Goal: Transaction & Acquisition: Purchase product/service

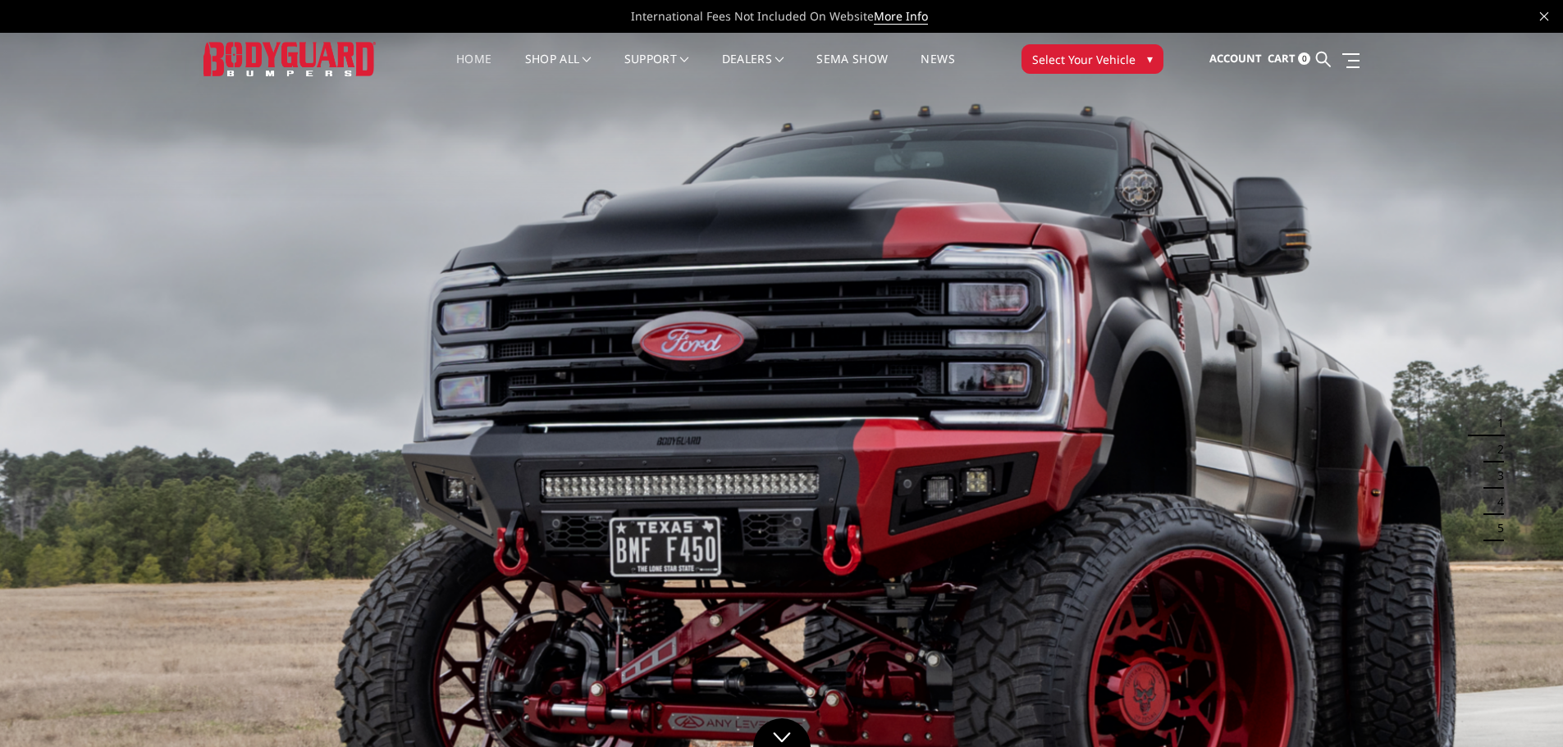
click at [1152, 57] on span "▾" at bounding box center [1150, 58] width 6 height 17
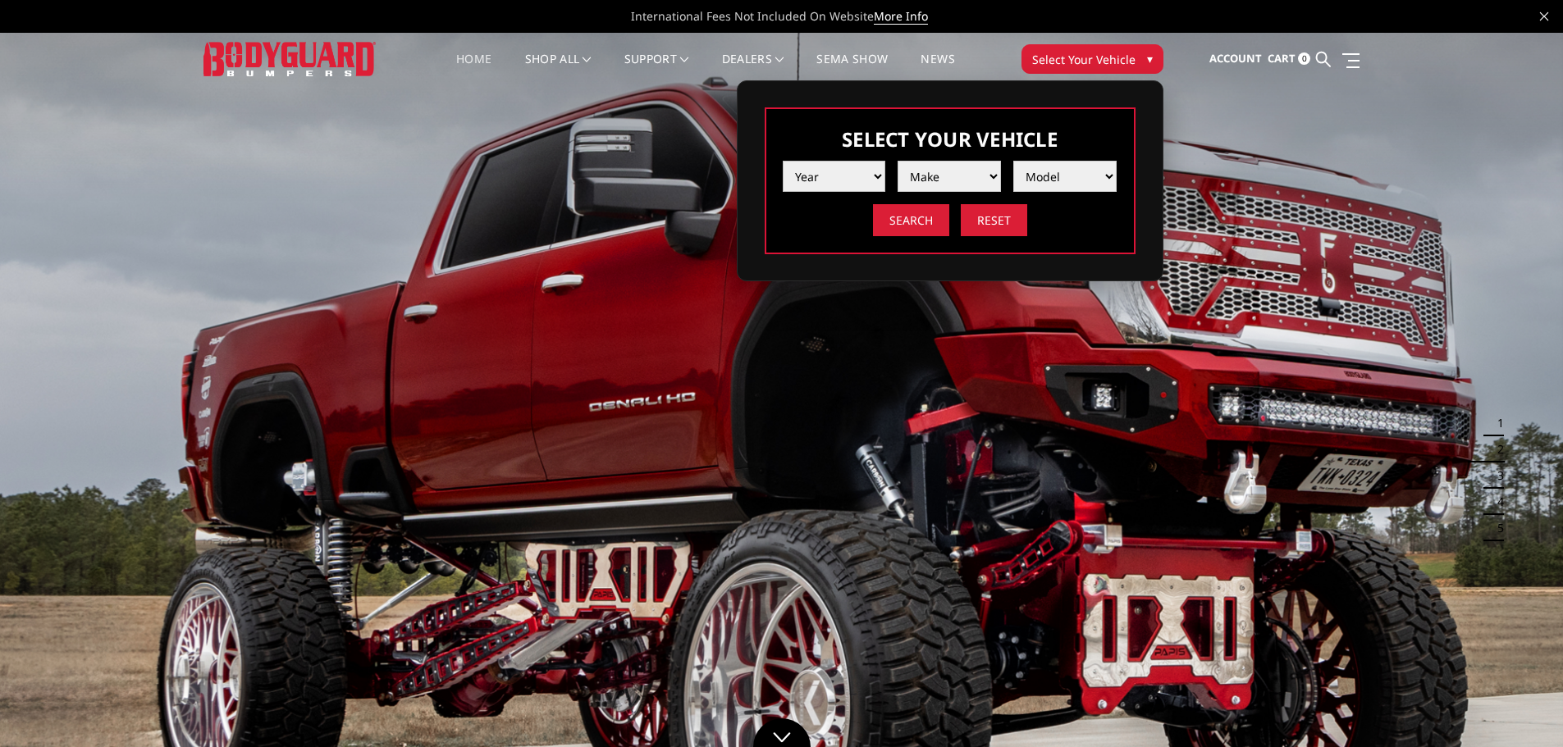
click at [876, 176] on select "Year 2025 2024 2023 2022 2021 2020 2019 2018 2017 2016 2015 2014 2013 2012 2011…" at bounding box center [834, 176] width 103 height 31
select select "yr_2024"
click at [783, 161] on select "Year 2025 2024 2023 2022 2021 2020 2019 2018 2017 2016 2015 2014 2013 2012 2011…" at bounding box center [834, 176] width 103 height 31
click at [988, 171] on select "Make Chevrolet Ford GMC Ram Toyota" at bounding box center [948, 176] width 103 height 31
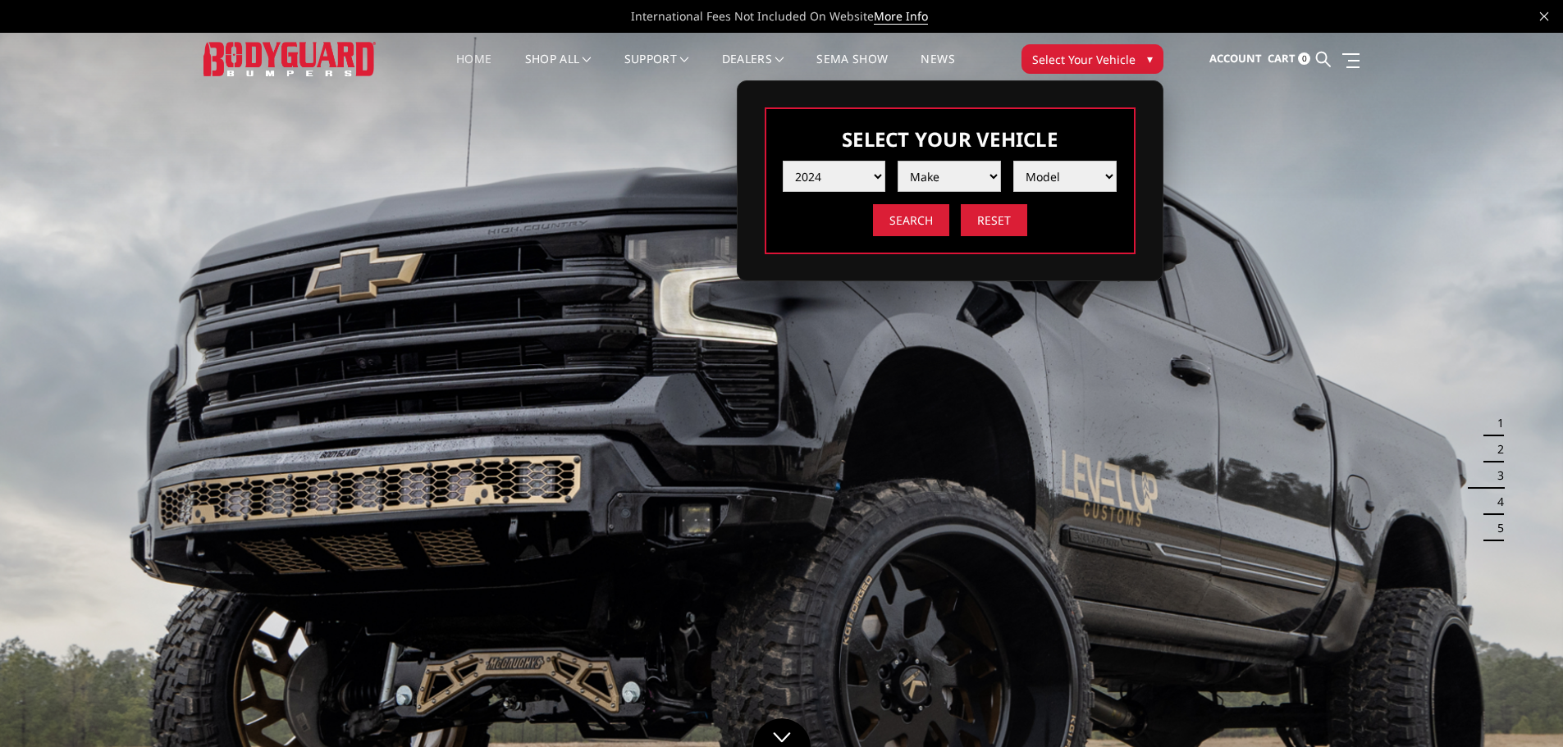
select select "mk_ram"
click at [897, 161] on select "Make Chevrolet Ford GMC Ram Toyota" at bounding box center [948, 176] width 103 height 31
click at [1108, 176] on select "Model 1500 6-Lug 1500 Rebel 2500 / 3500 4500 / 5500 TRX" at bounding box center [1064, 176] width 103 height 31
select select "md_2500-3500"
click at [1013, 161] on select "Model 1500 6-Lug 1500 Rebel 2500 / 3500 4500 / 5500 TRX" at bounding box center [1064, 176] width 103 height 31
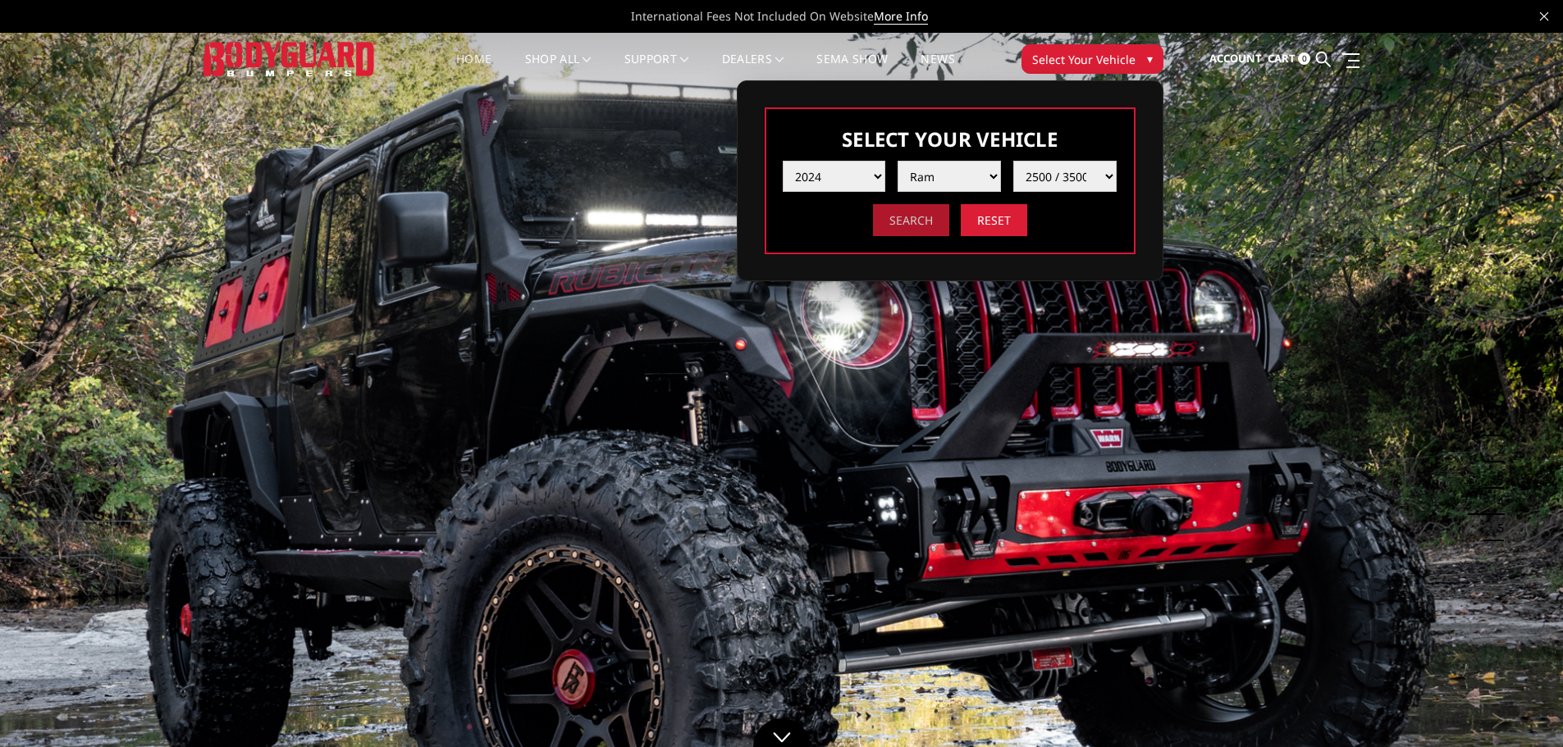
click at [913, 219] on input "Search" at bounding box center [911, 220] width 76 height 32
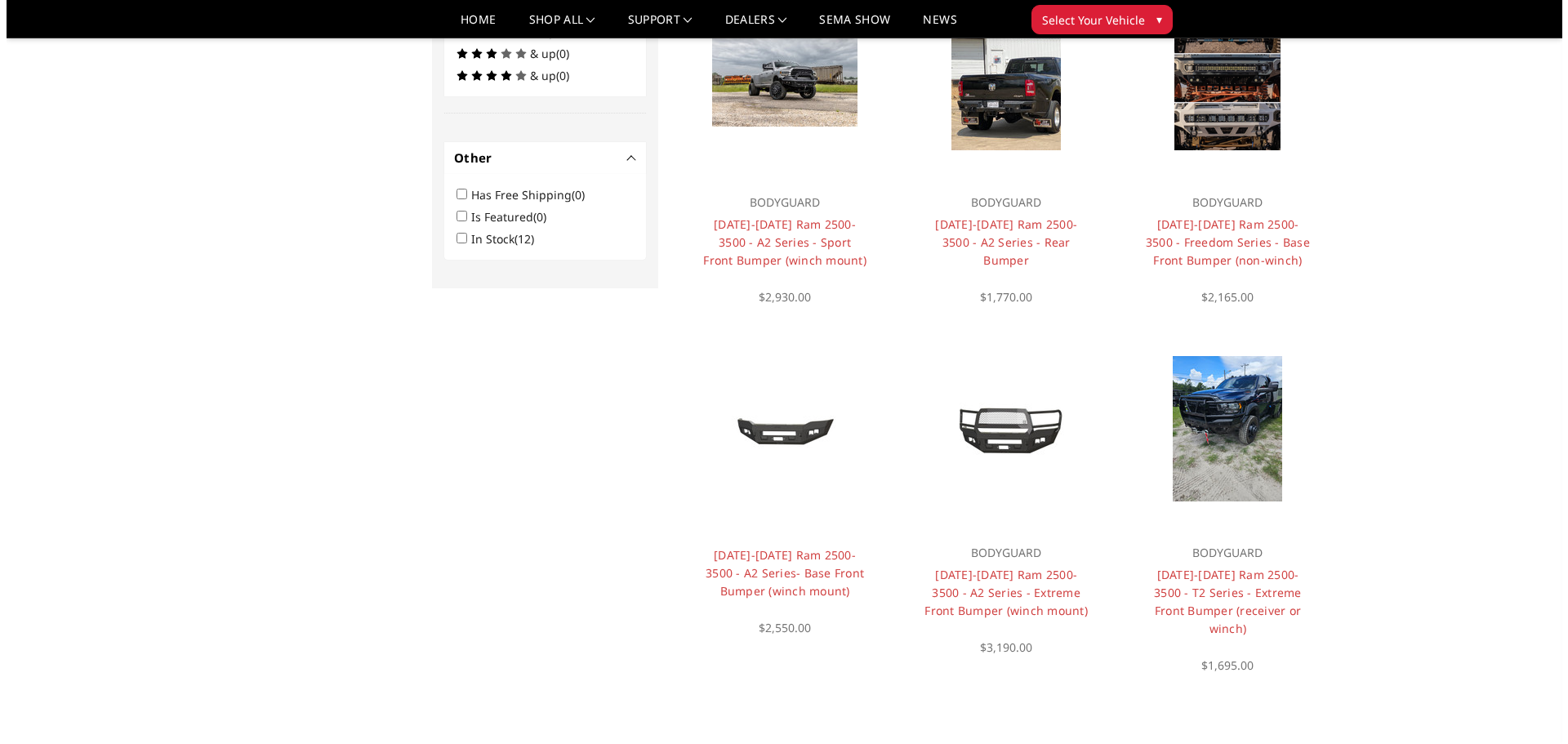
scroll to position [948, 0]
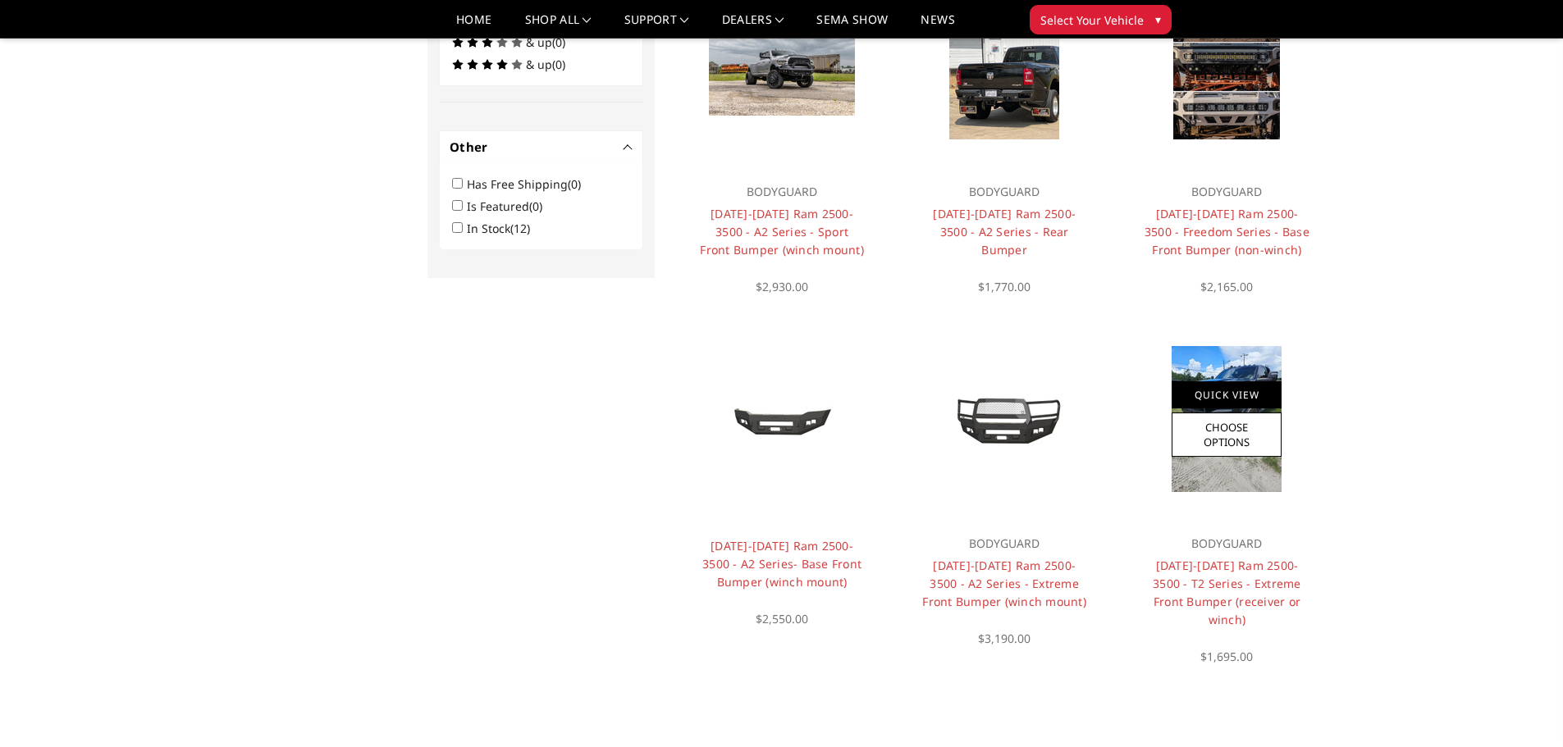
click at [1239, 381] on link "Quick View" at bounding box center [1226, 394] width 110 height 27
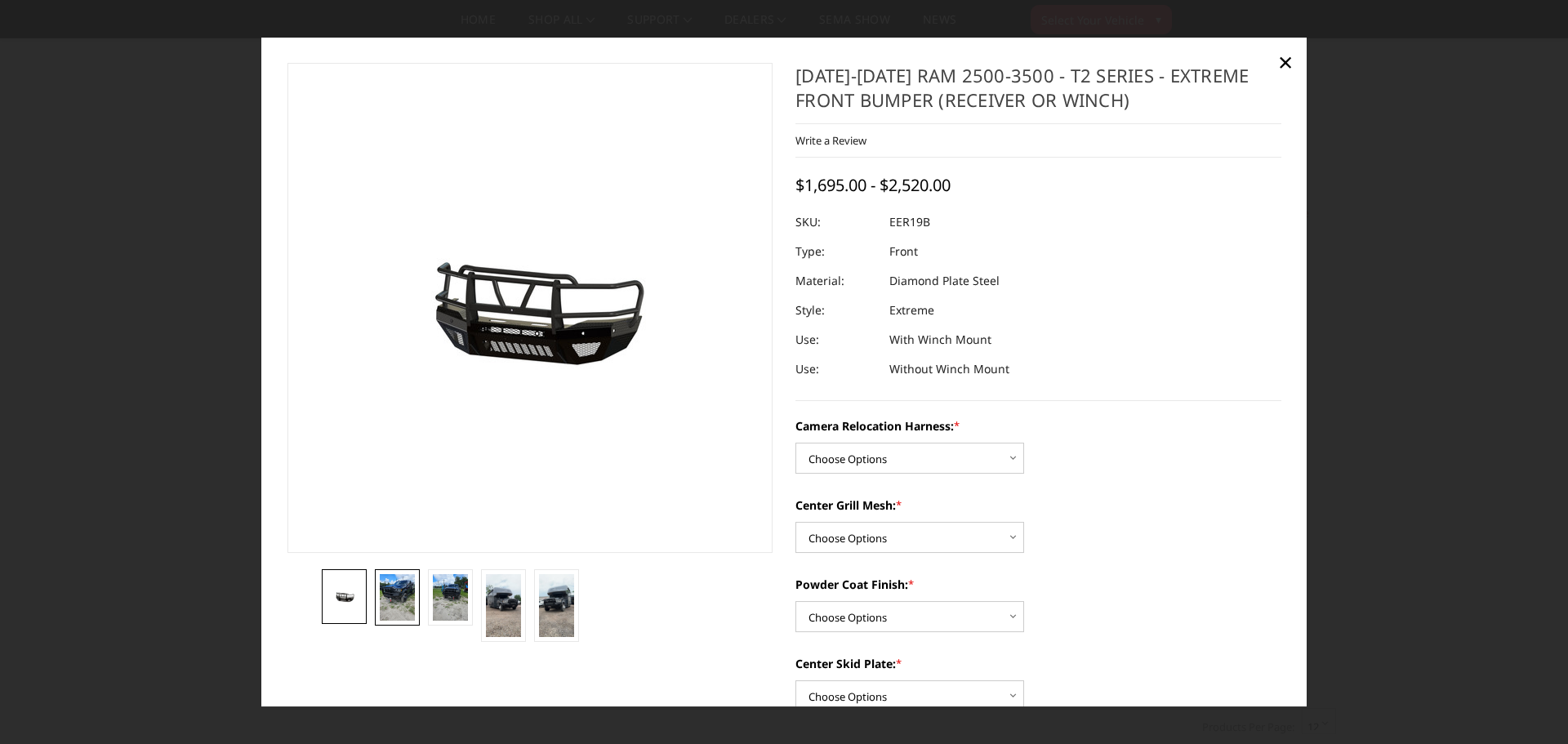
click at [393, 590] on img at bounding box center [396, 598] width 35 height 47
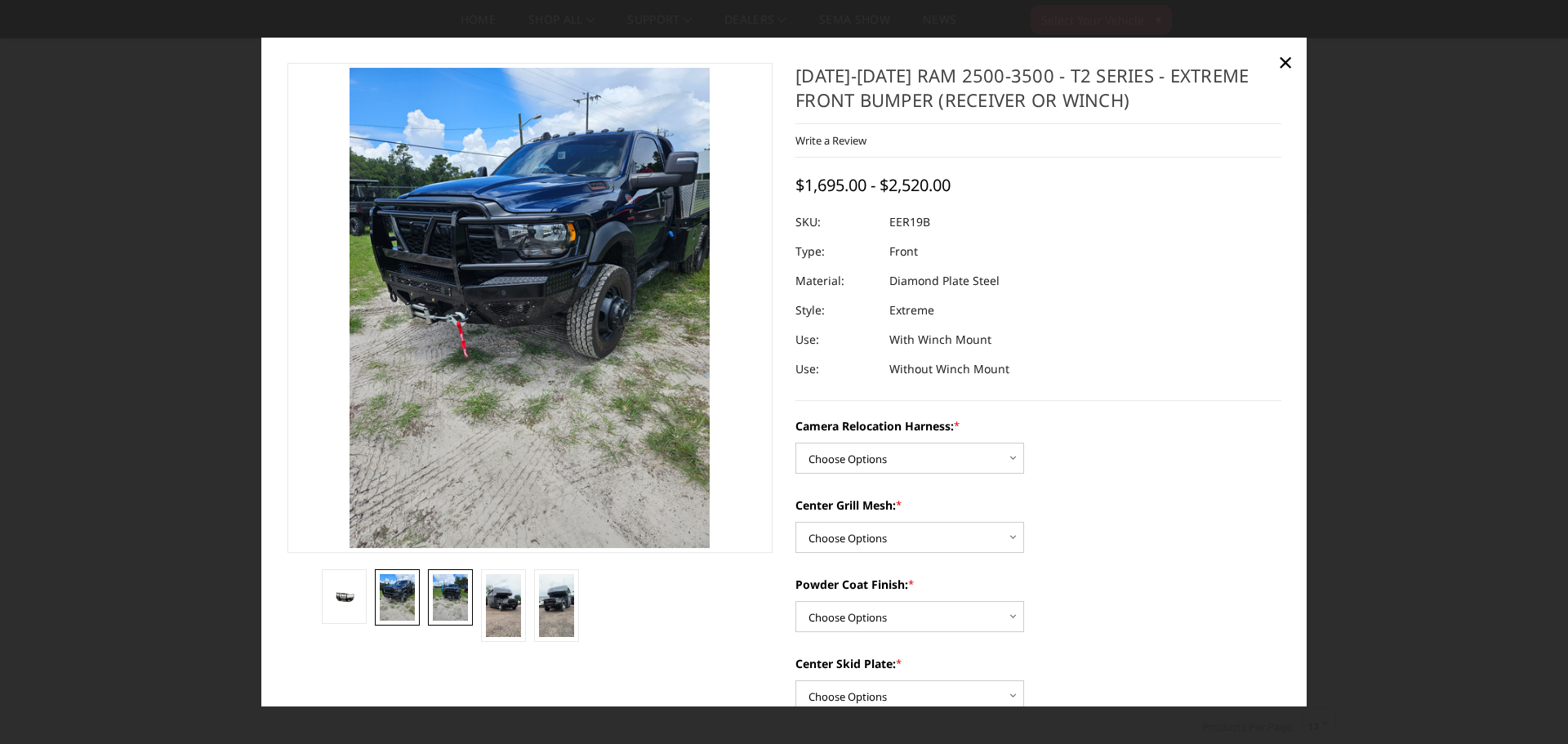
click at [462, 603] on img at bounding box center [450, 598] width 35 height 47
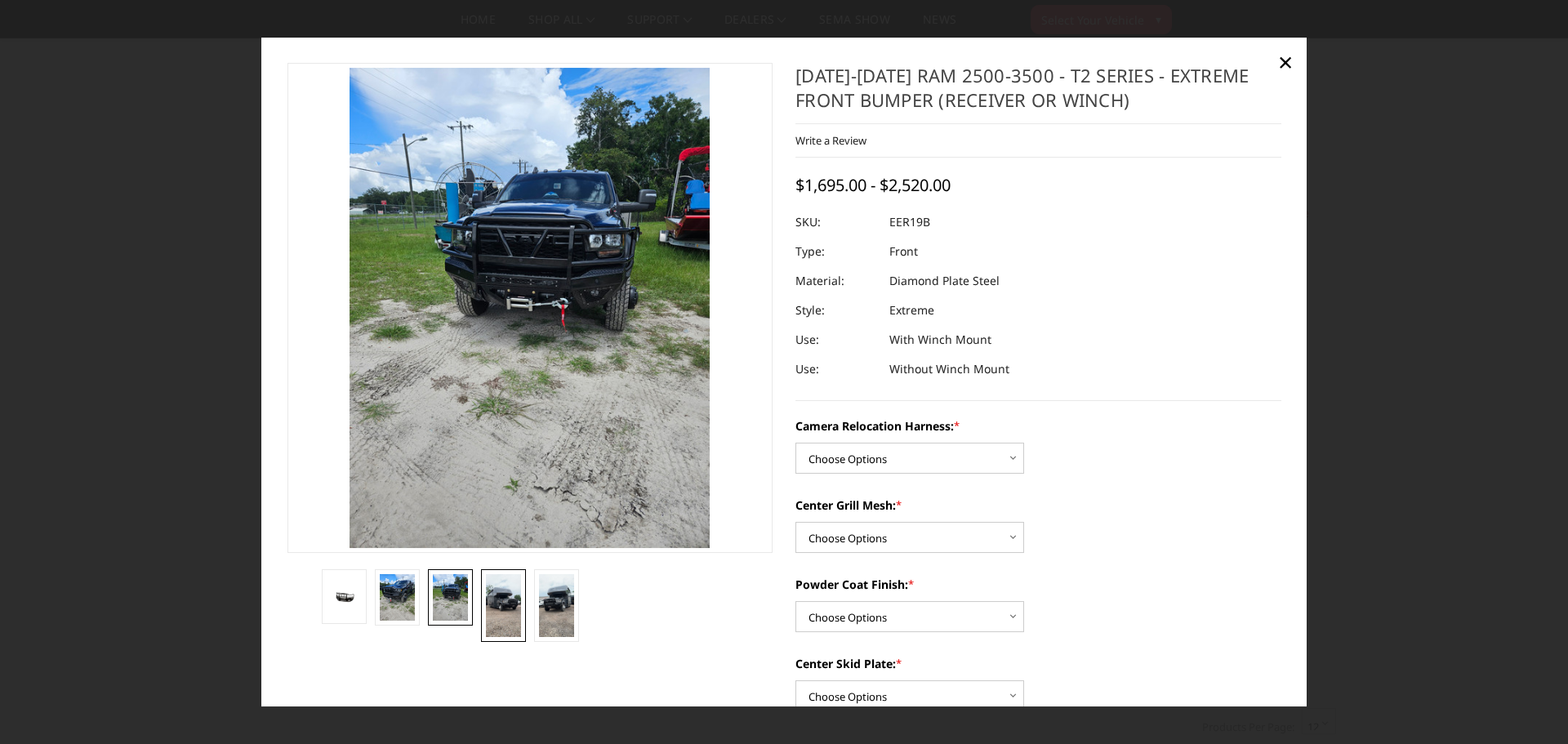
click at [505, 610] on img at bounding box center [503, 606] width 35 height 63
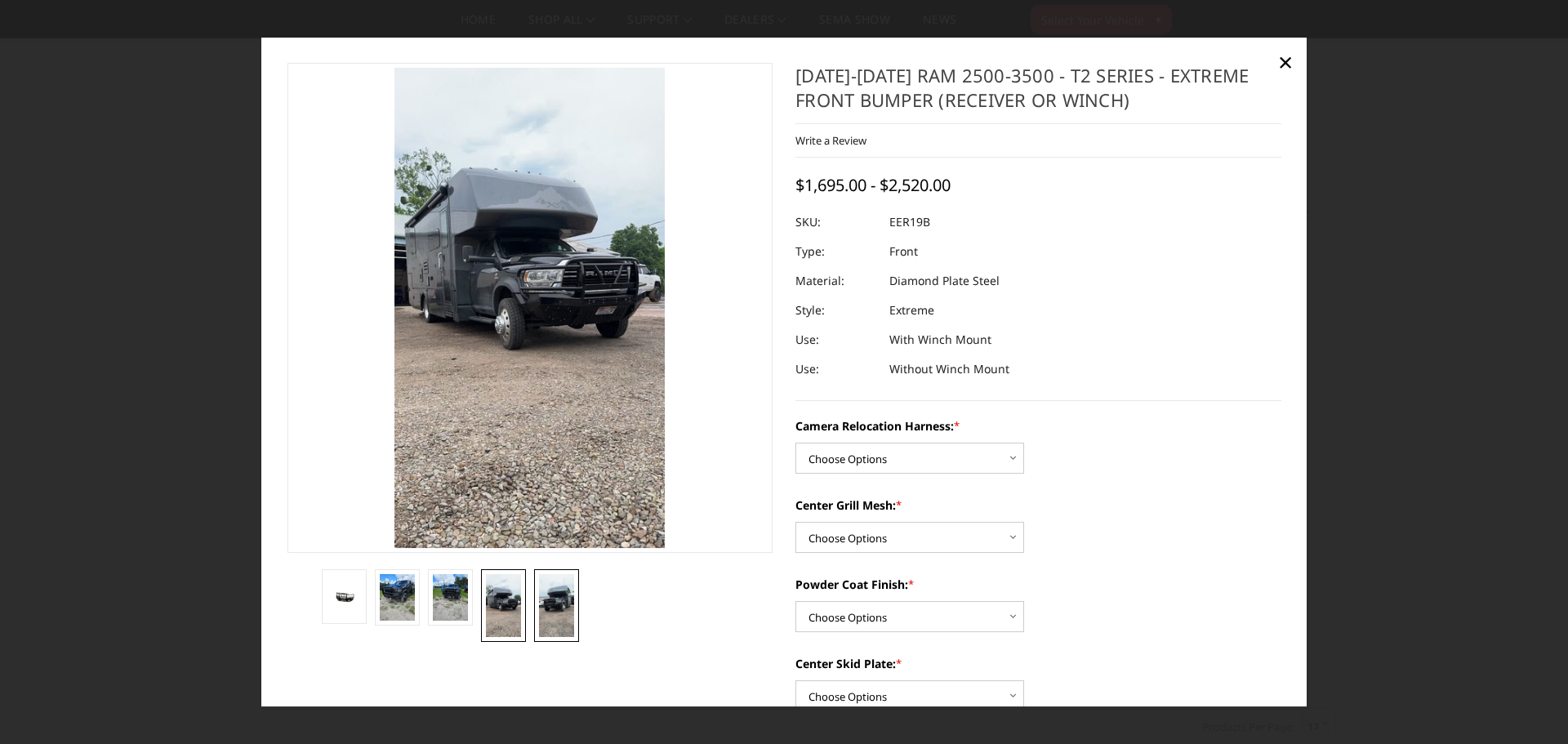
click at [553, 603] on img at bounding box center [556, 606] width 35 height 63
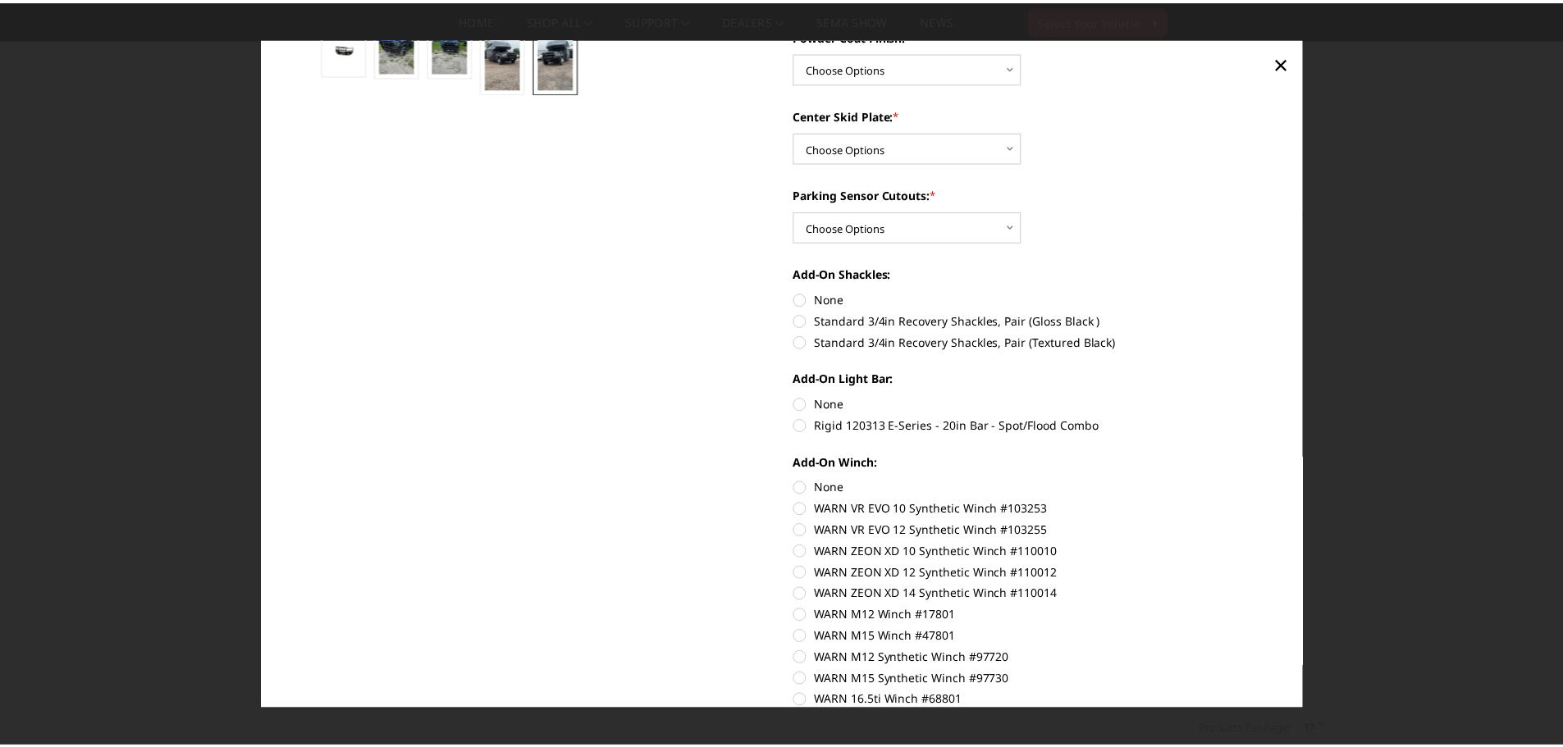
scroll to position [208, 0]
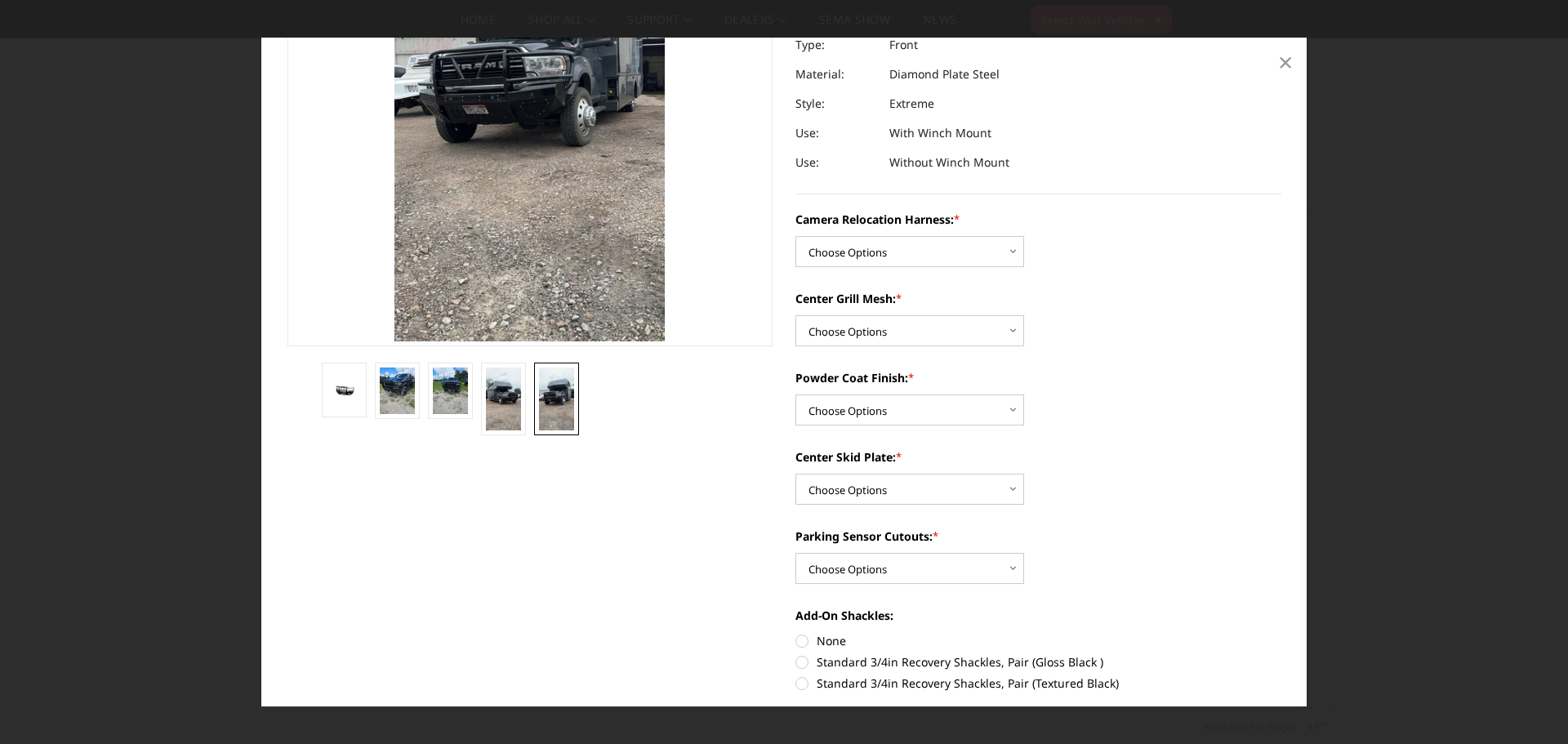
click at [1287, 68] on span "×" at bounding box center [1285, 61] width 15 height 35
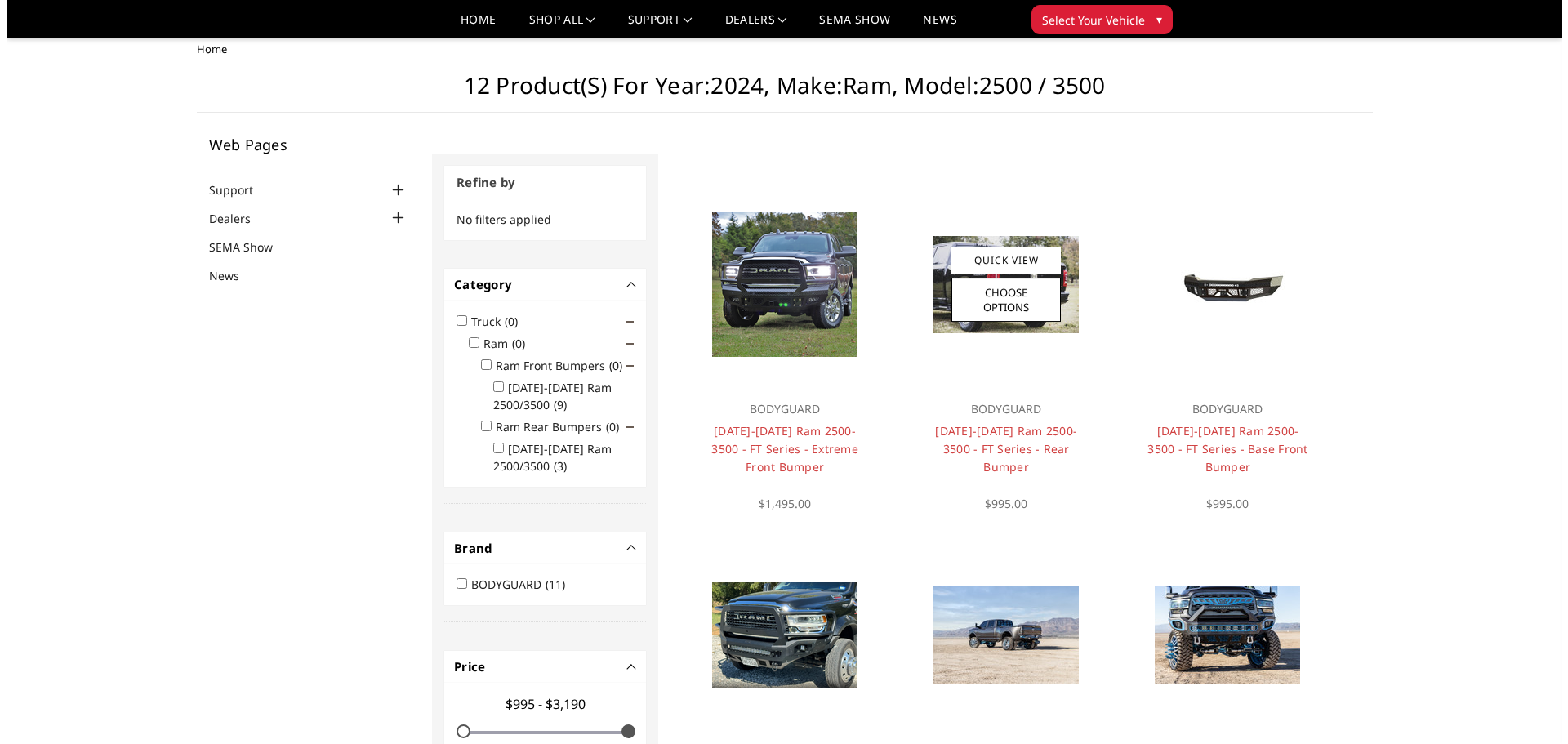
scroll to position [0, 0]
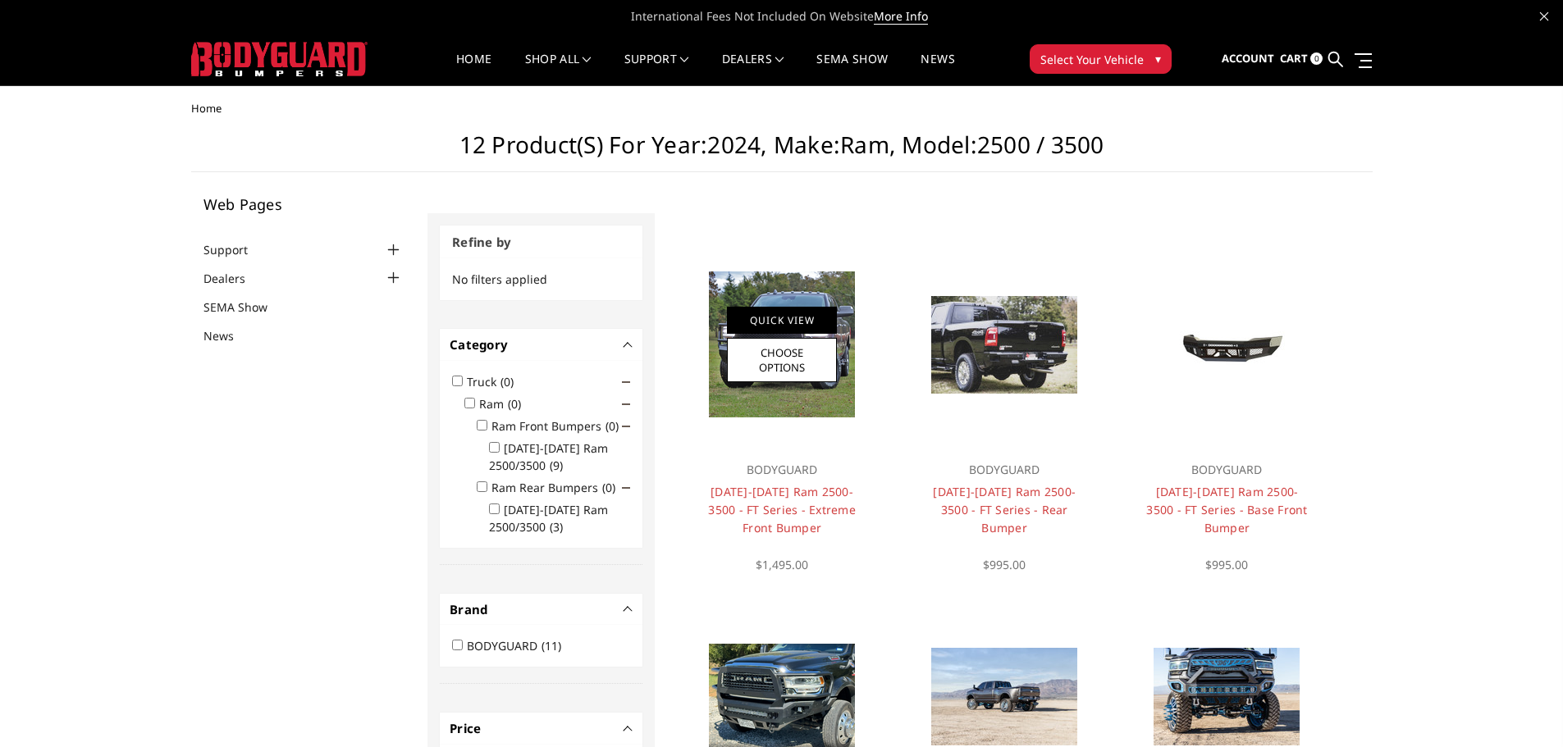
click at [794, 323] on link "Quick View" at bounding box center [782, 320] width 110 height 27
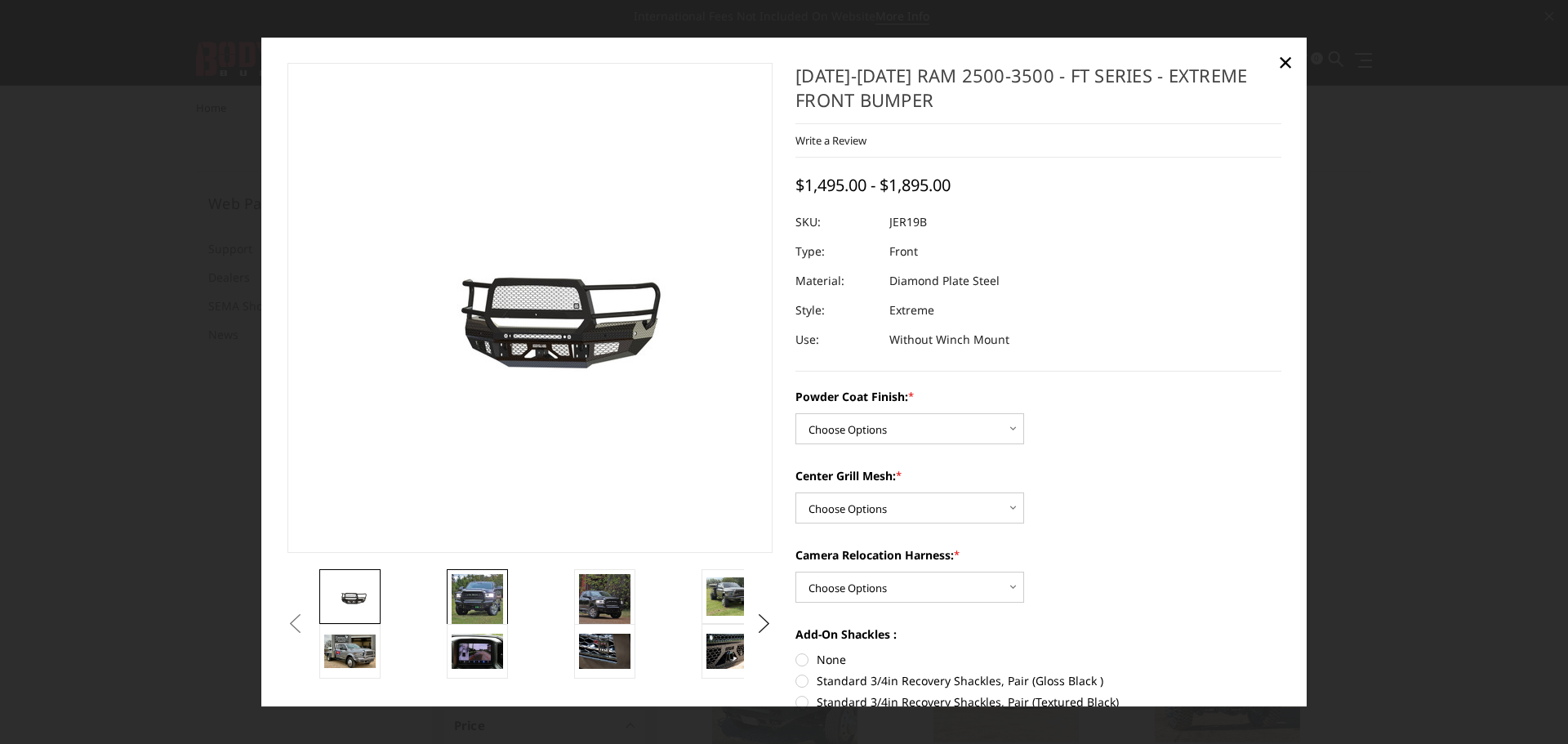
click at [491, 594] on img at bounding box center [478, 601] width 52 height 52
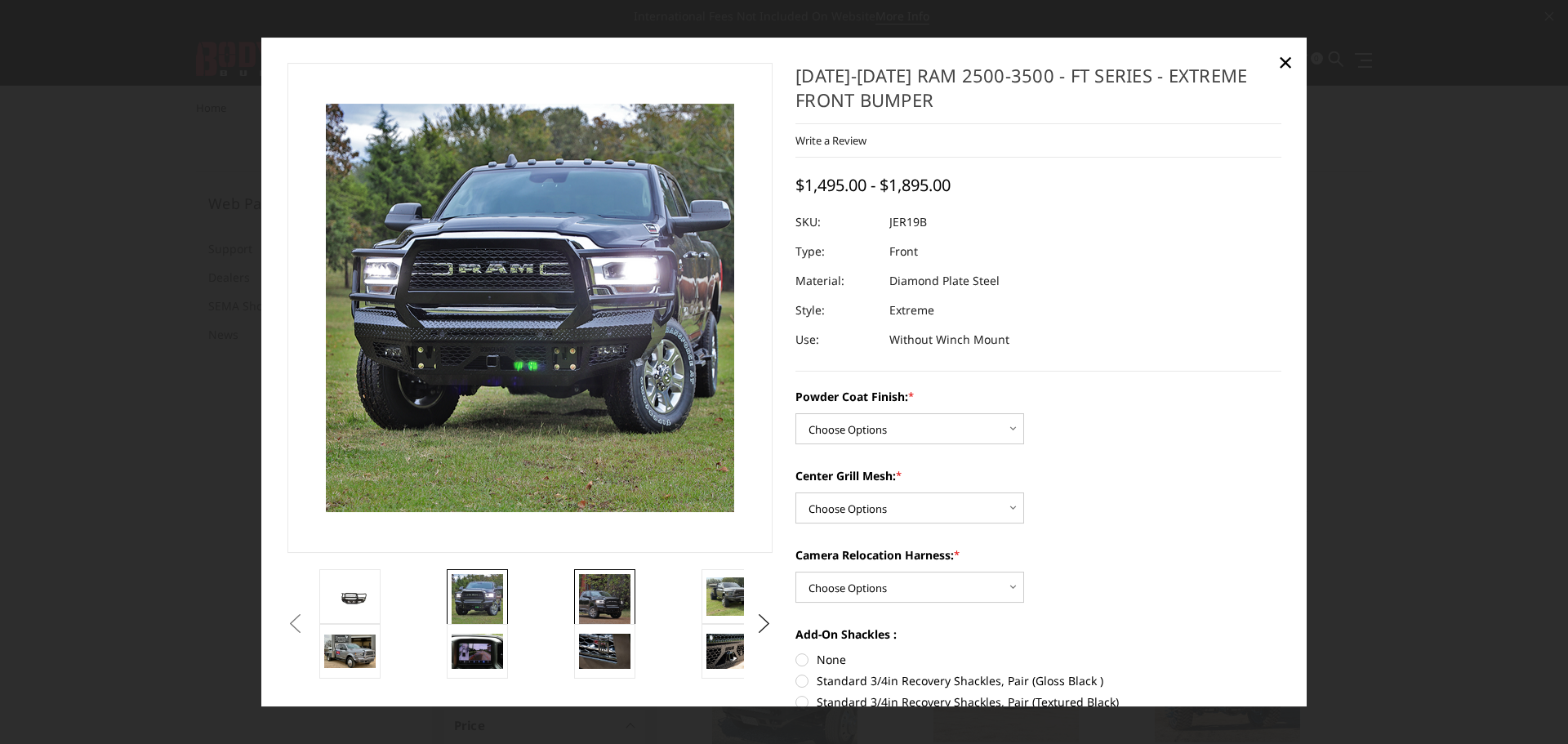
click at [616, 597] on img at bounding box center [605, 601] width 52 height 52
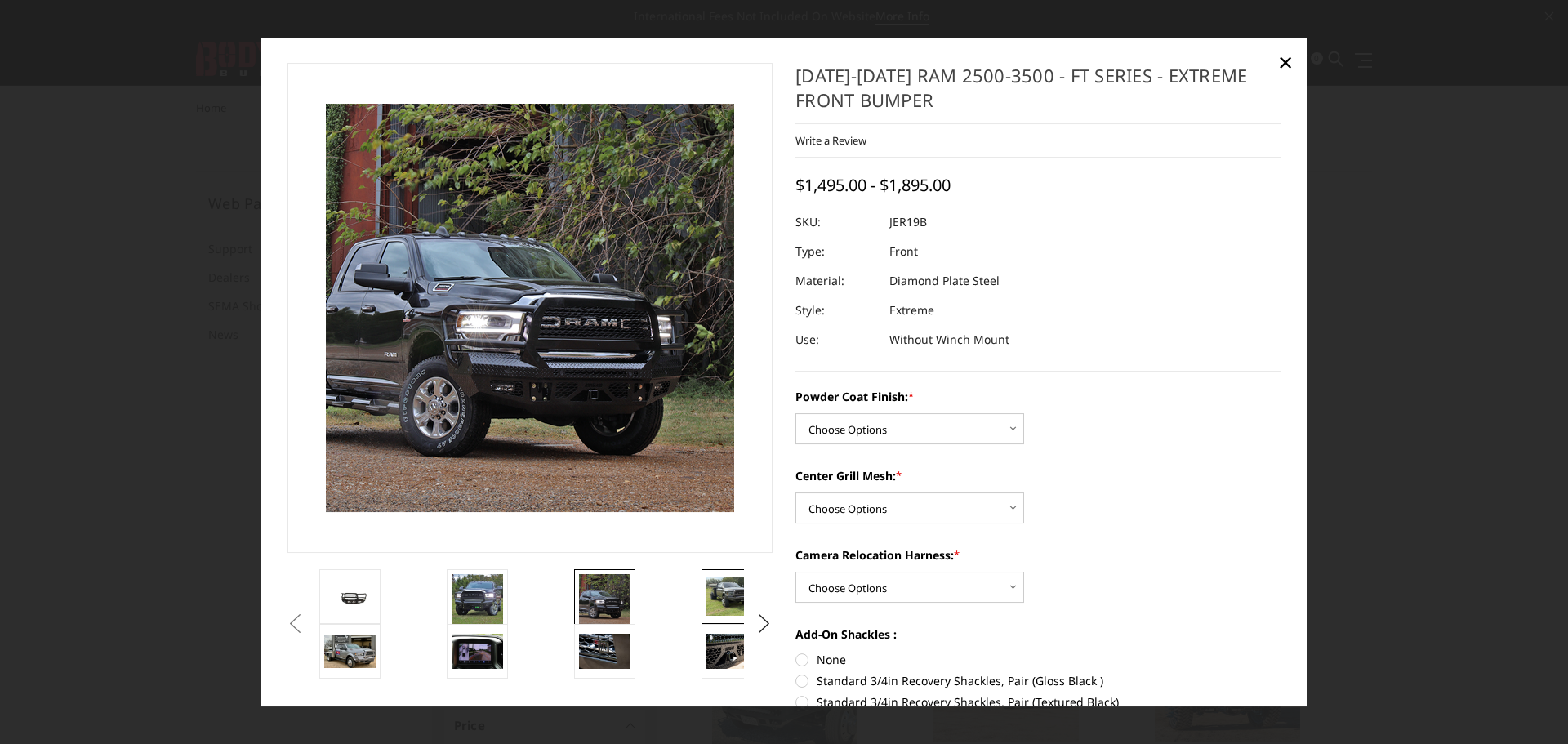
click at [730, 602] on img at bounding box center [733, 597] width 52 height 39
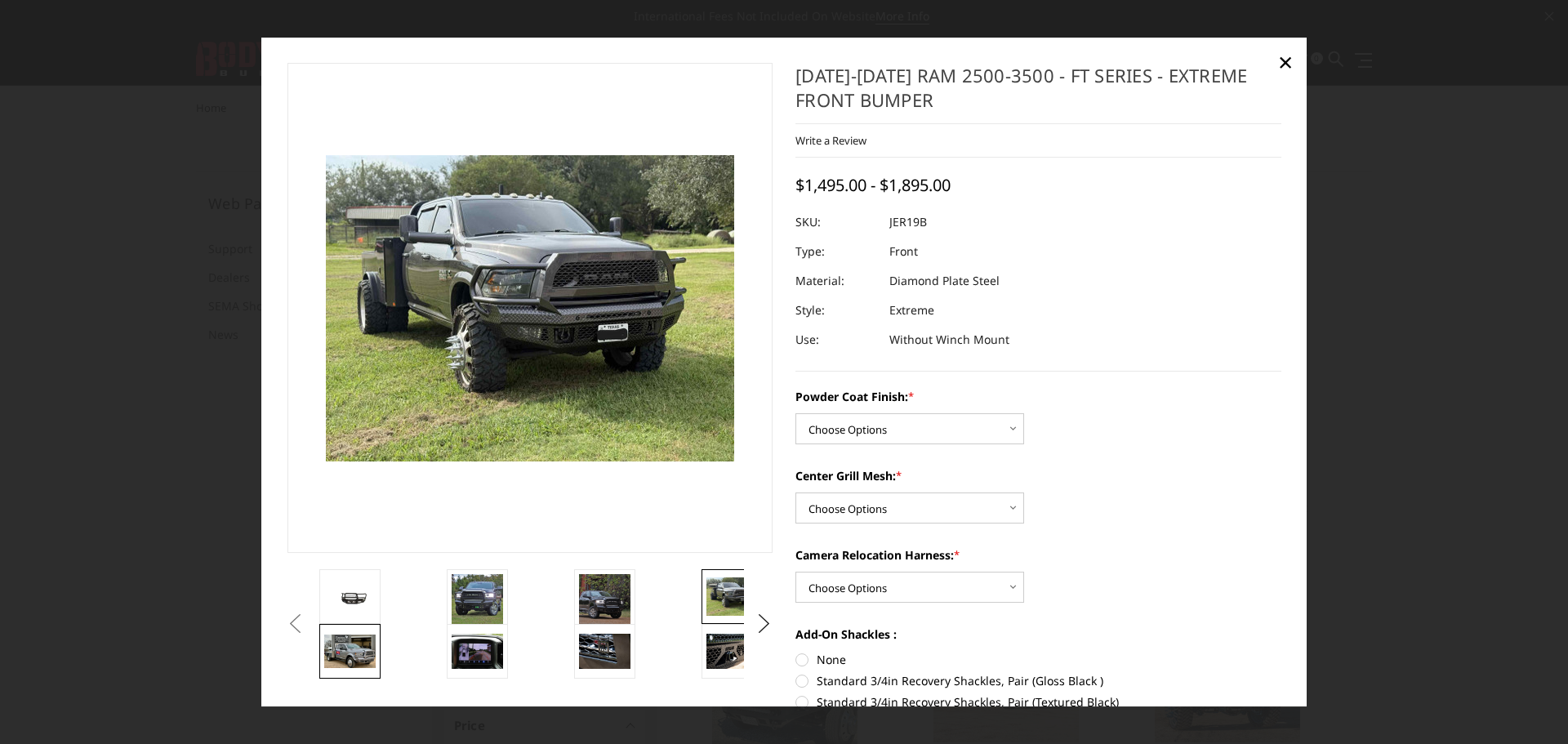
click at [359, 641] on img at bounding box center [350, 650] width 52 height 33
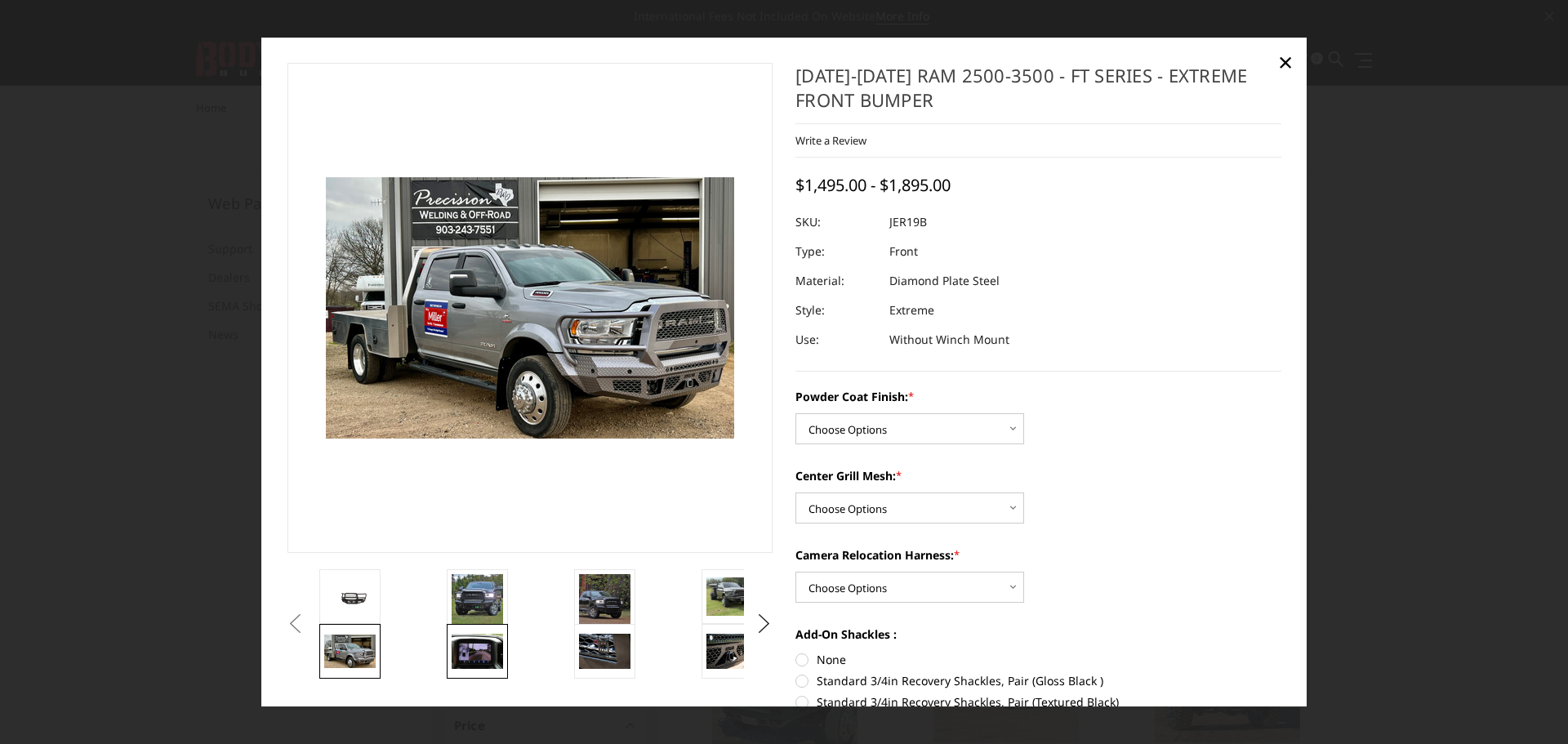
click at [473, 648] on img at bounding box center [478, 651] width 52 height 34
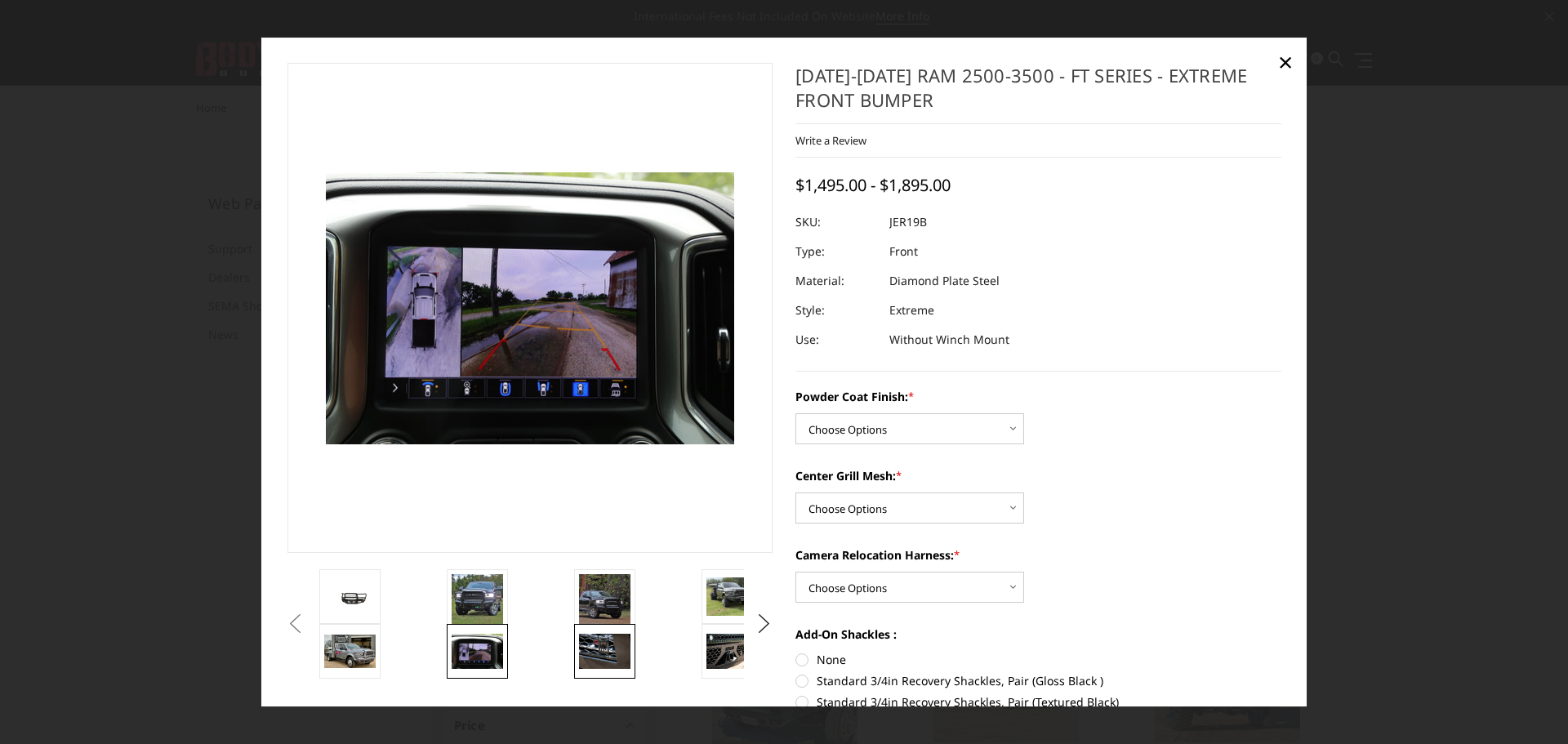
click at [602, 652] on img at bounding box center [605, 651] width 52 height 34
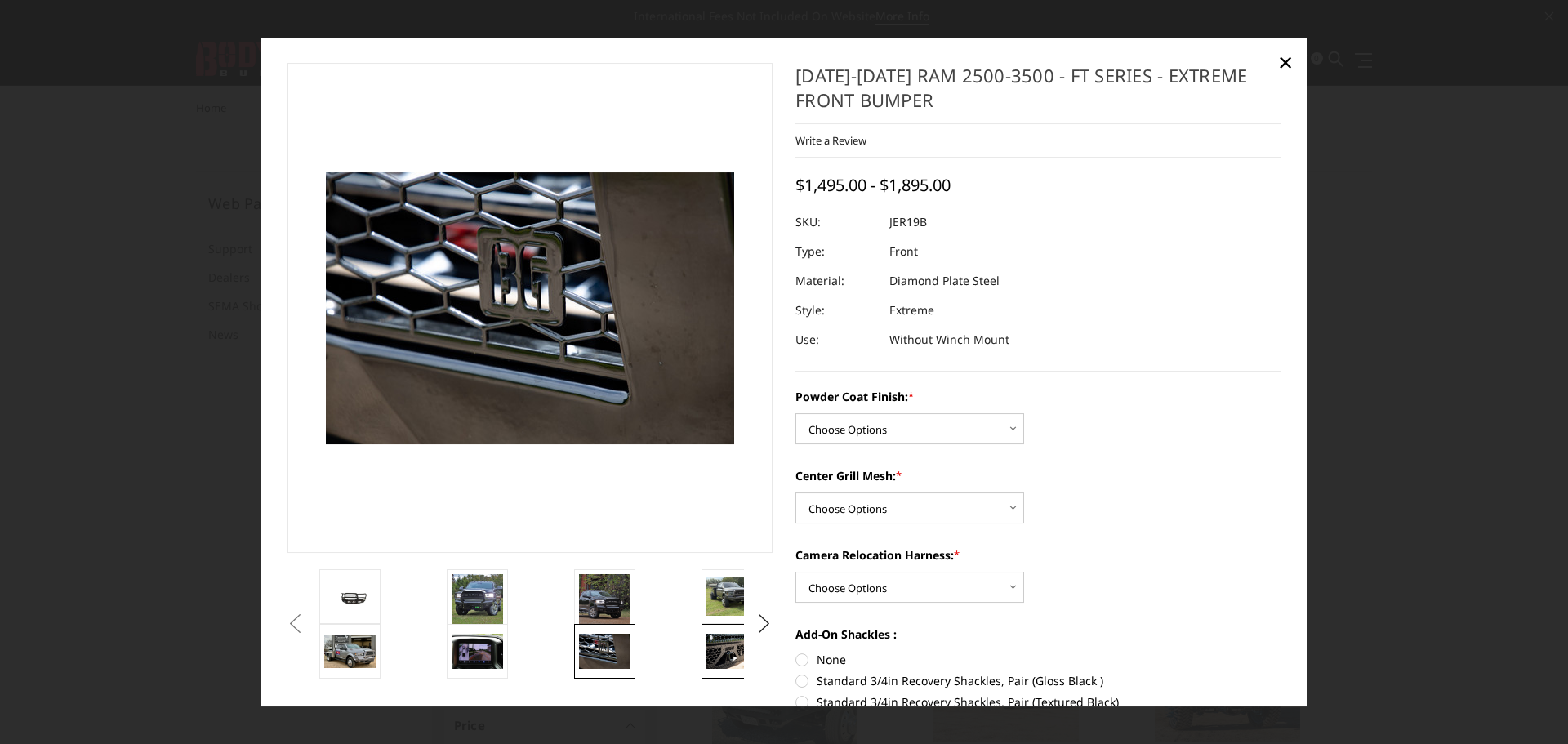
click at [719, 648] on img at bounding box center [733, 651] width 52 height 34
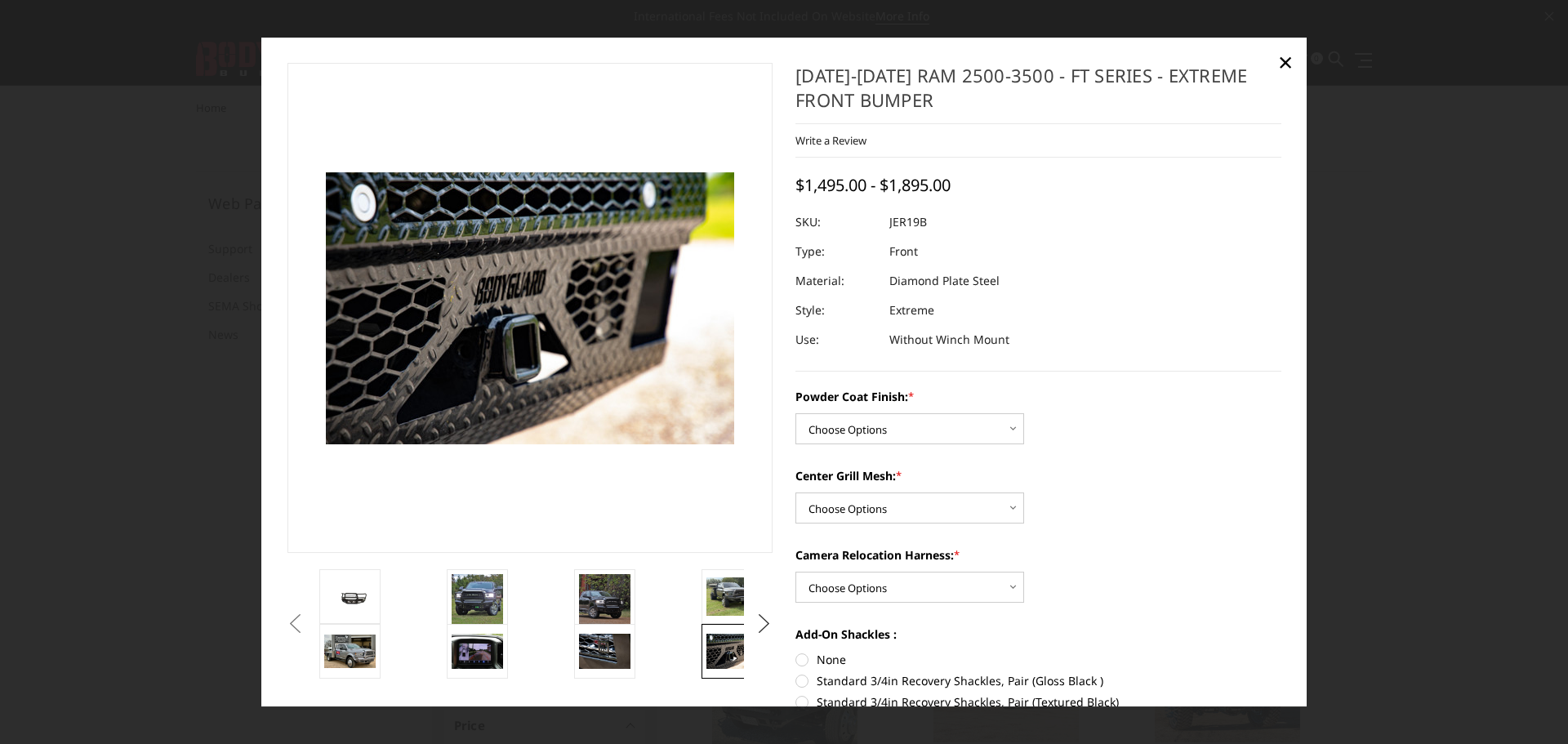
click at [756, 619] on button "Next" at bounding box center [764, 623] width 25 height 25
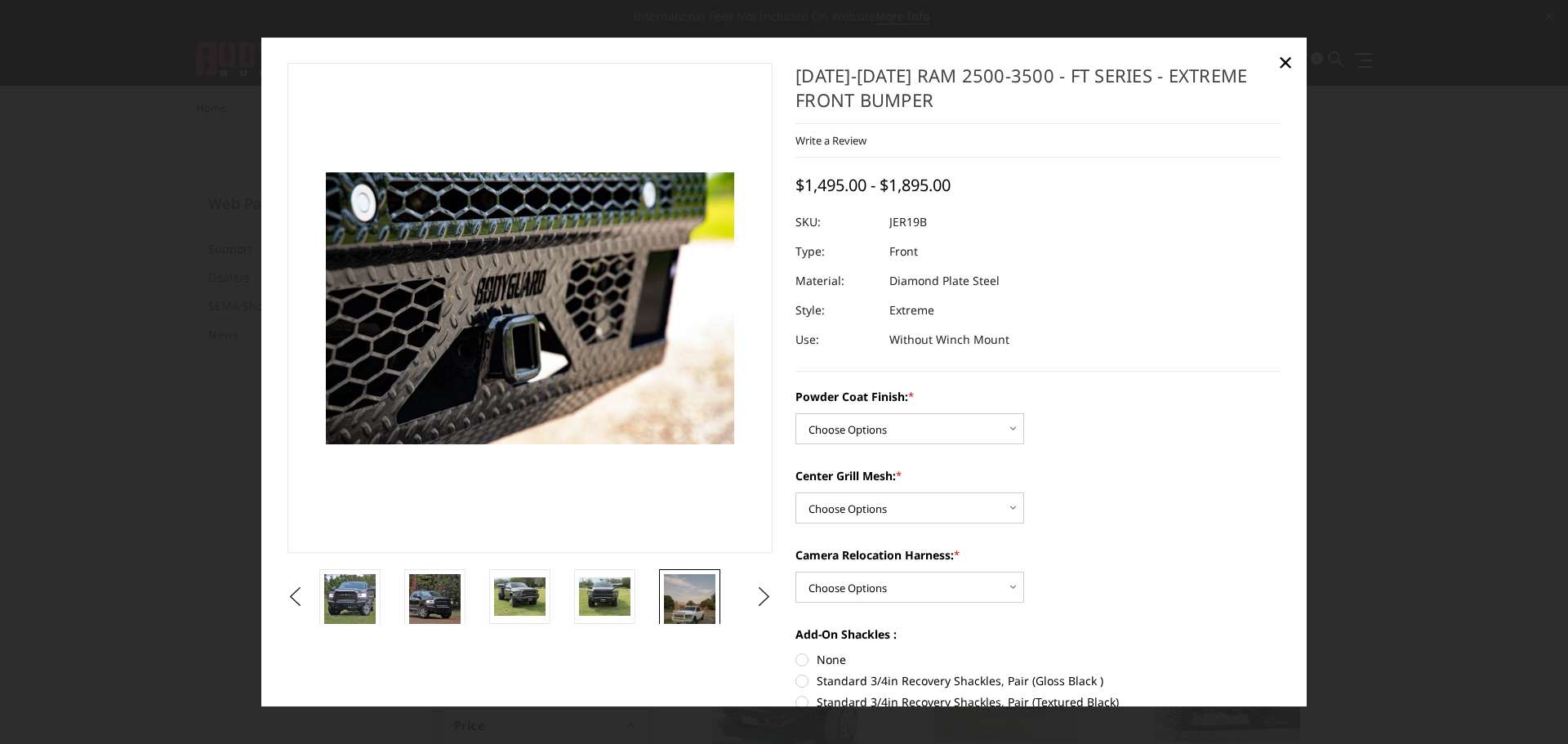
click at [692, 611] on img at bounding box center [690, 609] width 52 height 69
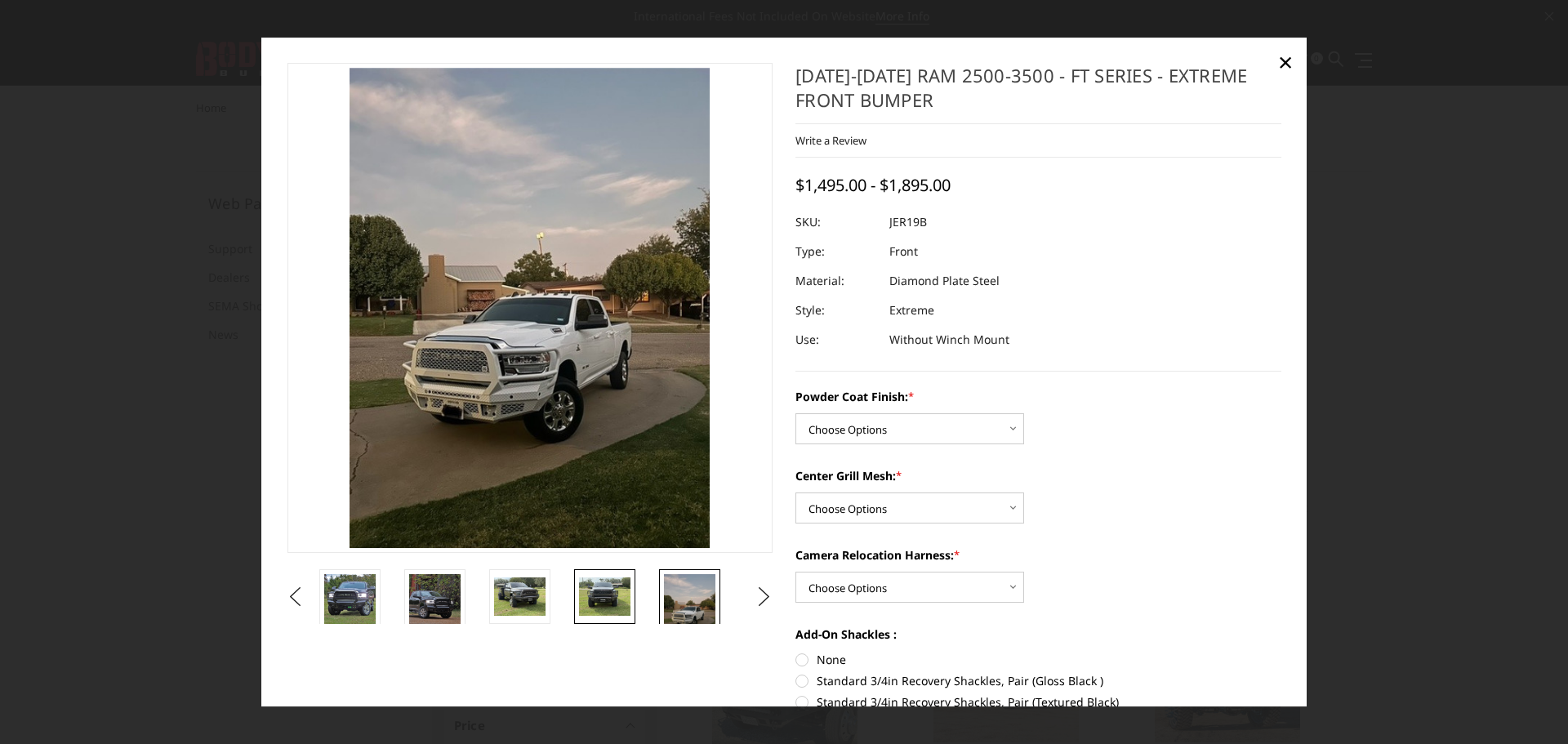
click at [593, 601] on img at bounding box center [605, 597] width 52 height 39
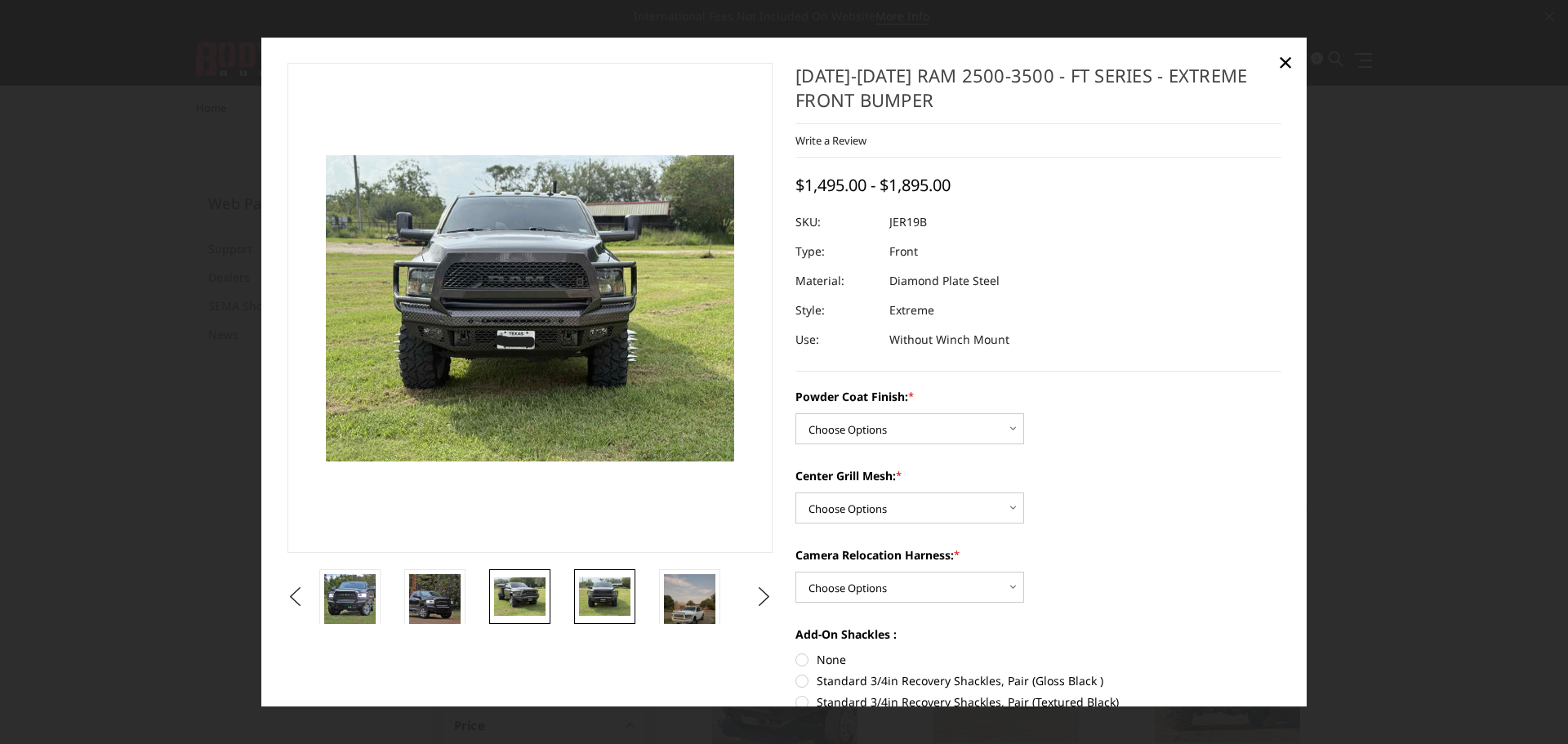
click at [540, 595] on img at bounding box center [520, 597] width 52 height 39
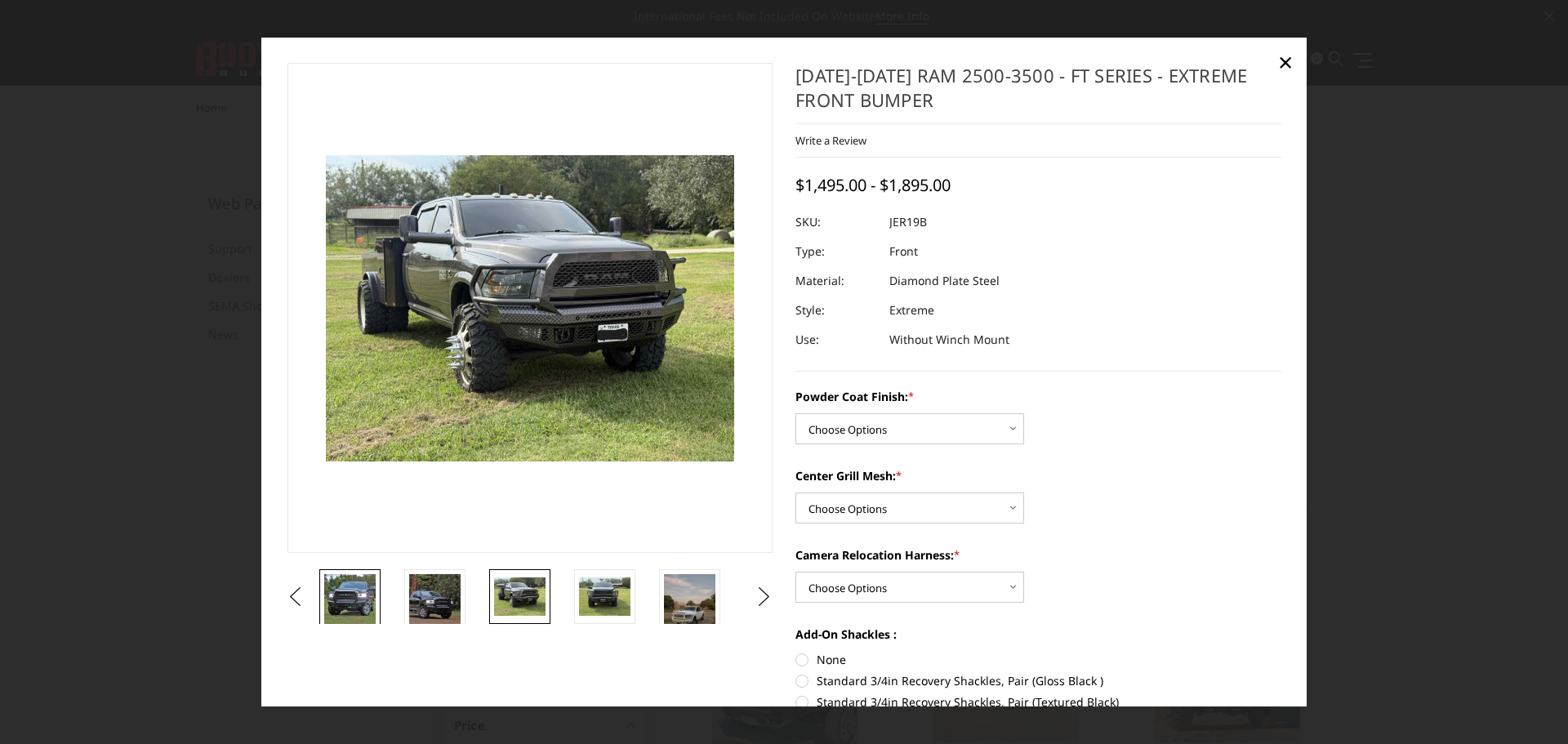
click at [360, 600] on img at bounding box center [350, 601] width 52 height 52
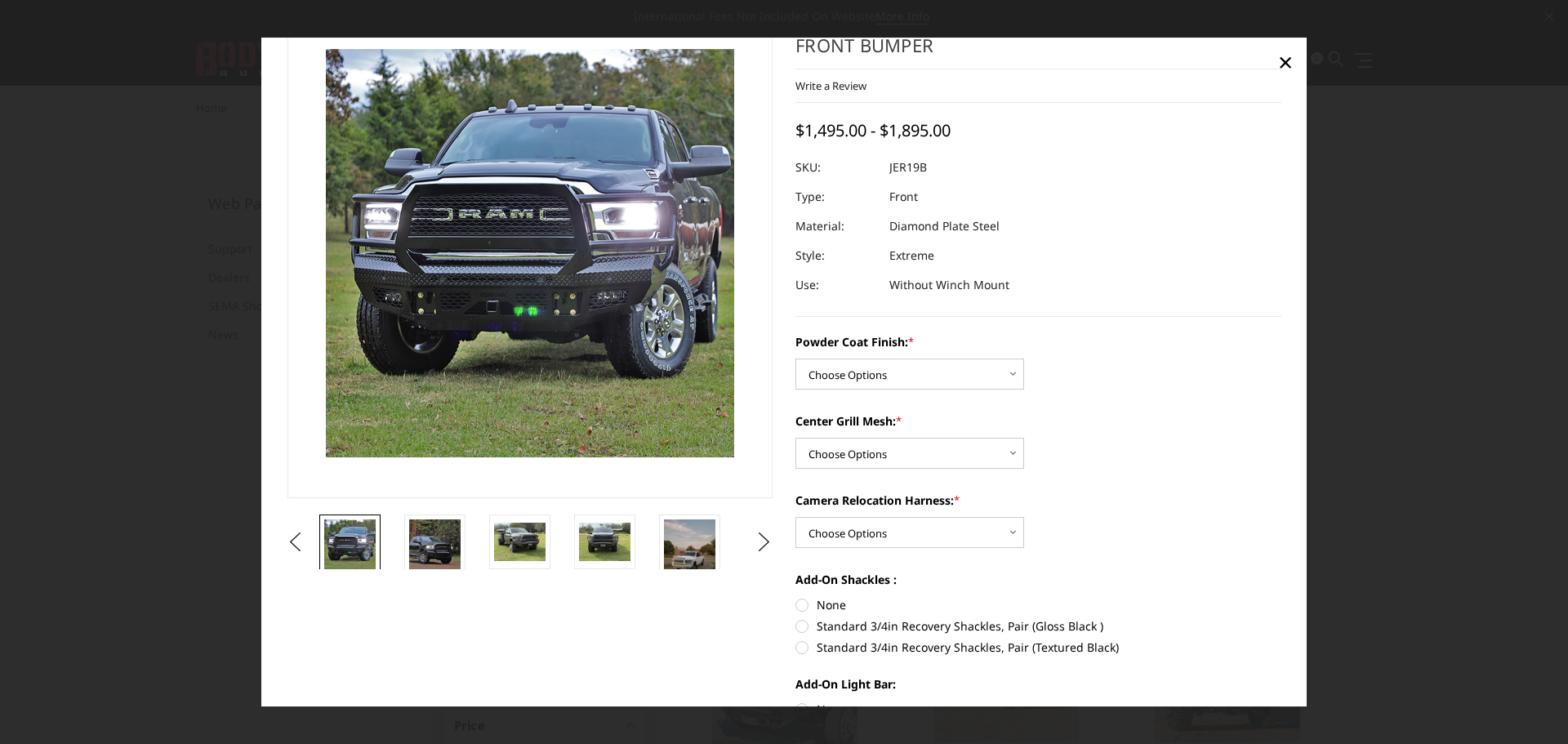
scroll to position [82, 0]
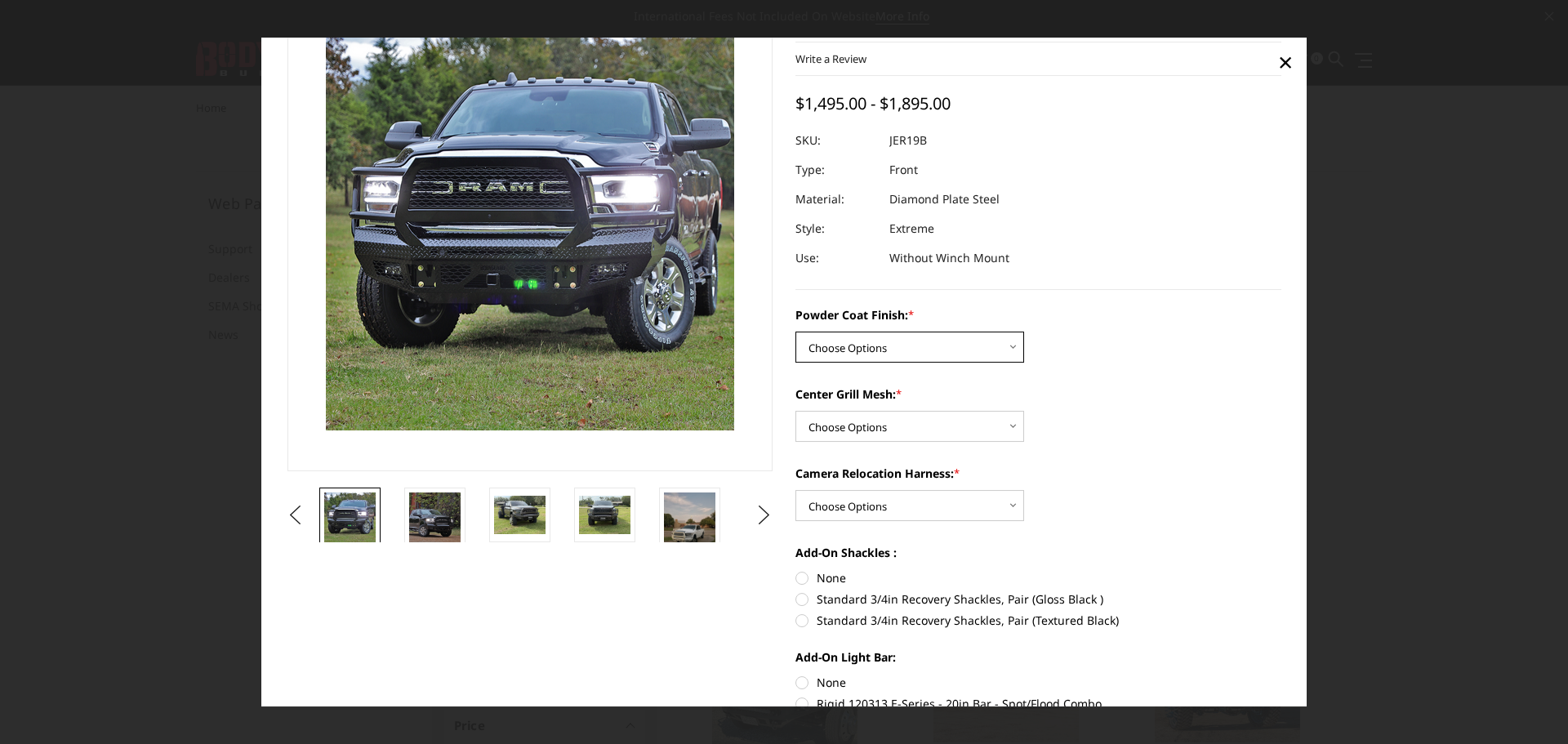
click at [1006, 350] on select "Choose Options Bare Metal Gloss Black Powder Coat Textured Black Powder Coat" at bounding box center [910, 347] width 229 height 31
select select "3215"
click at [795, 332] on select "Choose Options Bare Metal Gloss Black Powder Coat Textured Black Powder Coat" at bounding box center [910, 347] width 229 height 31
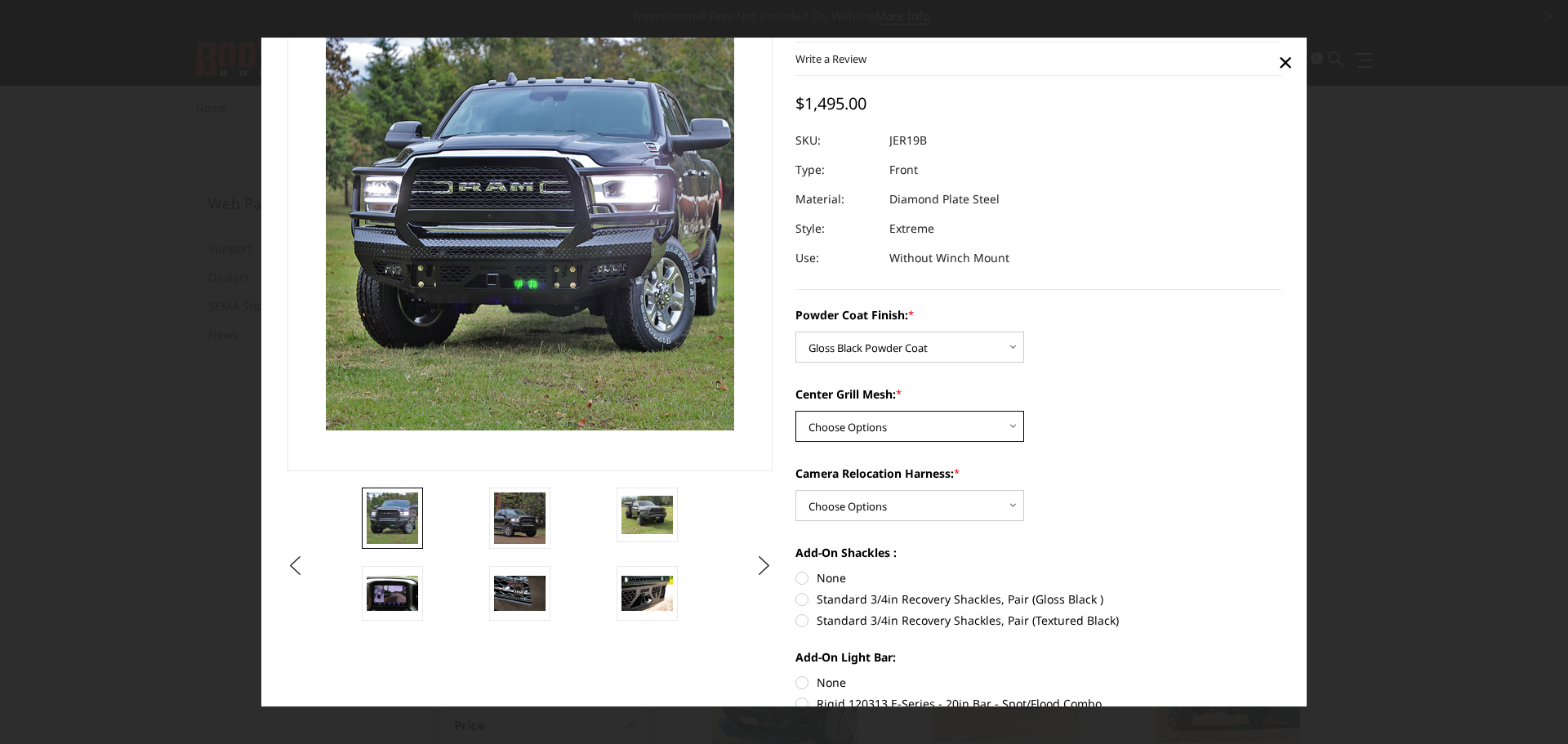
click at [1002, 425] on select "Choose Options WITH Expanded Metal in Center Grill WITHOUT Expanded Metal in Ce…" at bounding box center [910, 426] width 229 height 31
select select "3217"
click at [795, 411] on select "Choose Options WITH Expanded Metal in Center Grill WITHOUT Expanded Metal in Ce…" at bounding box center [910, 426] width 229 height 31
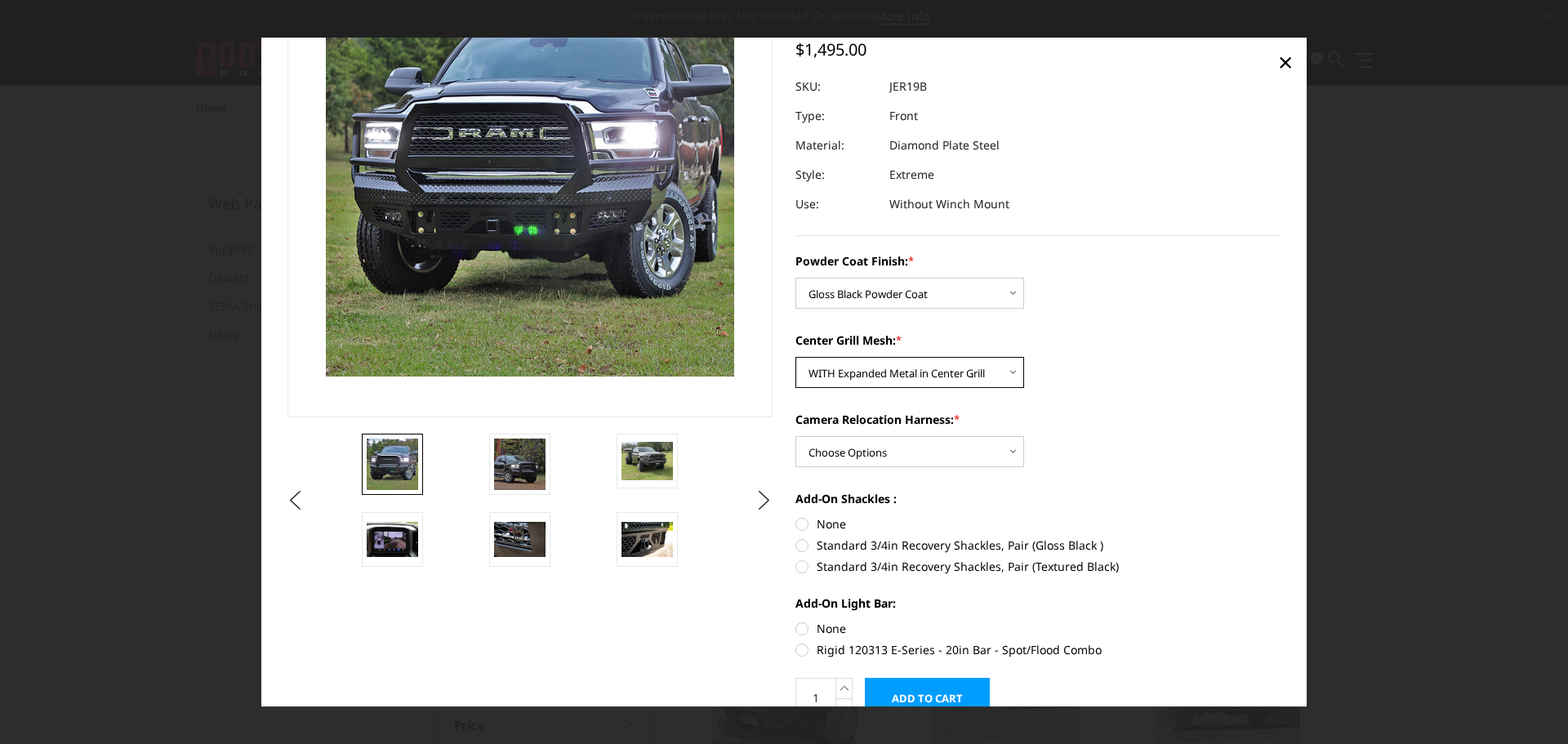
scroll to position [163, 0]
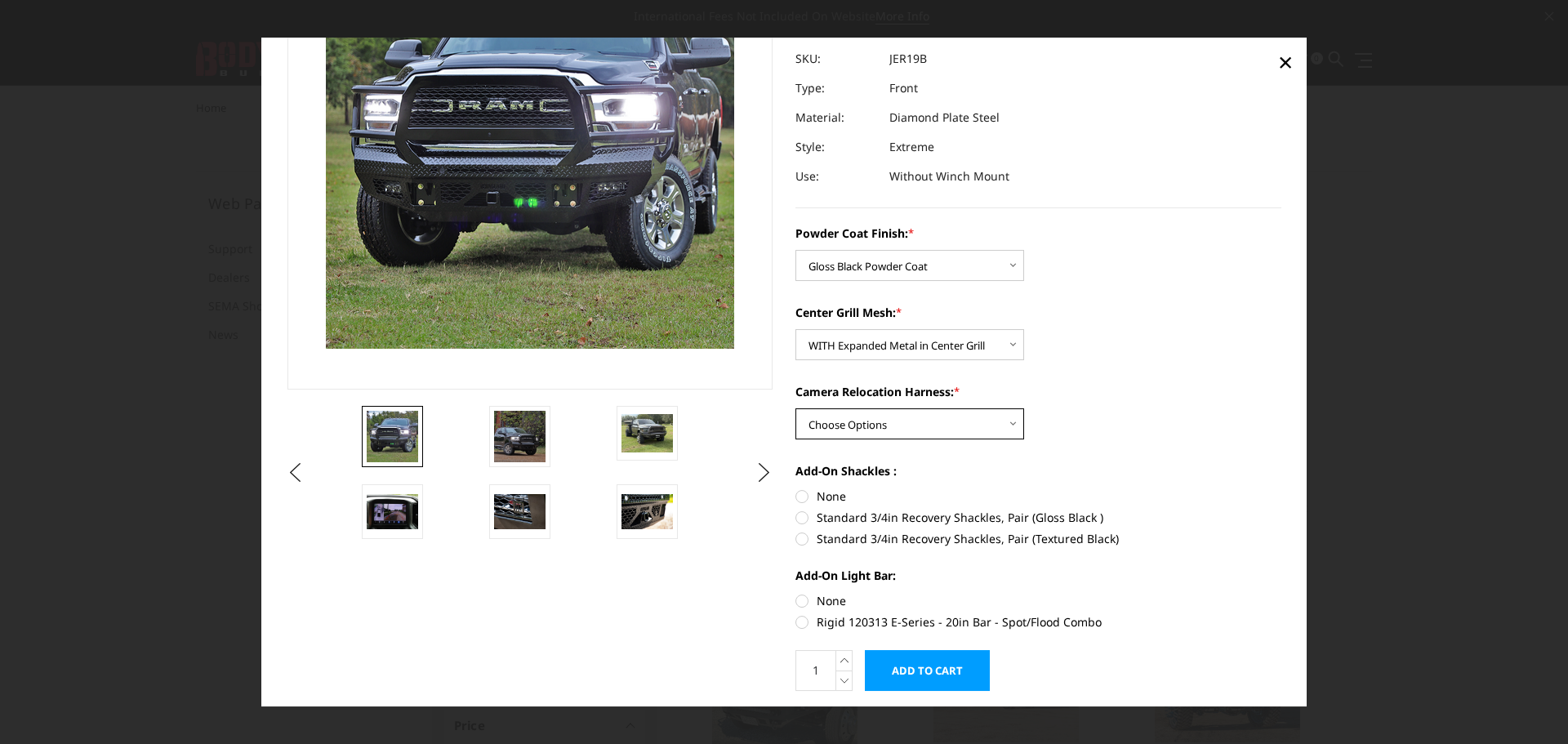
click at [1002, 420] on select "Choose Options WITH Camera Relocation Harness WITHOUT Camera Relocation Harness" at bounding box center [910, 423] width 229 height 31
select select "3220"
click at [795, 408] on select "Choose Options WITH Camera Relocation Harness WITHOUT Camera Relocation Harness" at bounding box center [910, 423] width 229 height 31
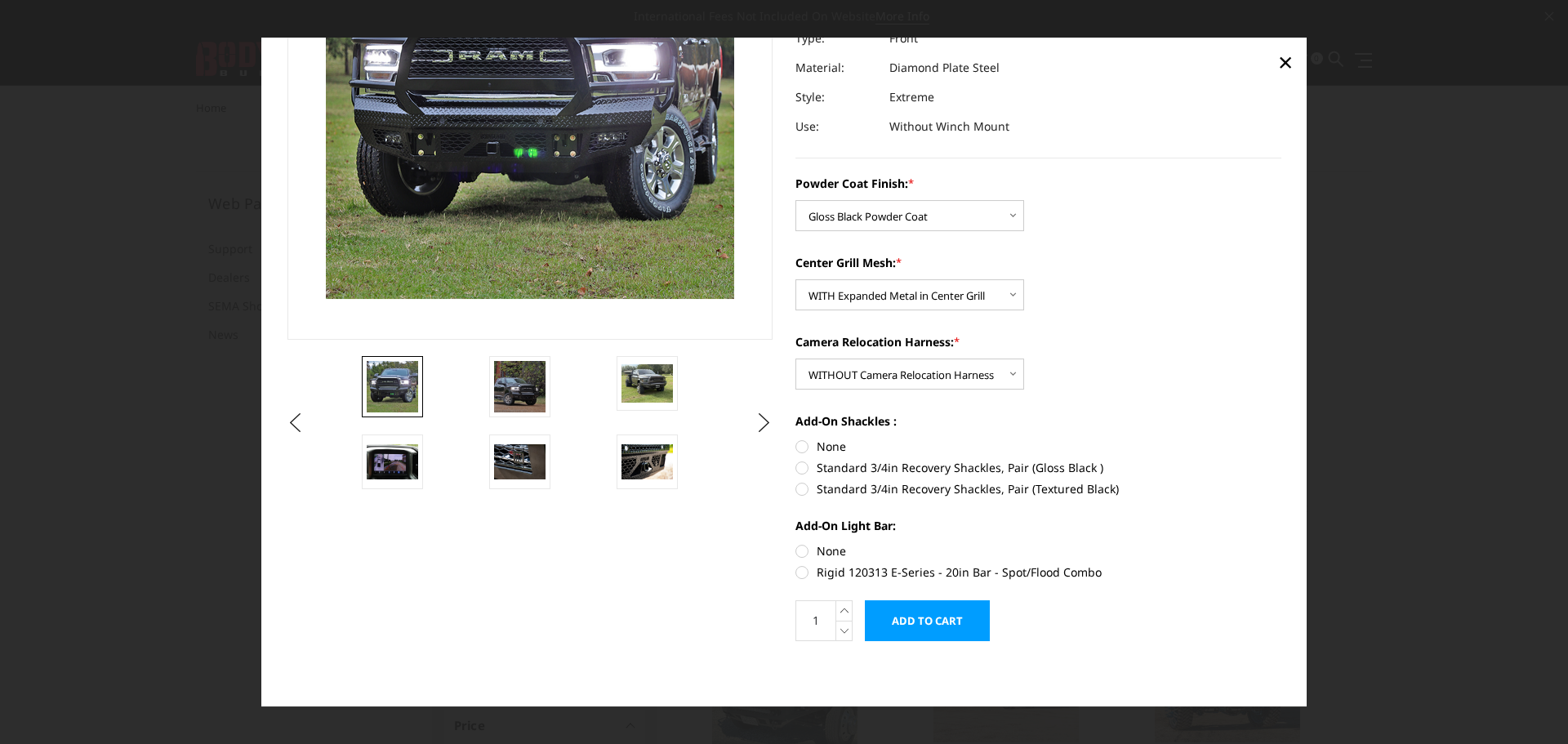
click at [798, 469] on label "Standard 3/4in Recovery Shackles, Pair (Gloss Black )" at bounding box center [1038, 467] width 486 height 17
click at [1281, 439] on input "Standard 3/4in Recovery Shackles, Pair (Gloss Black )" at bounding box center [1281, 438] width 1 height 1
radio input "true"
click at [795, 574] on label "Rigid 120313 E-Series - 20in Bar - Spot/Flood Combo" at bounding box center [1038, 572] width 486 height 17
click at [1281, 543] on input "Rigid 120313 E-Series - 20in Bar - Spot/Flood Combo" at bounding box center [1281, 543] width 1 height 1
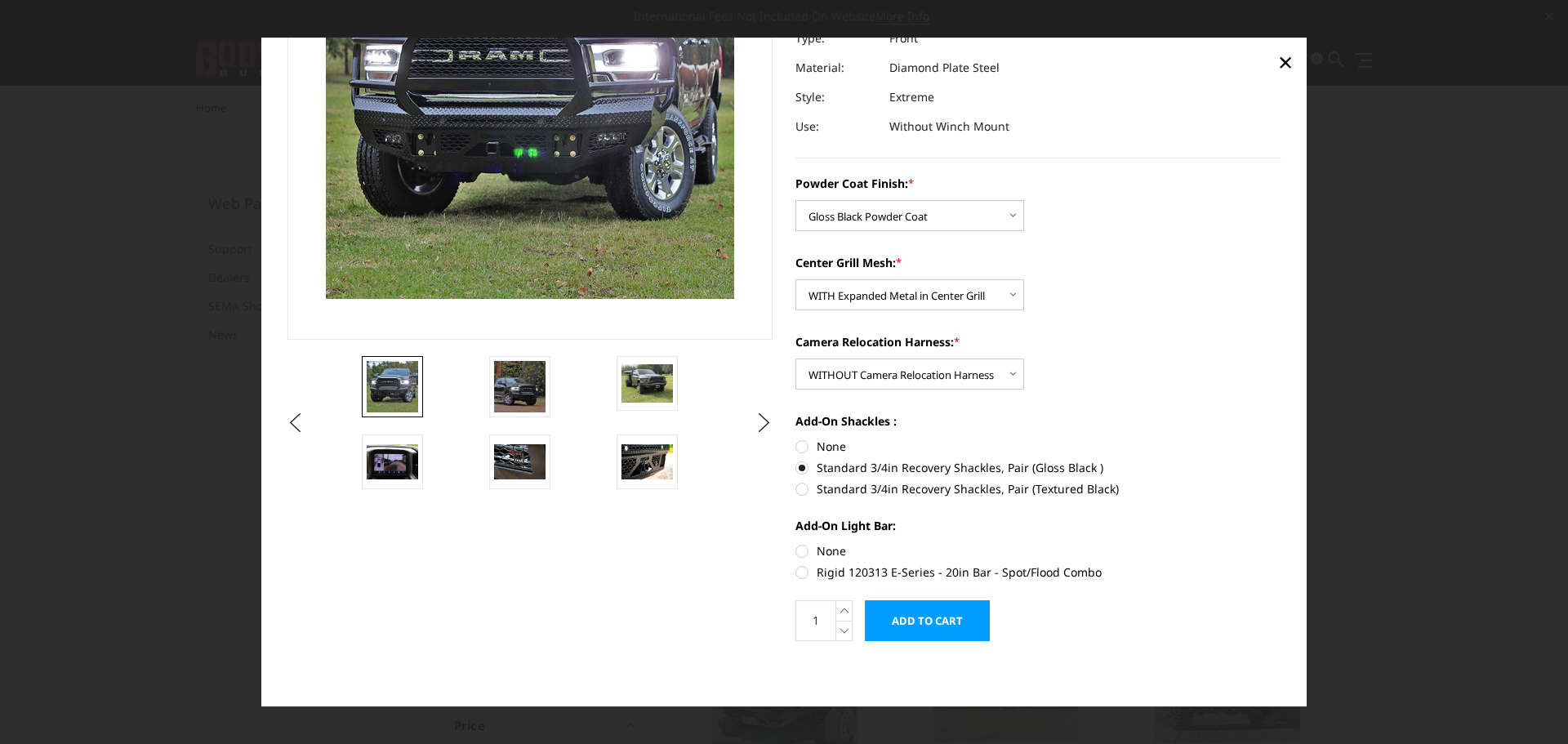
radio input "true"
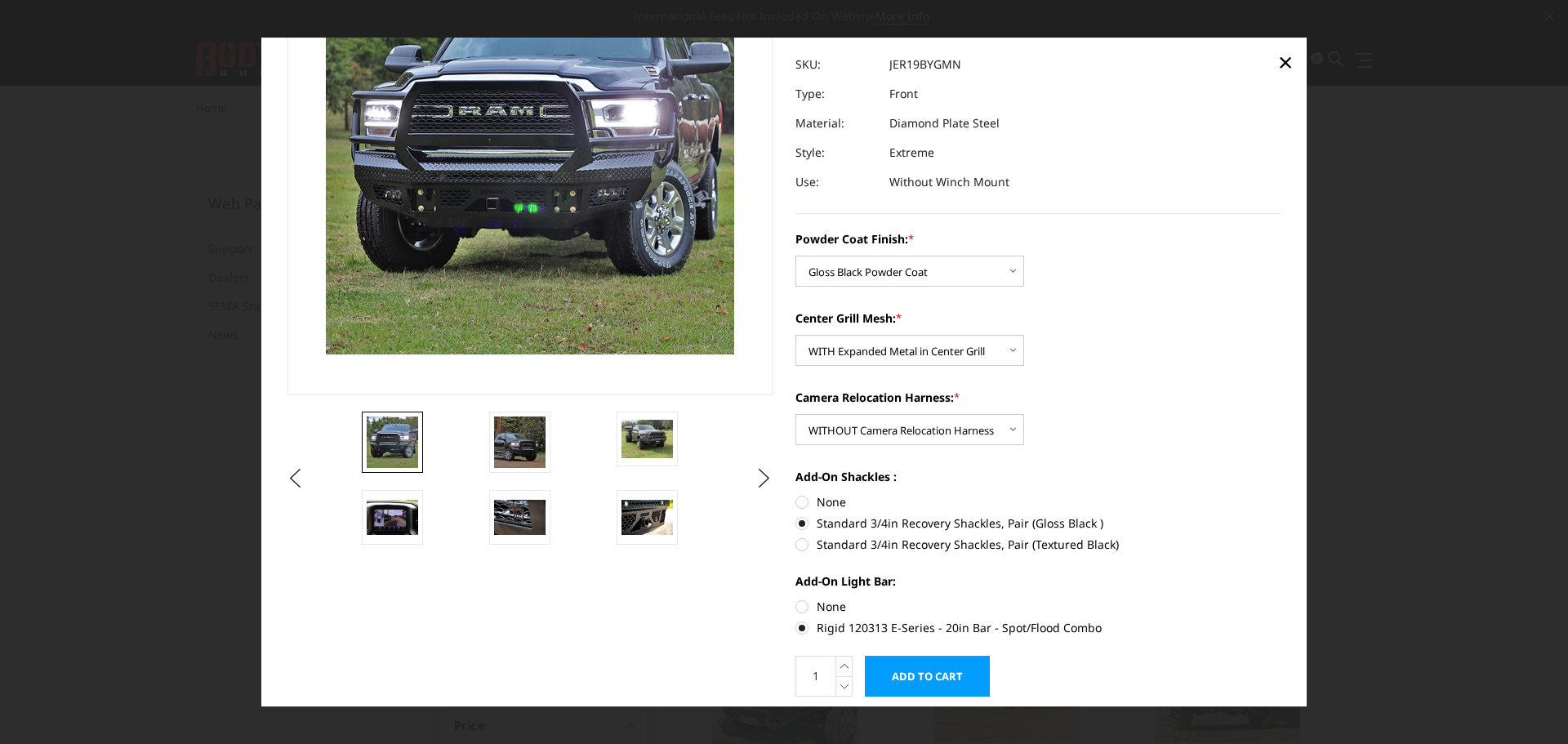
scroll to position [163, 0]
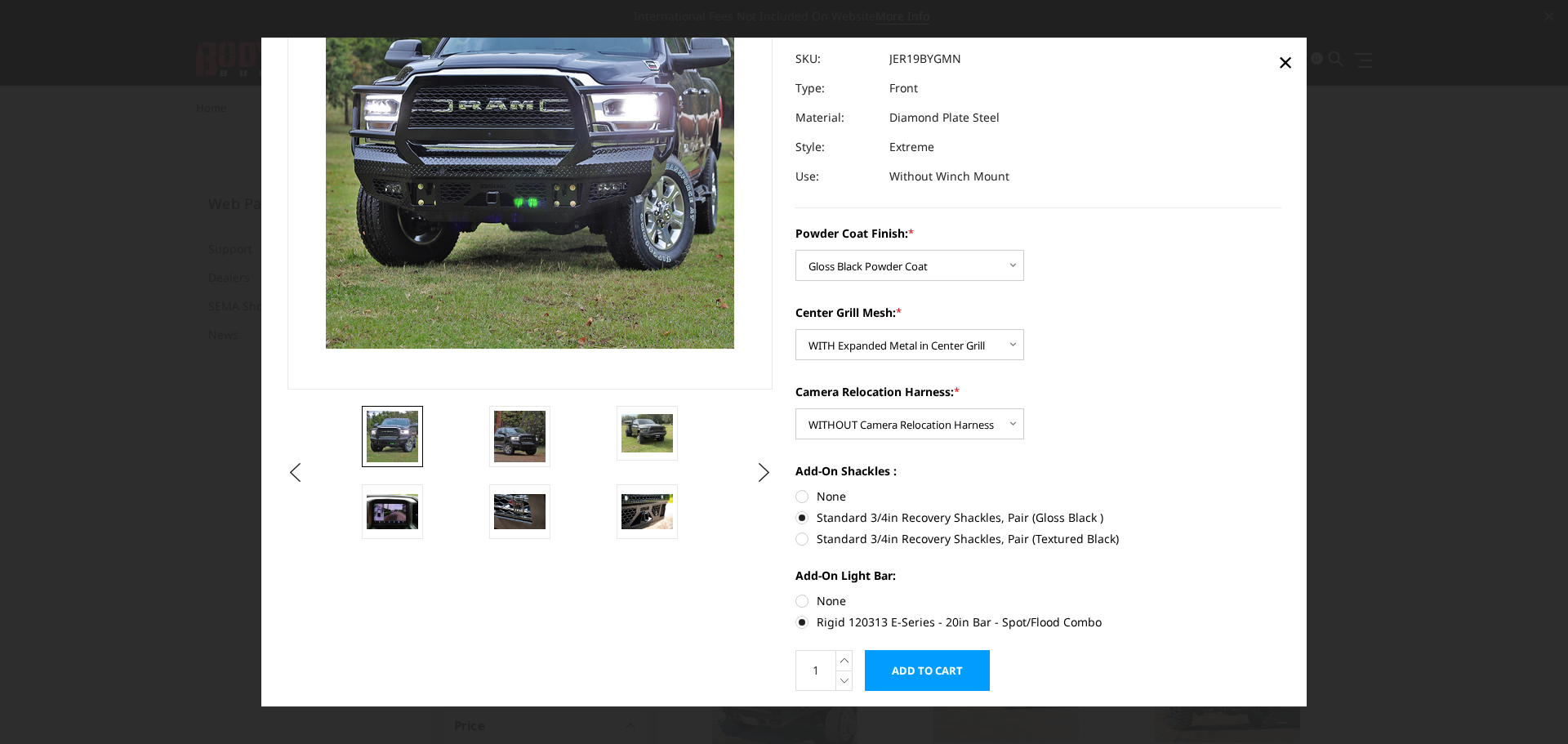
click at [797, 621] on label "Rigid 120313 E-Series - 20in Bar - Spot/Flood Combo" at bounding box center [1038, 621] width 486 height 17
click at [1281, 594] on input "Rigid 120313 E-Series - 20in Bar - Spot/Flood Combo" at bounding box center [1281, 593] width 1 height 1
click at [801, 603] on label "None" at bounding box center [1038, 601] width 486 height 17
click at [796, 594] on input "None" at bounding box center [795, 593] width 1 height 1
radio input "true"
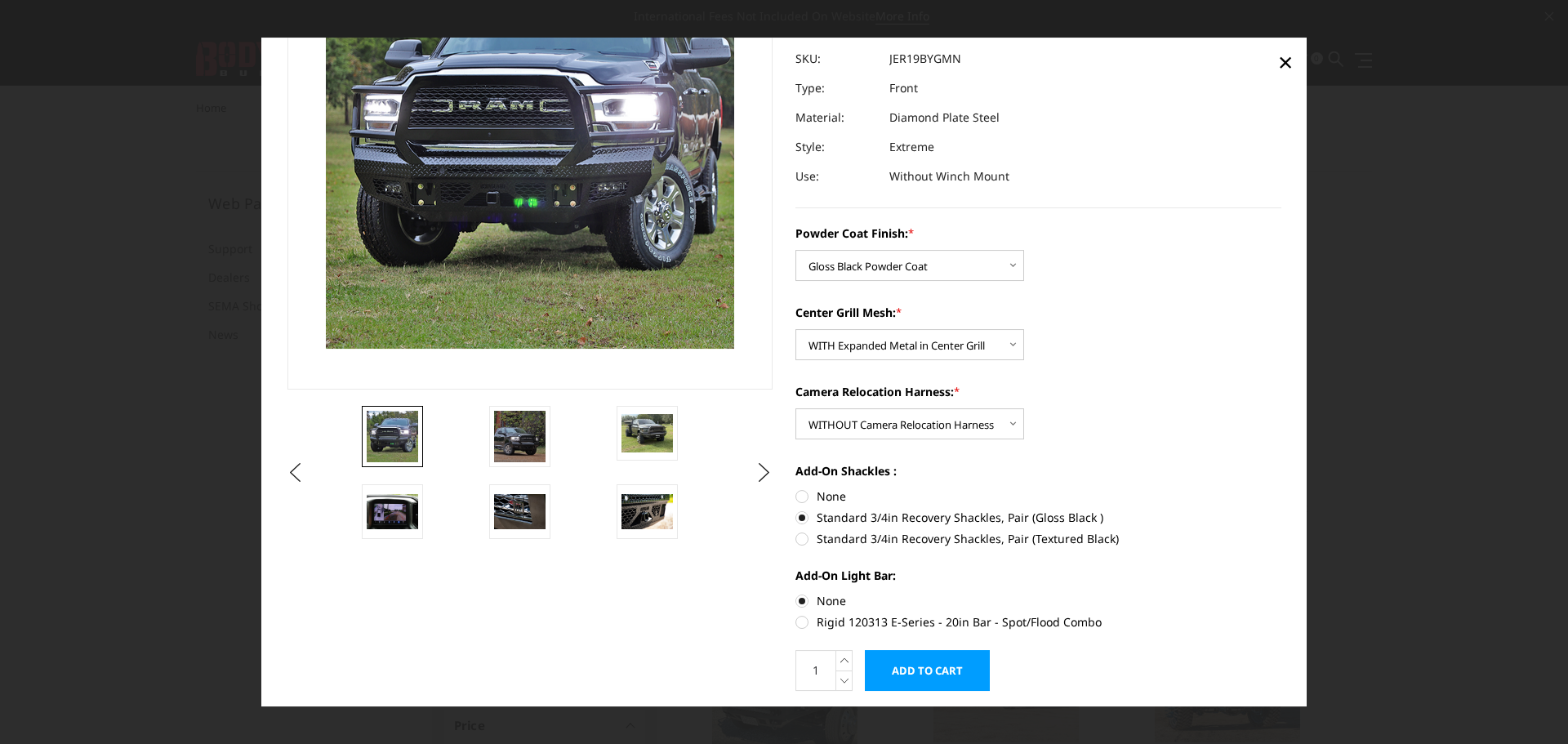
click at [795, 496] on label "None" at bounding box center [1038, 496] width 486 height 17
click at [795, 489] on input "None" at bounding box center [795, 488] width 1 height 1
radio input "true"
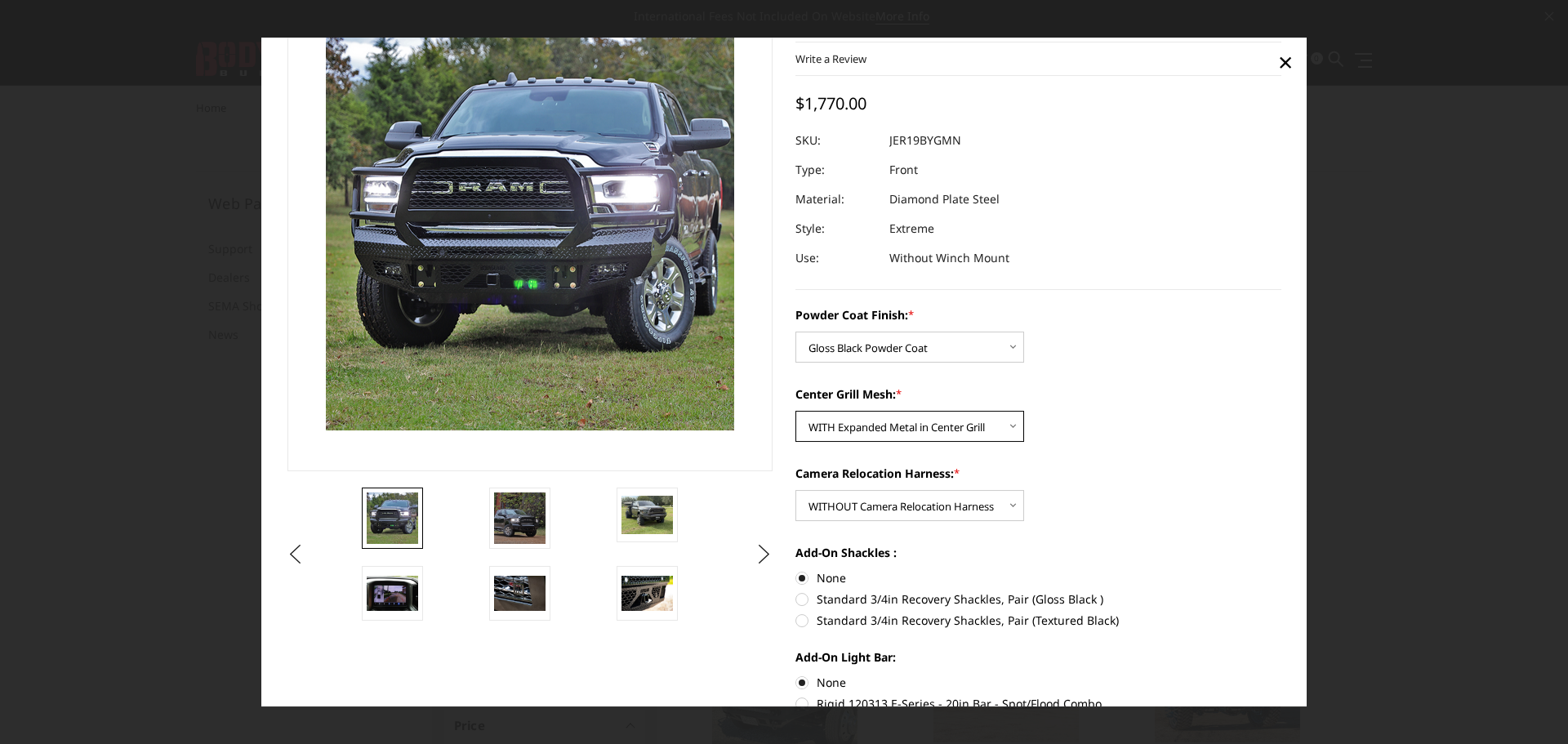
click at [1004, 427] on select "Choose Options WITH Expanded Metal in Center Grill WITHOUT Expanded Metal in Ce…" at bounding box center [910, 426] width 229 height 31
select select "3218"
click at [795, 411] on select "Choose Options WITH Expanded Metal in Center Grill WITHOUT Expanded Metal in Ce…" at bounding box center [910, 426] width 229 height 31
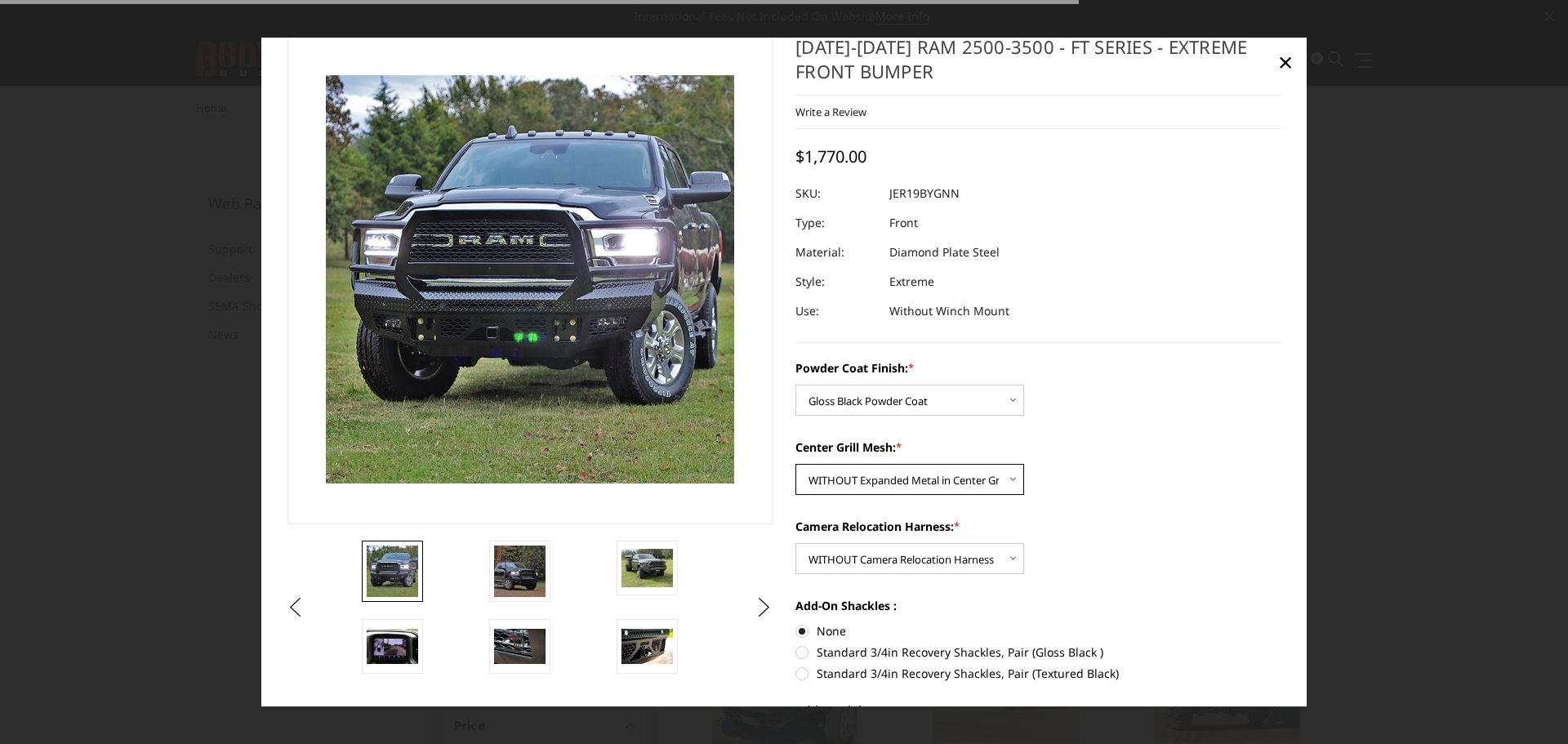
scroll to position [0, 0]
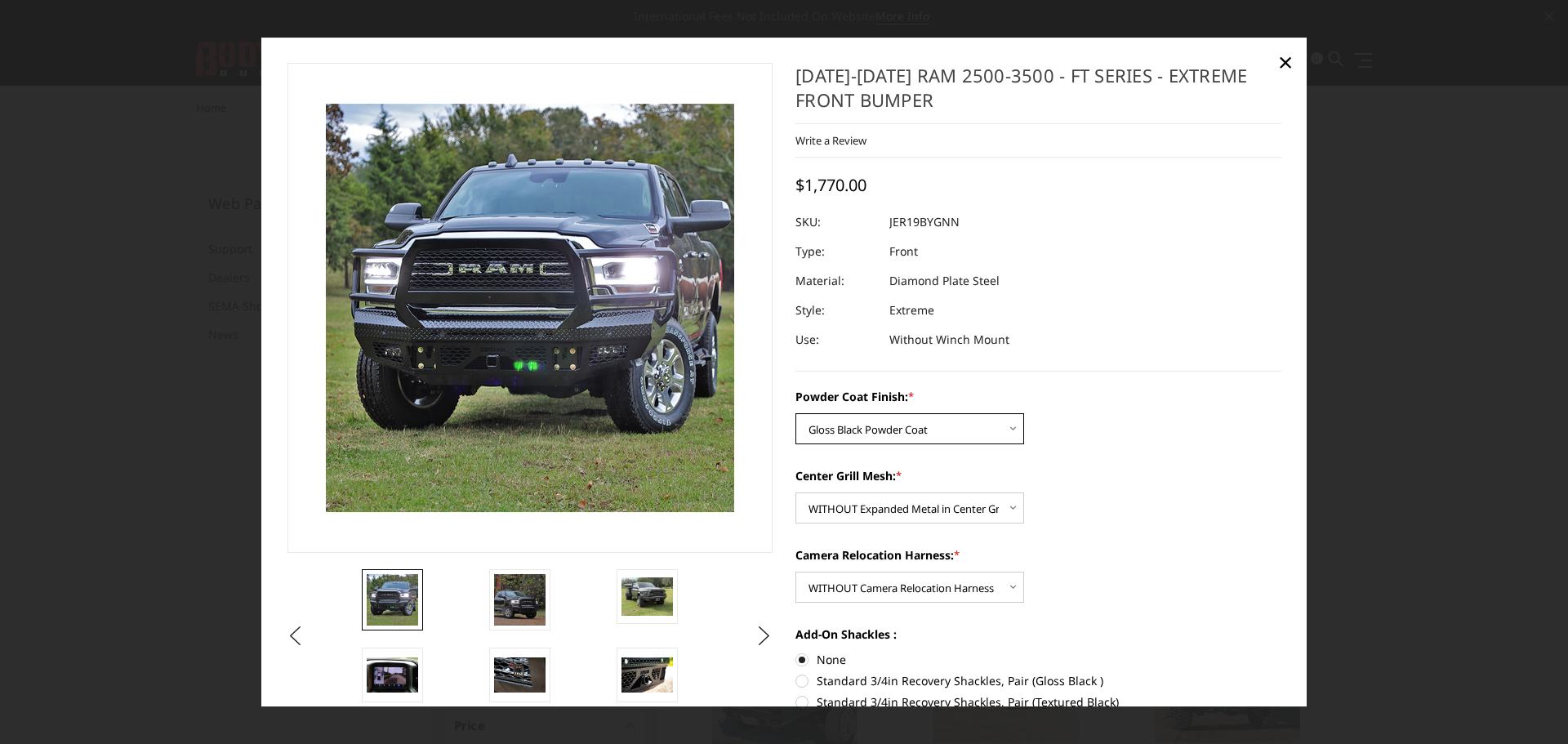
click at [1004, 434] on select "Choose Options Bare Metal Gloss Black Powder Coat Textured Black Powder Coat" at bounding box center [910, 428] width 229 height 31
click at [795, 413] on select "Choose Options Bare Metal Gloss Black Powder Coat Textured Black Powder Coat" at bounding box center [910, 428] width 229 height 31
click at [1003, 436] on select "Choose Options Bare Metal Gloss Black Powder Coat Textured Black Powder Coat" at bounding box center [910, 428] width 229 height 31
click at [795, 413] on select "Choose Options Bare Metal Gloss Black Powder Coat Textured Black Powder Coat" at bounding box center [910, 428] width 229 height 31
click at [1012, 417] on select "Choose Options Bare Metal Gloss Black Powder Coat Textured Black Powder Coat" at bounding box center [910, 428] width 229 height 31
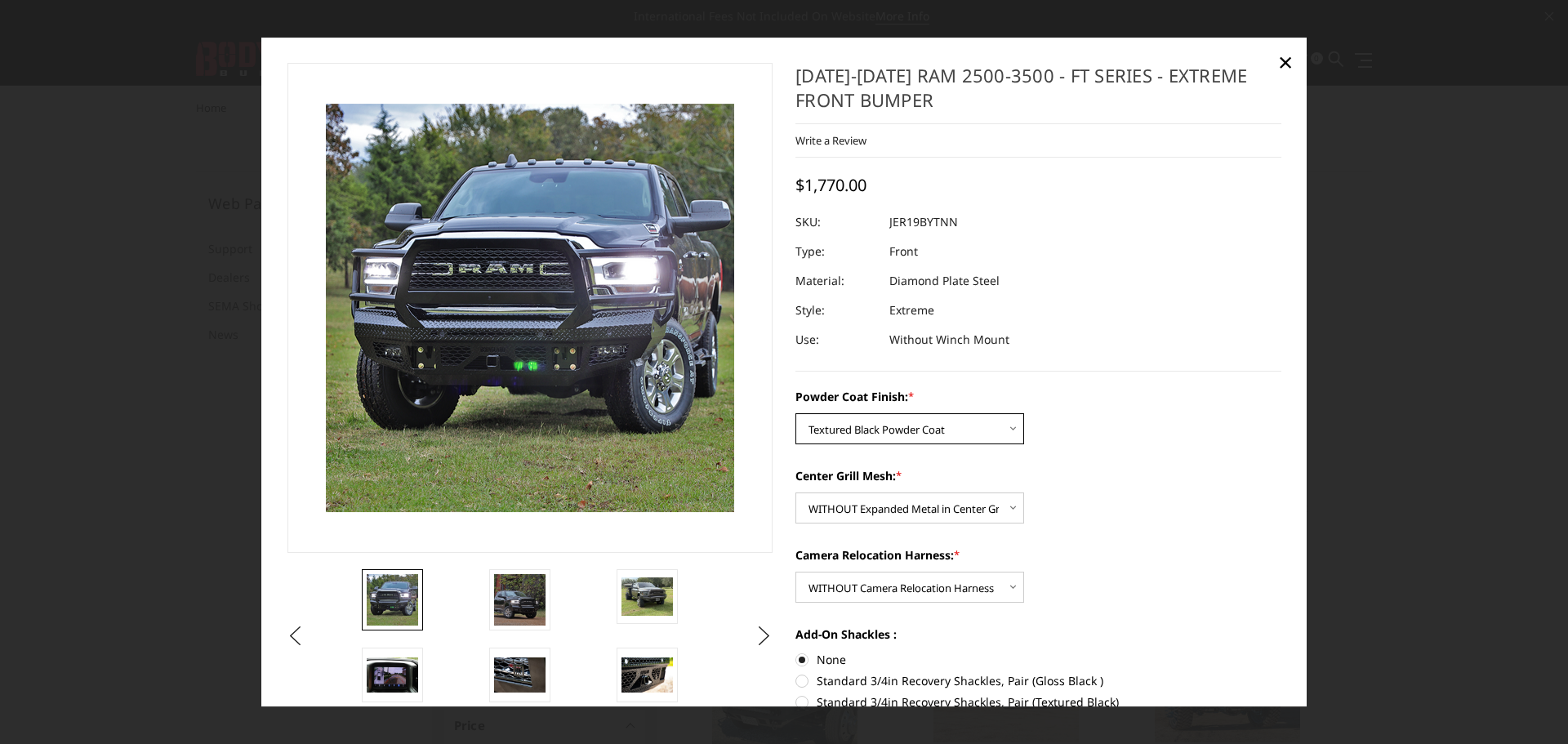
select select "3215"
click at [795, 413] on select "Choose Options Bare Metal Gloss Black Powder Coat Textured Black Powder Coat" at bounding box center [910, 428] width 229 height 31
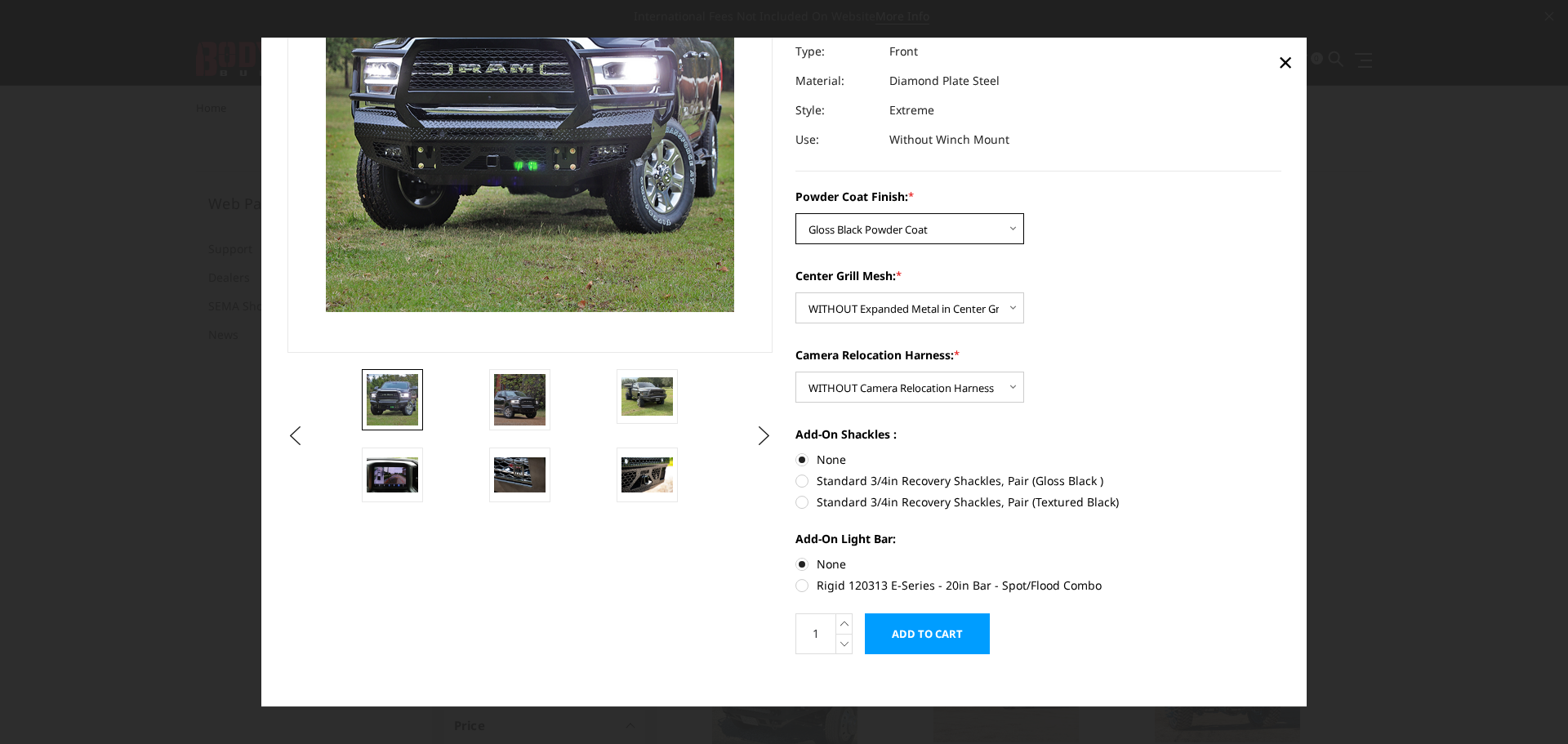
scroll to position [213, 0]
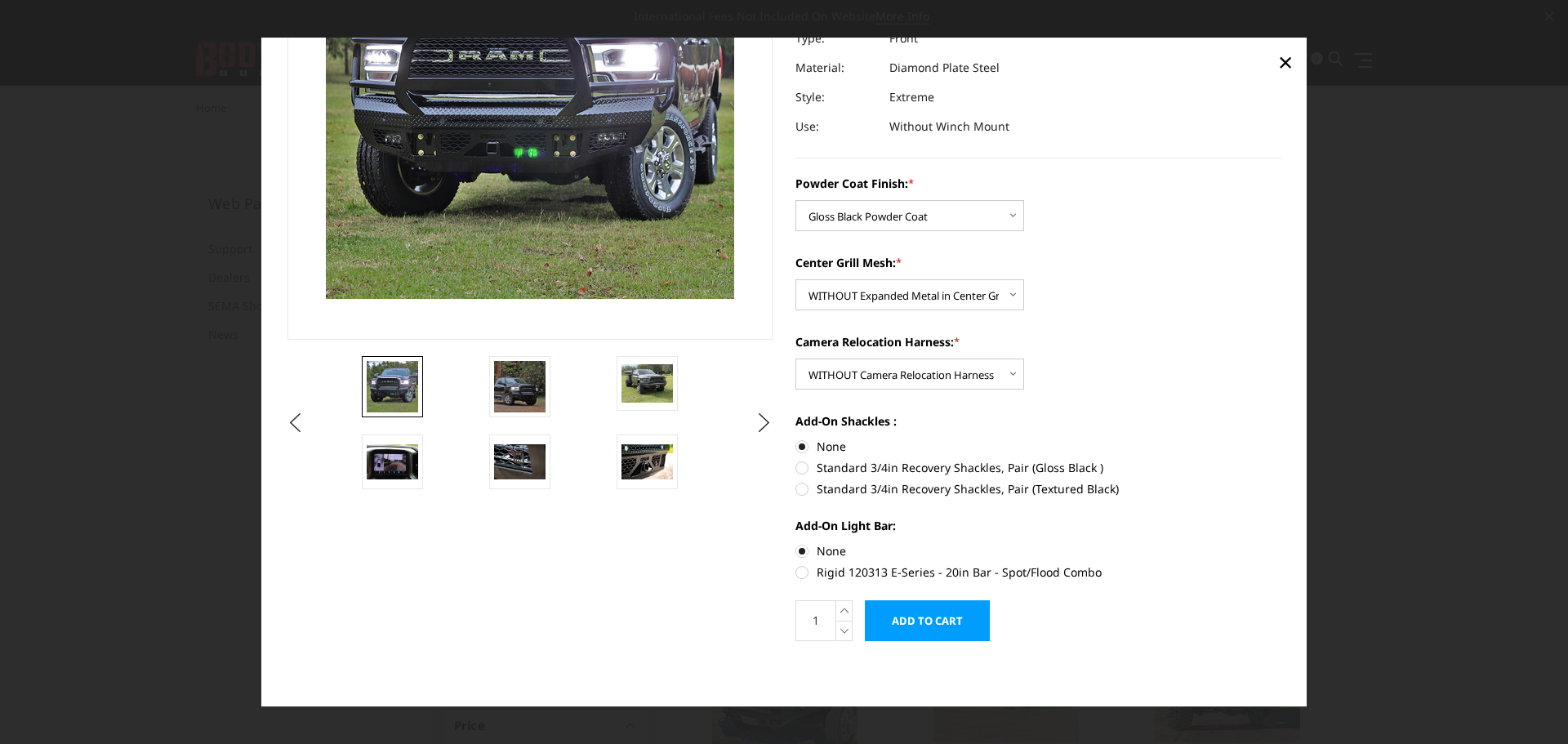
click at [795, 467] on label "Standard 3/4in Recovery Shackles, Pair (Gloss Black )" at bounding box center [1038, 467] width 486 height 17
click at [1281, 439] on input "Standard 3/4in Recovery Shackles, Pair (Gloss Black )" at bounding box center [1281, 438] width 1 height 1
radio input "true"
click at [795, 574] on label "Rigid 120313 E-Series - 20in Bar - Spot/Flood Combo" at bounding box center [1038, 572] width 486 height 17
click at [1281, 543] on input "Rigid 120313 E-Series - 20in Bar - Spot/Flood Combo" at bounding box center [1281, 543] width 1 height 1
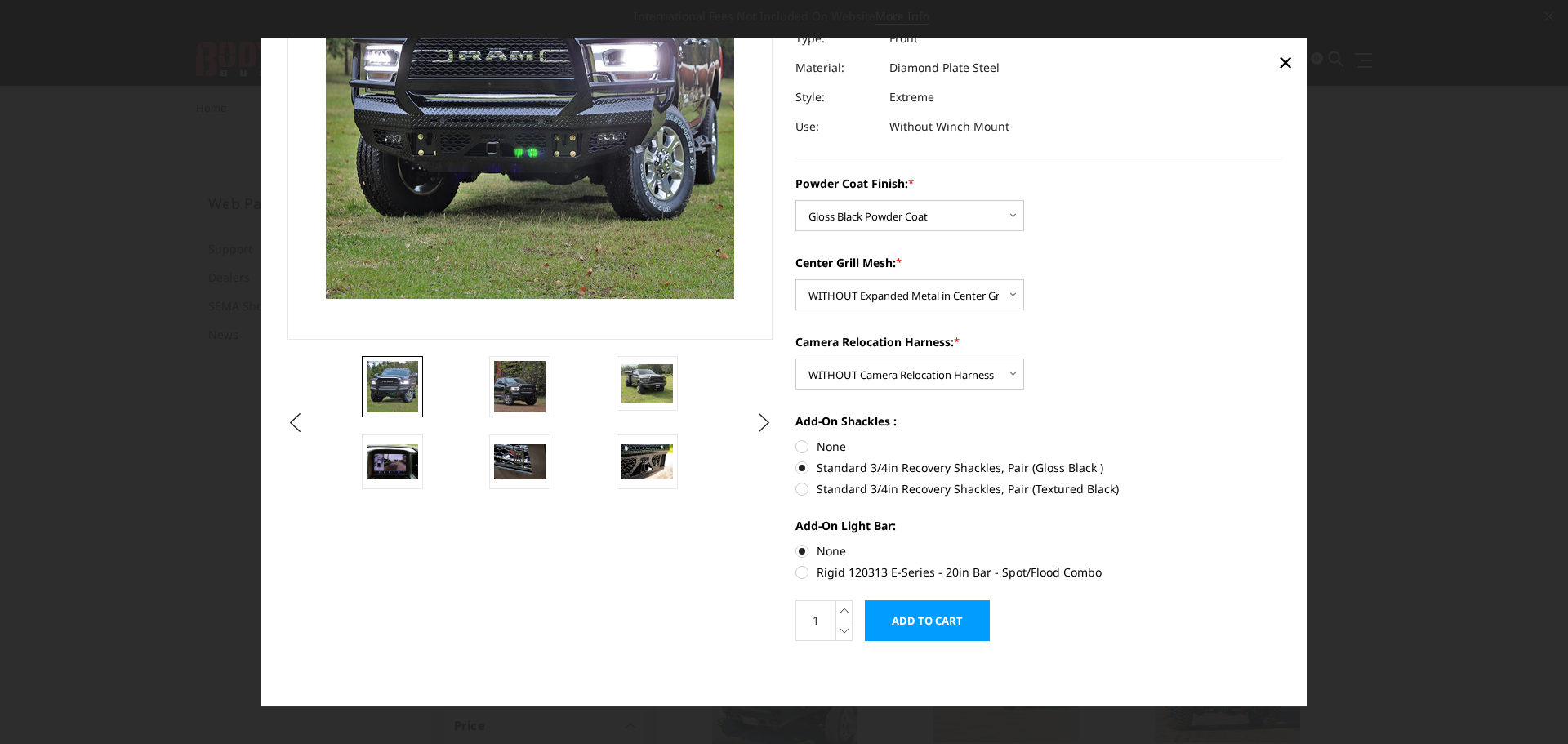
radio input "true"
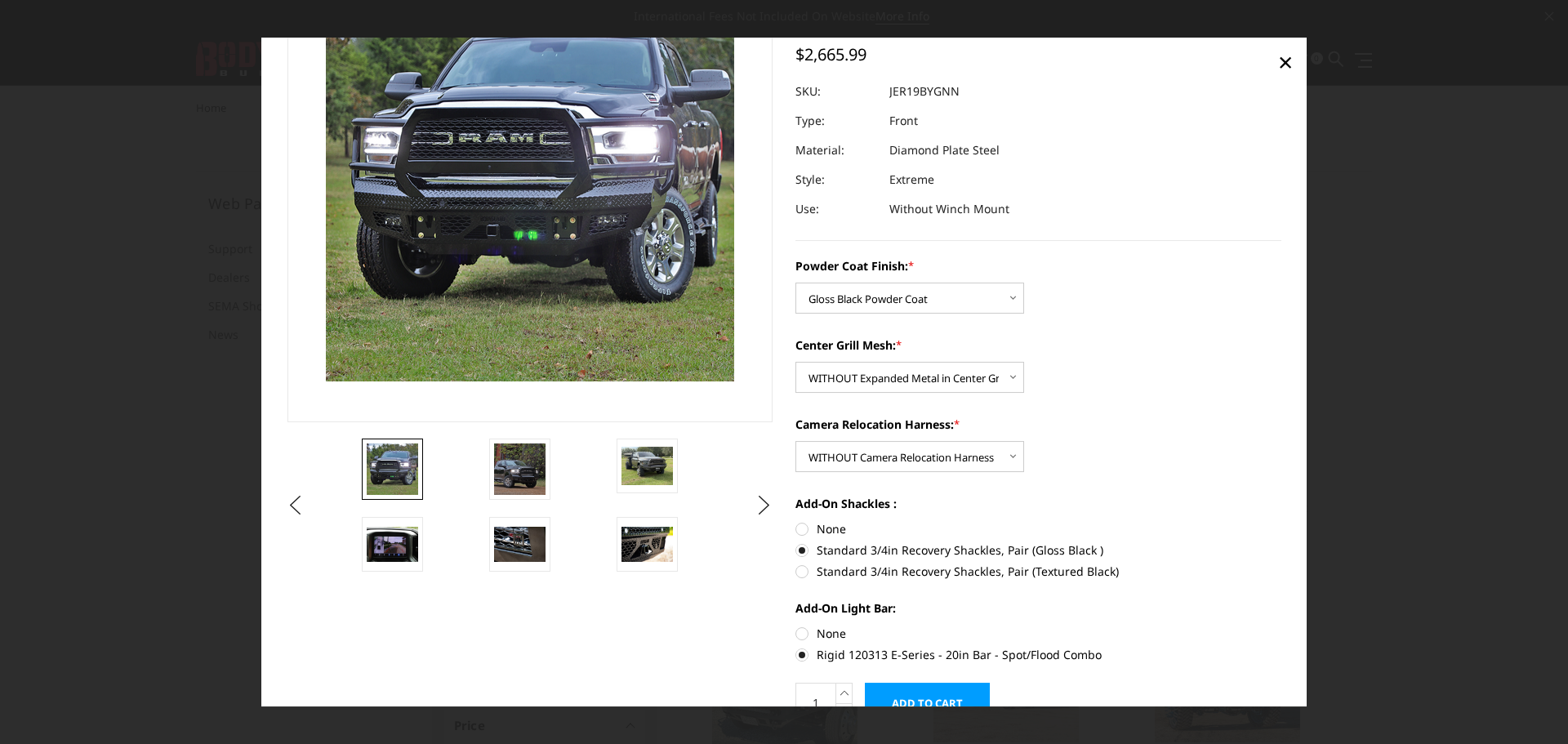
scroll to position [131, 0]
click at [522, 535] on img at bounding box center [520, 544] width 52 height 34
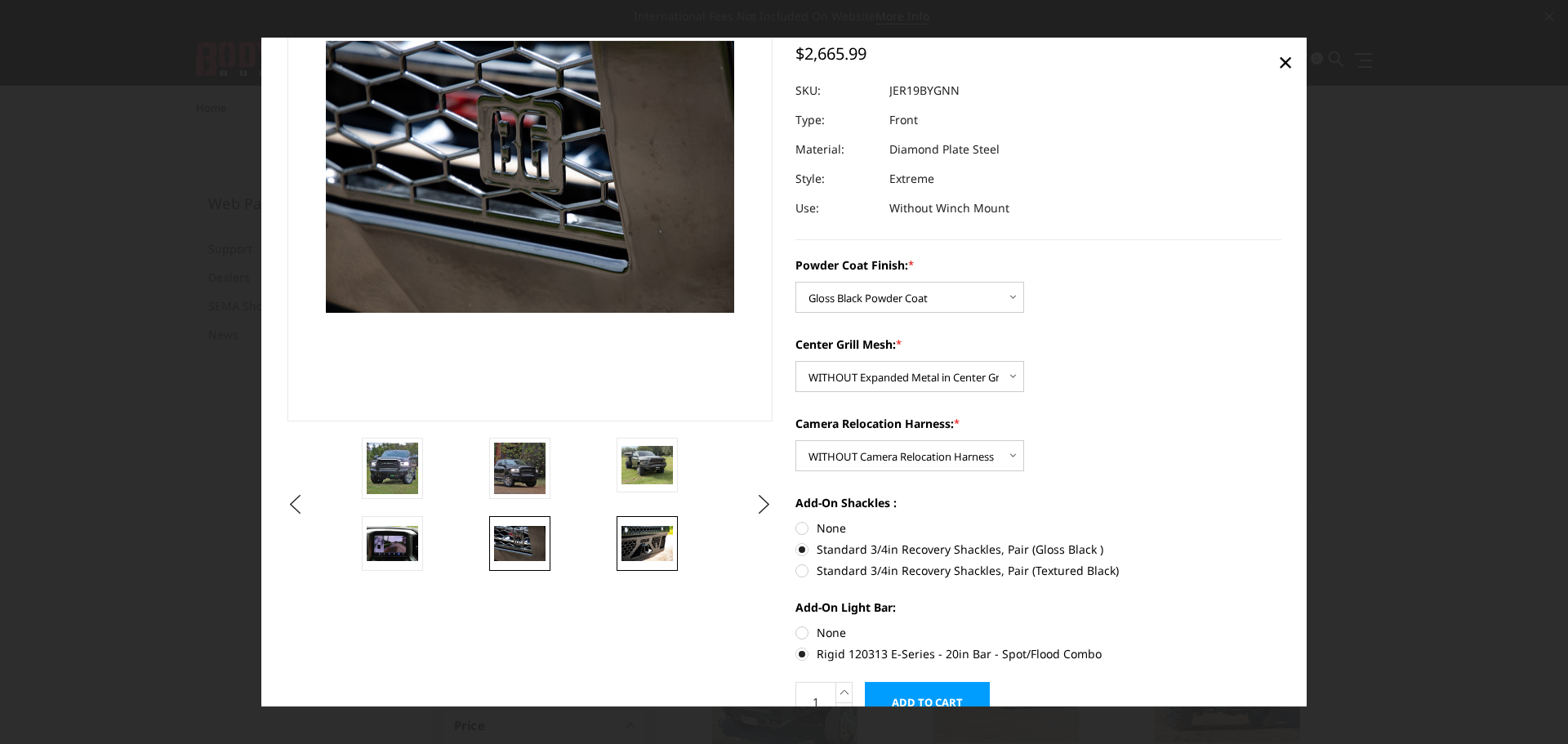
click at [655, 544] on img at bounding box center [647, 544] width 52 height 34
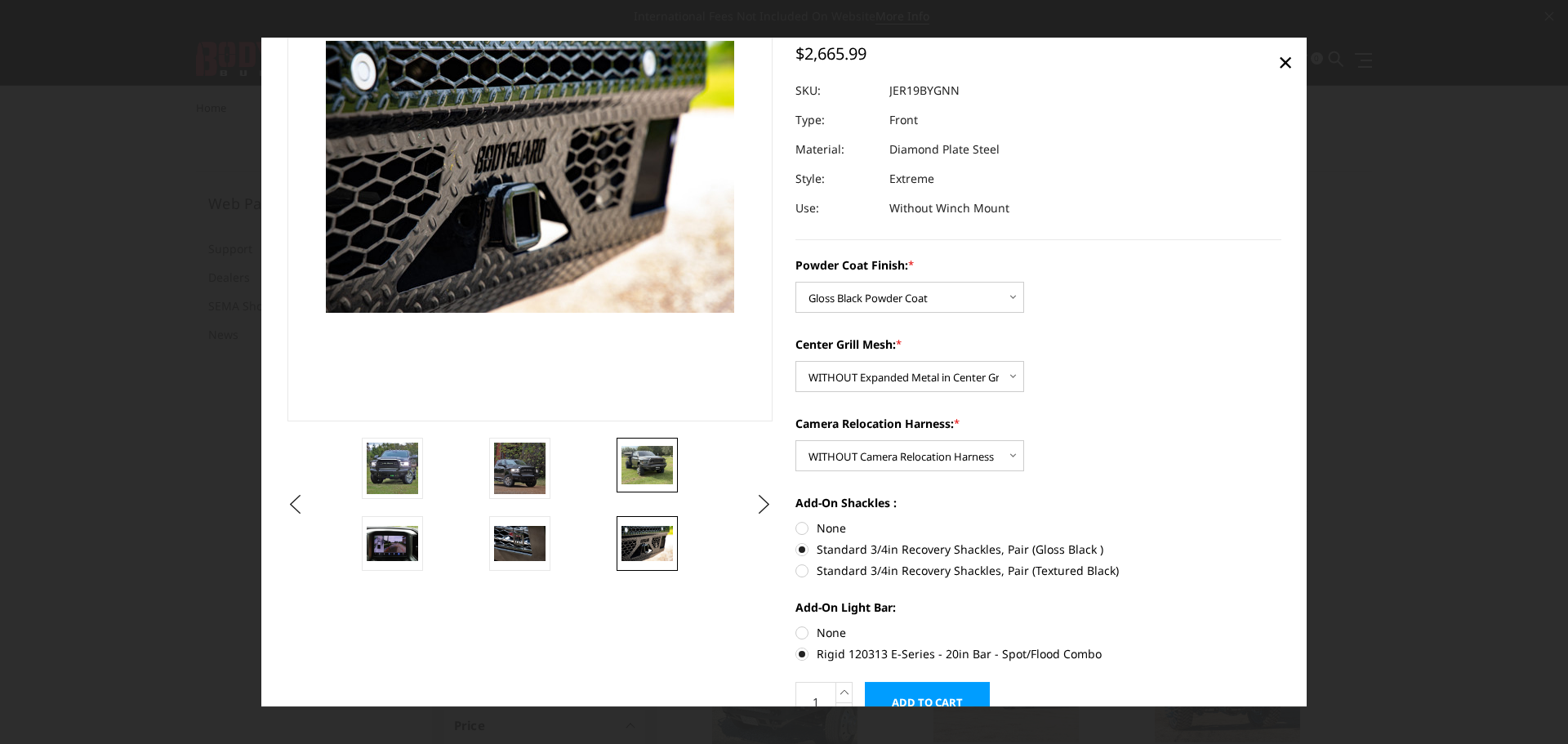
click at [647, 450] on img at bounding box center [647, 465] width 52 height 39
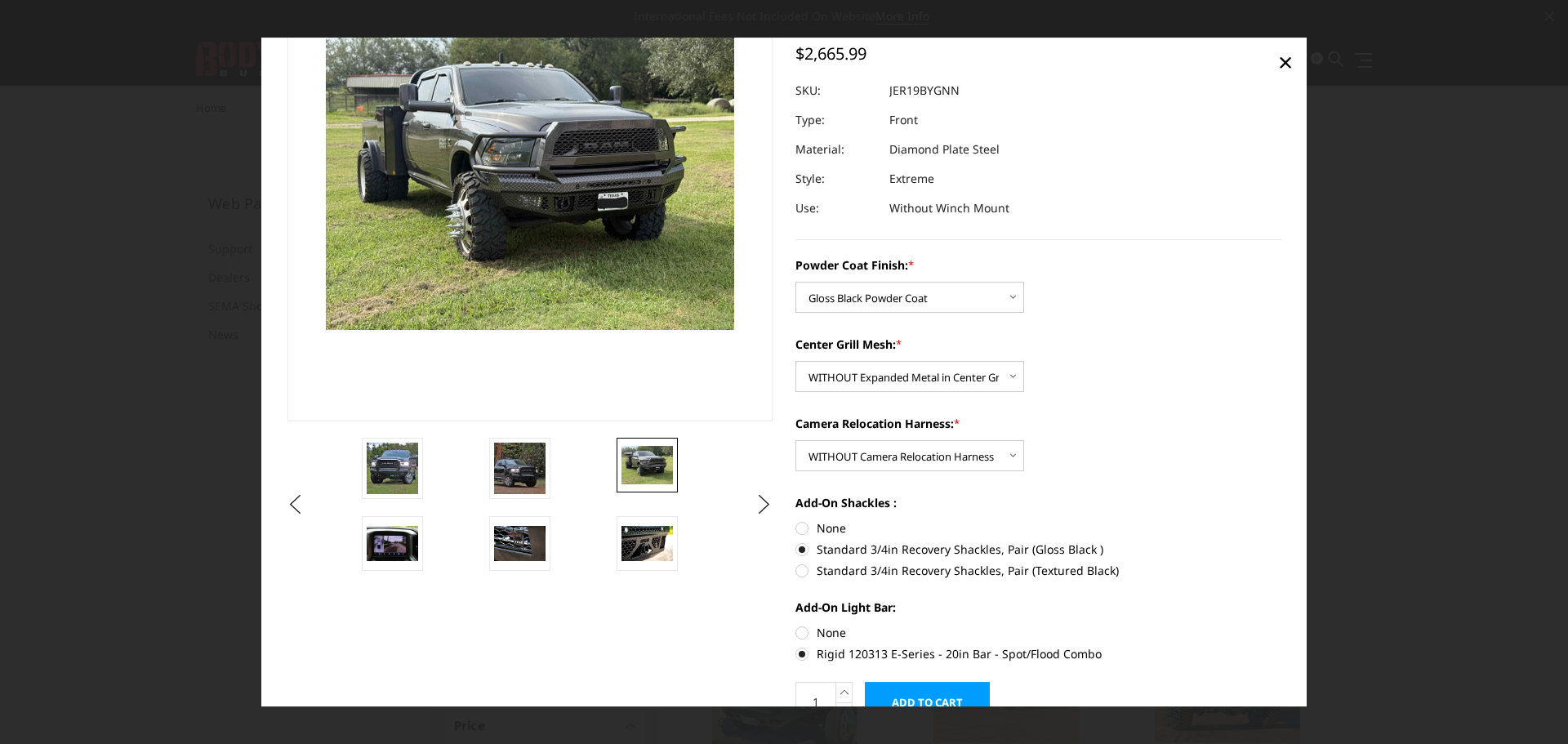
scroll to position [115, 0]
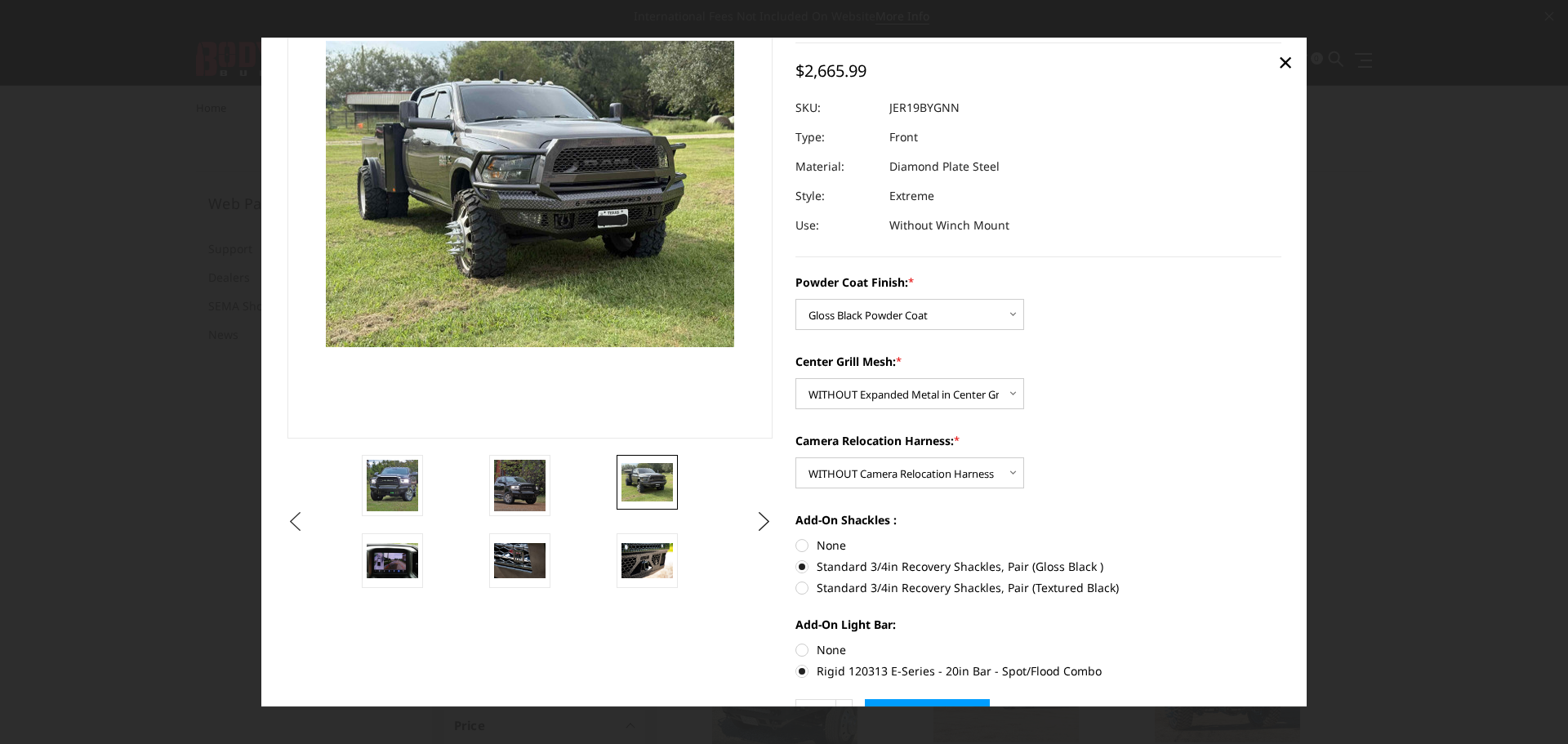
click at [293, 525] on button "Previous" at bounding box center [296, 522] width 25 height 25
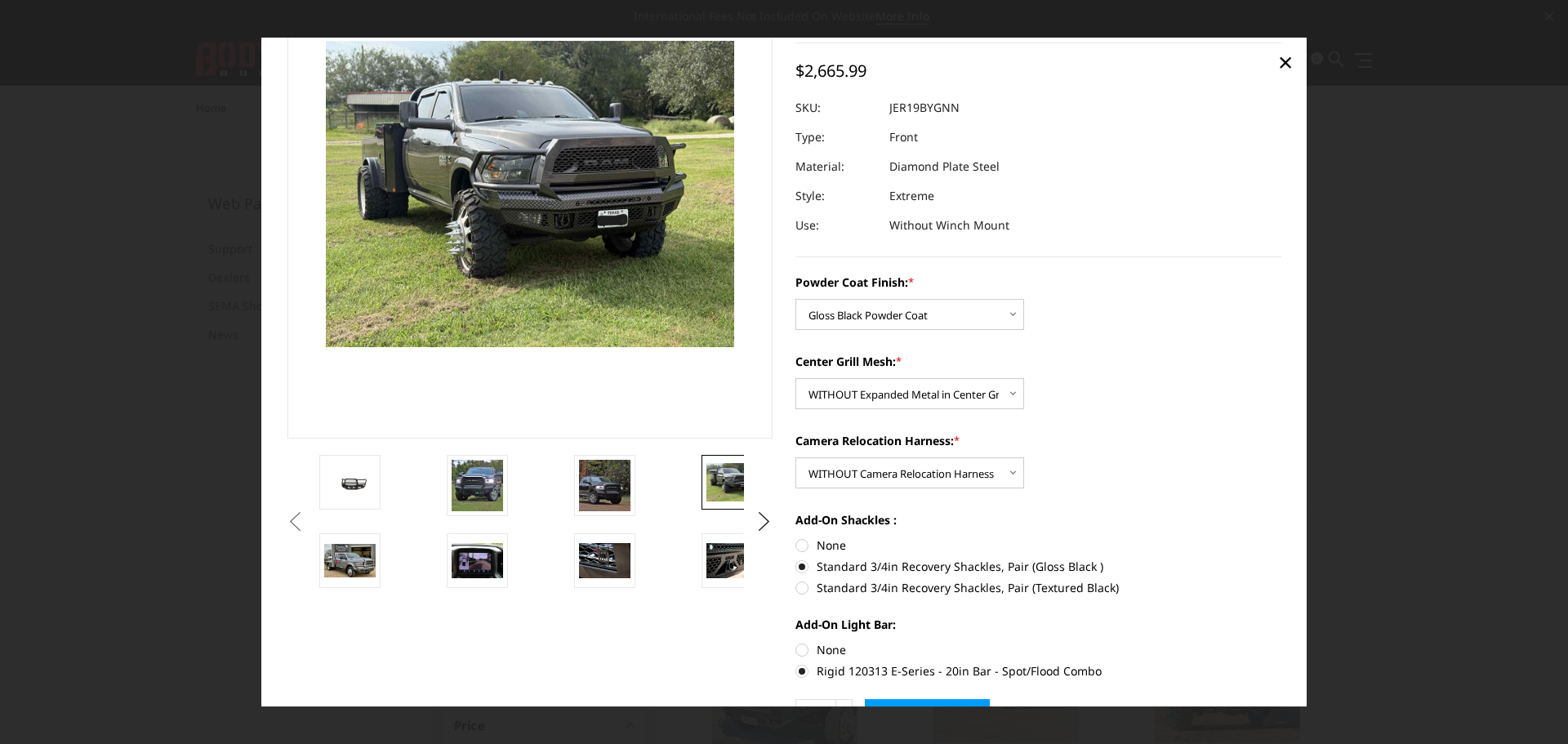
click at [293, 525] on ul "Previous" at bounding box center [530, 522] width 493 height 133
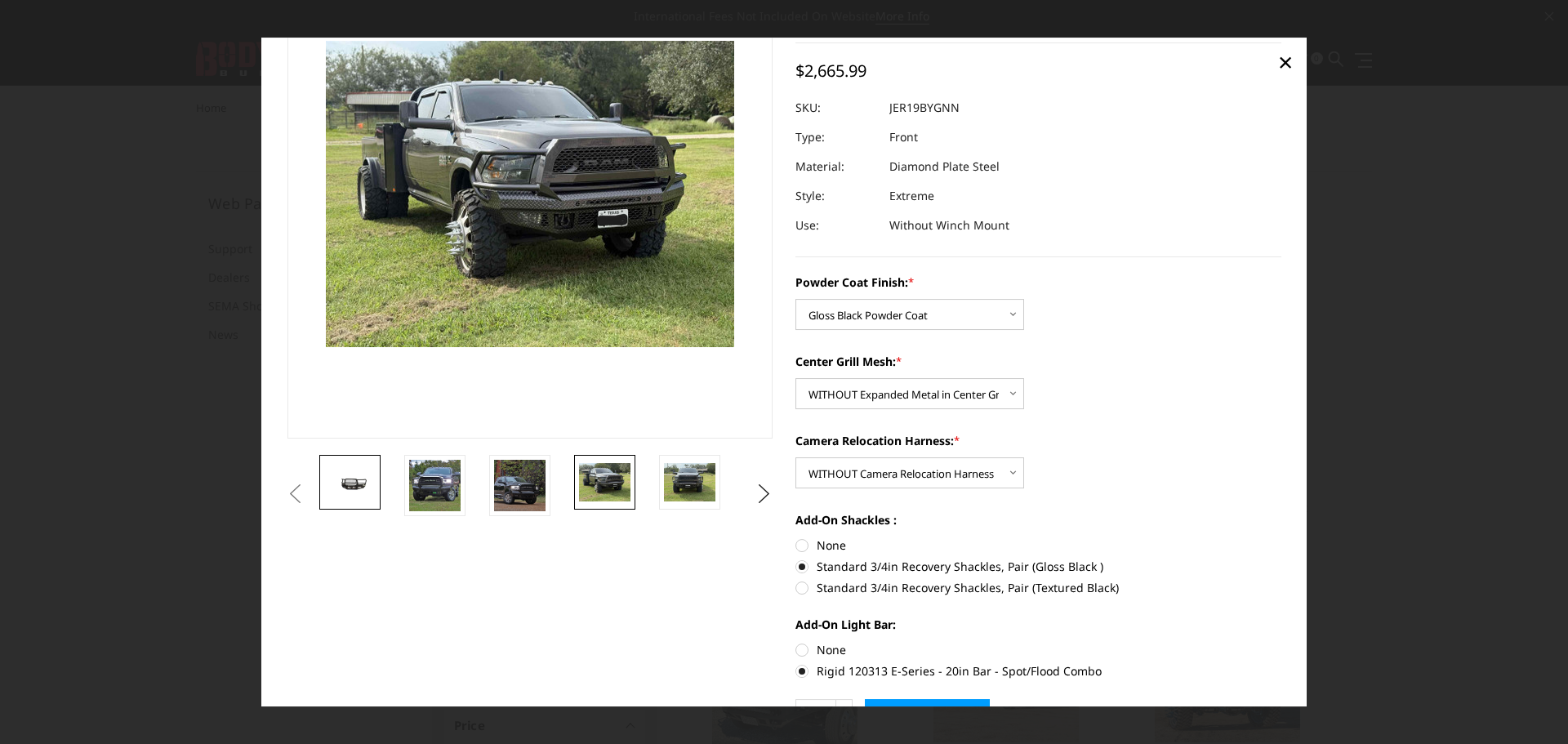
click at [363, 492] on img at bounding box center [350, 482] width 52 height 24
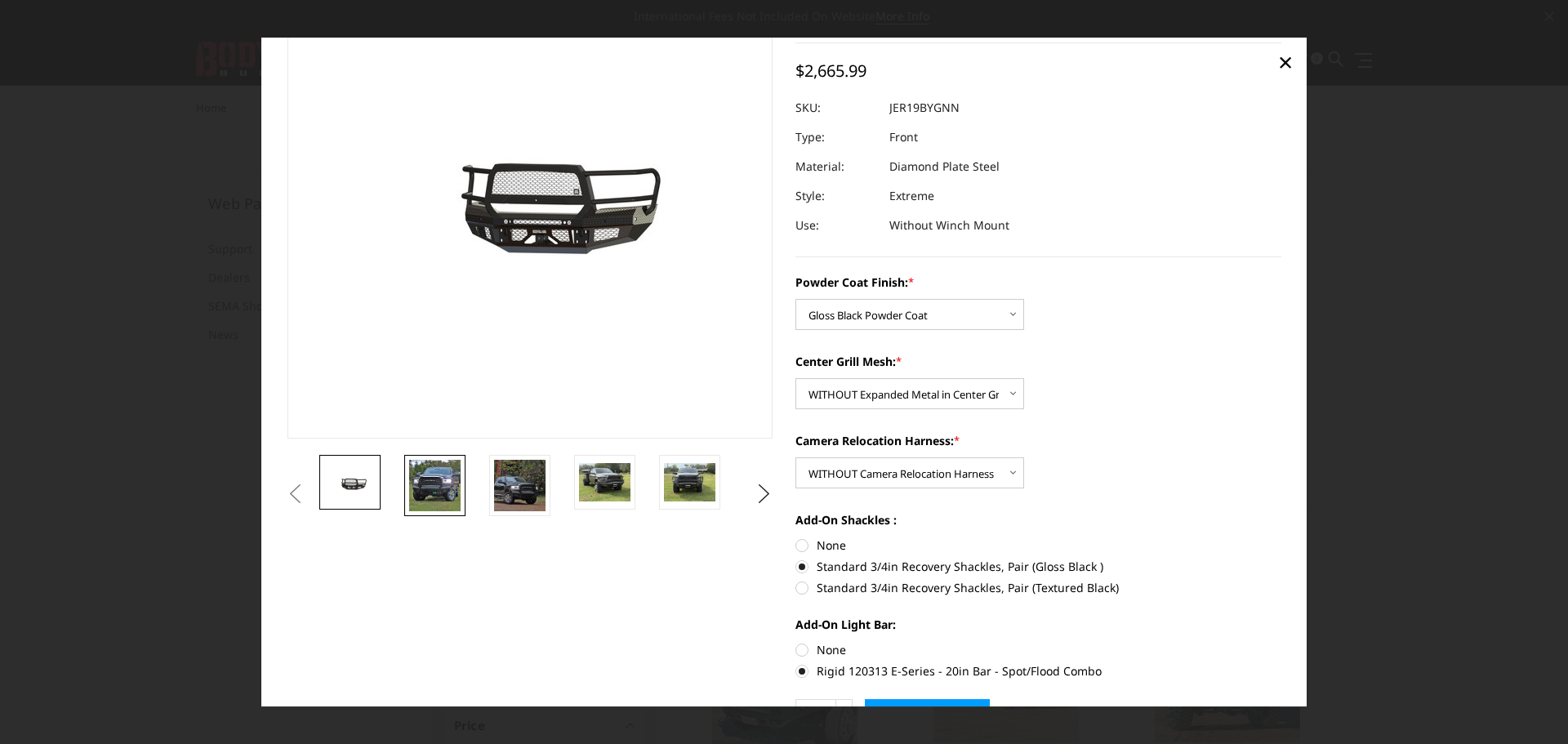
click at [448, 491] on img at bounding box center [435, 486] width 52 height 52
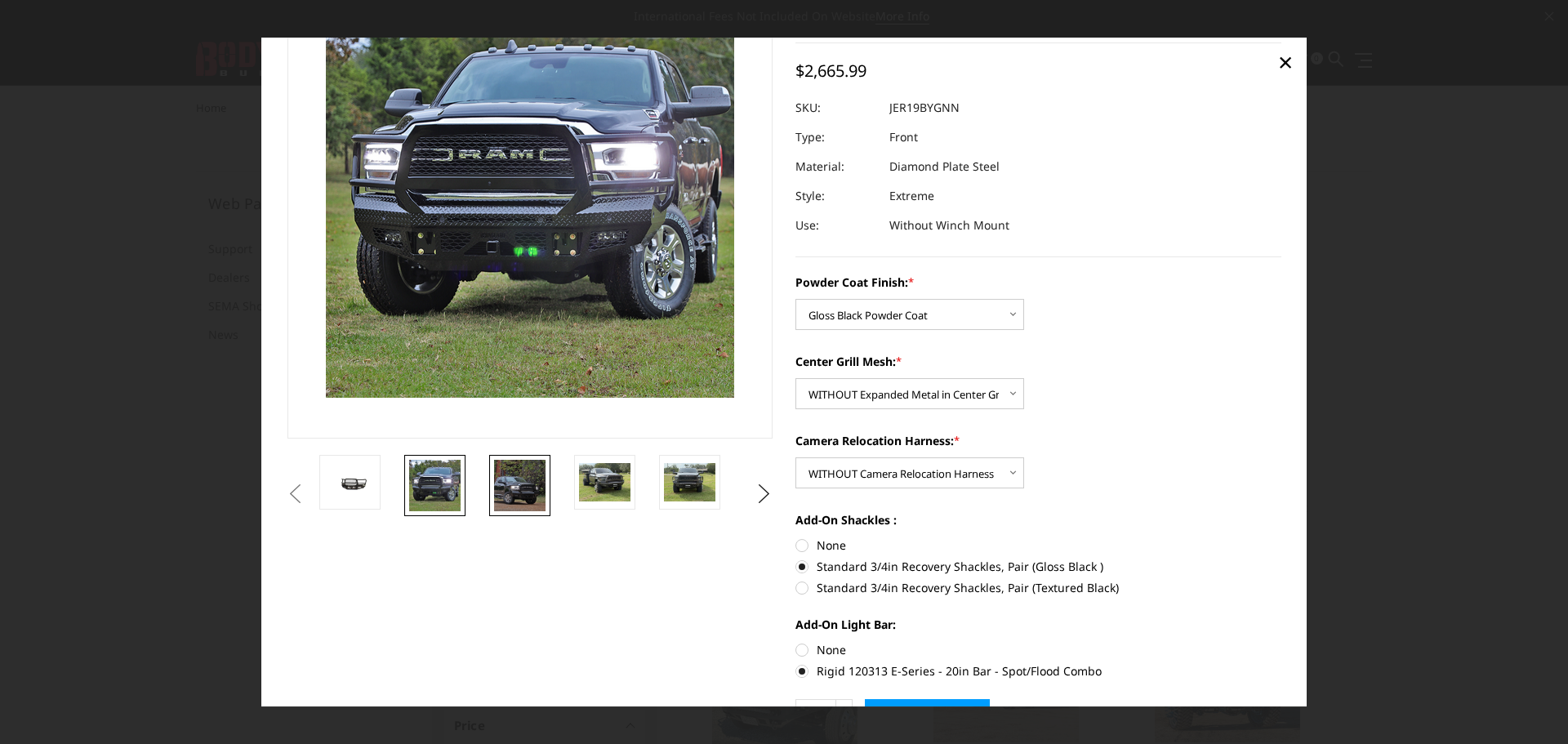
click at [517, 490] on img at bounding box center [520, 486] width 52 height 52
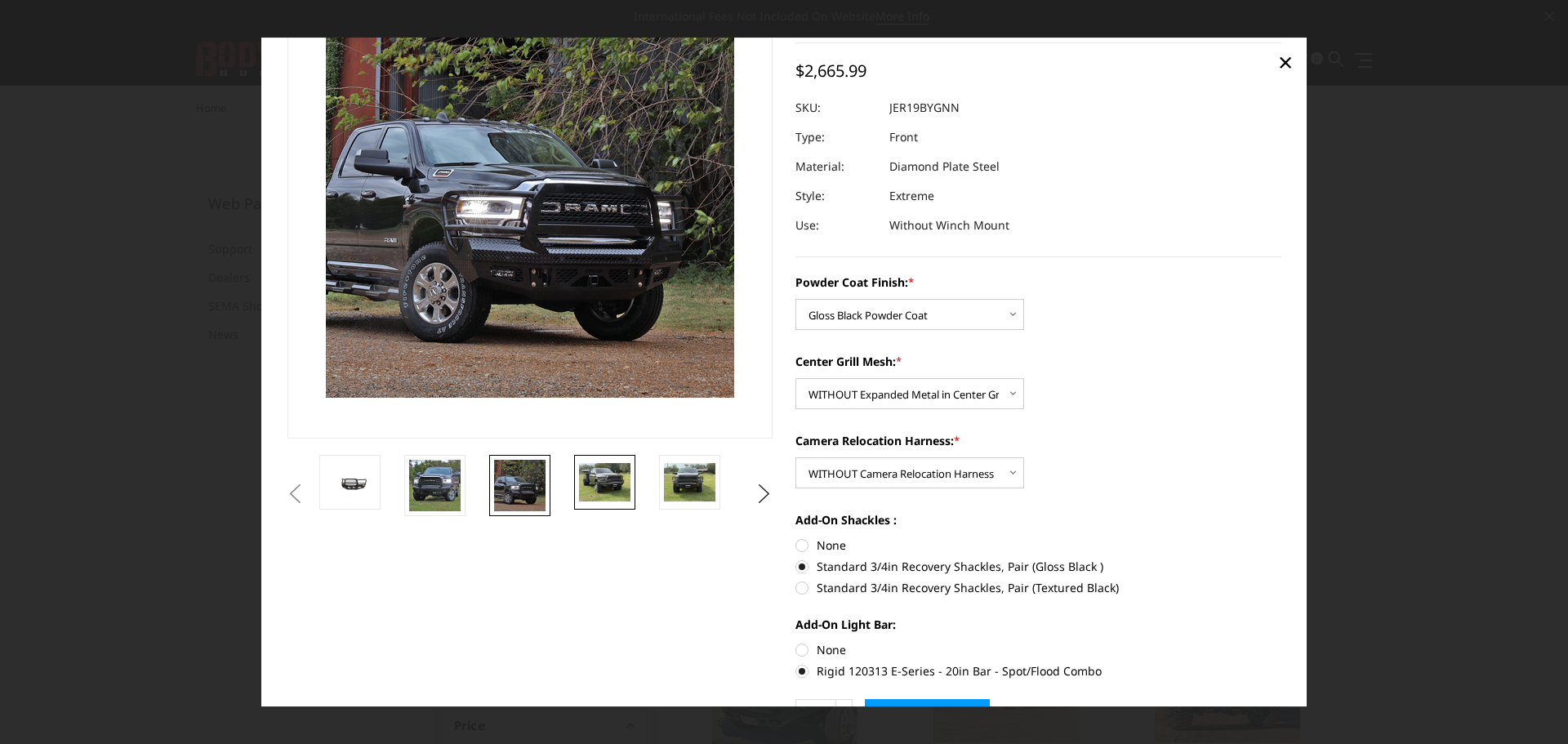
click at [600, 489] on img at bounding box center [605, 482] width 52 height 39
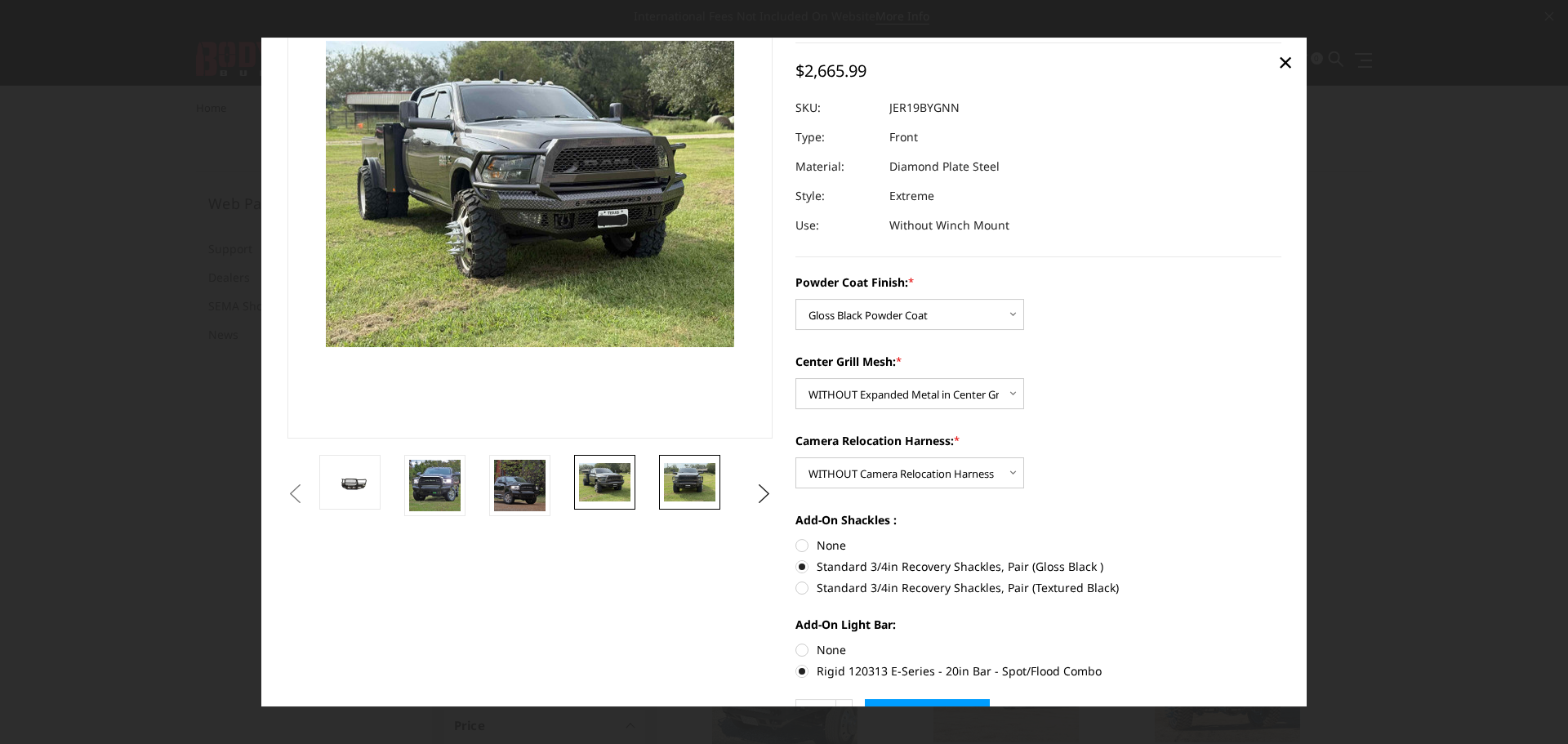
click at [702, 489] on img at bounding box center [690, 482] width 52 height 39
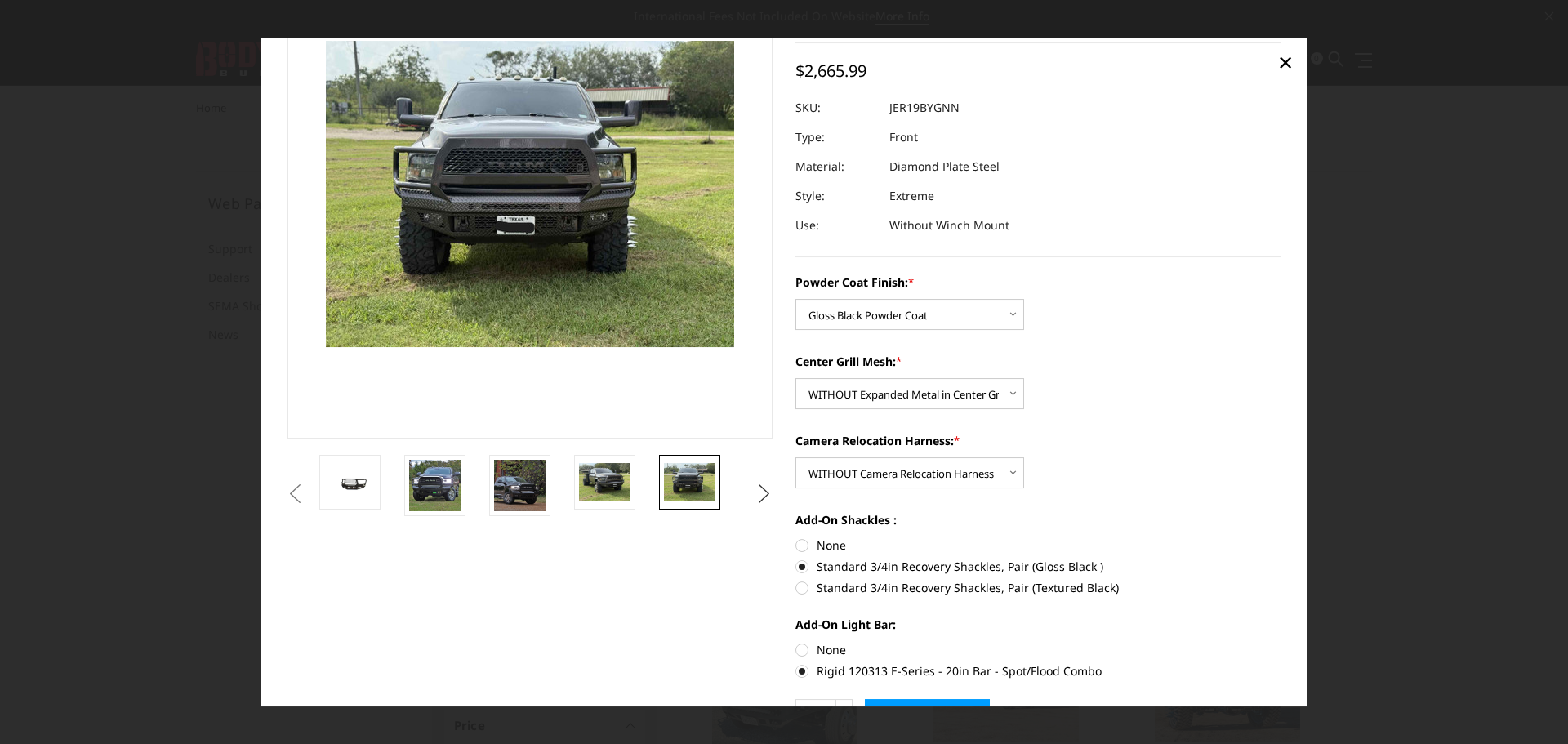
click at [757, 490] on button "Next" at bounding box center [764, 494] width 25 height 25
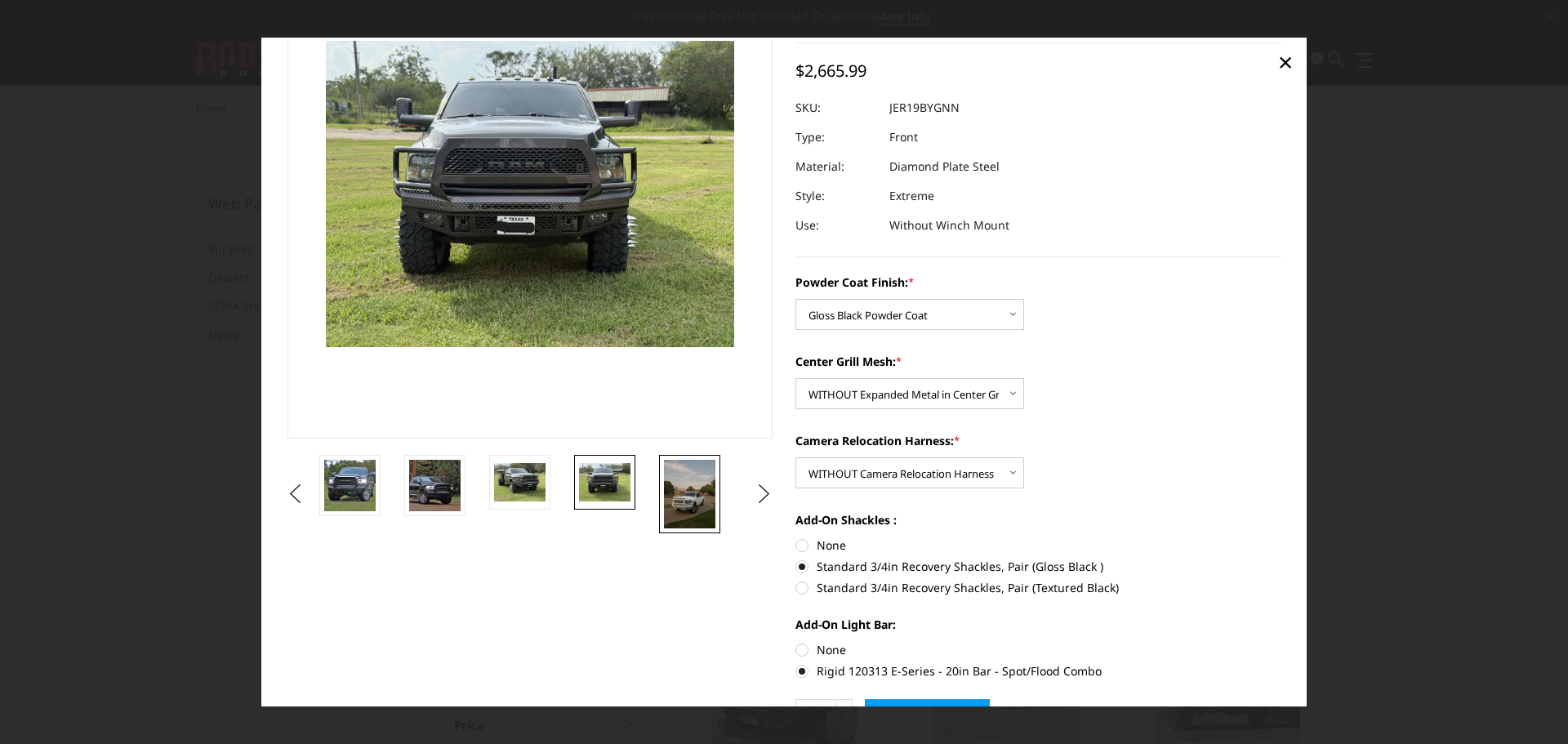
click at [682, 493] on img at bounding box center [690, 494] width 52 height 69
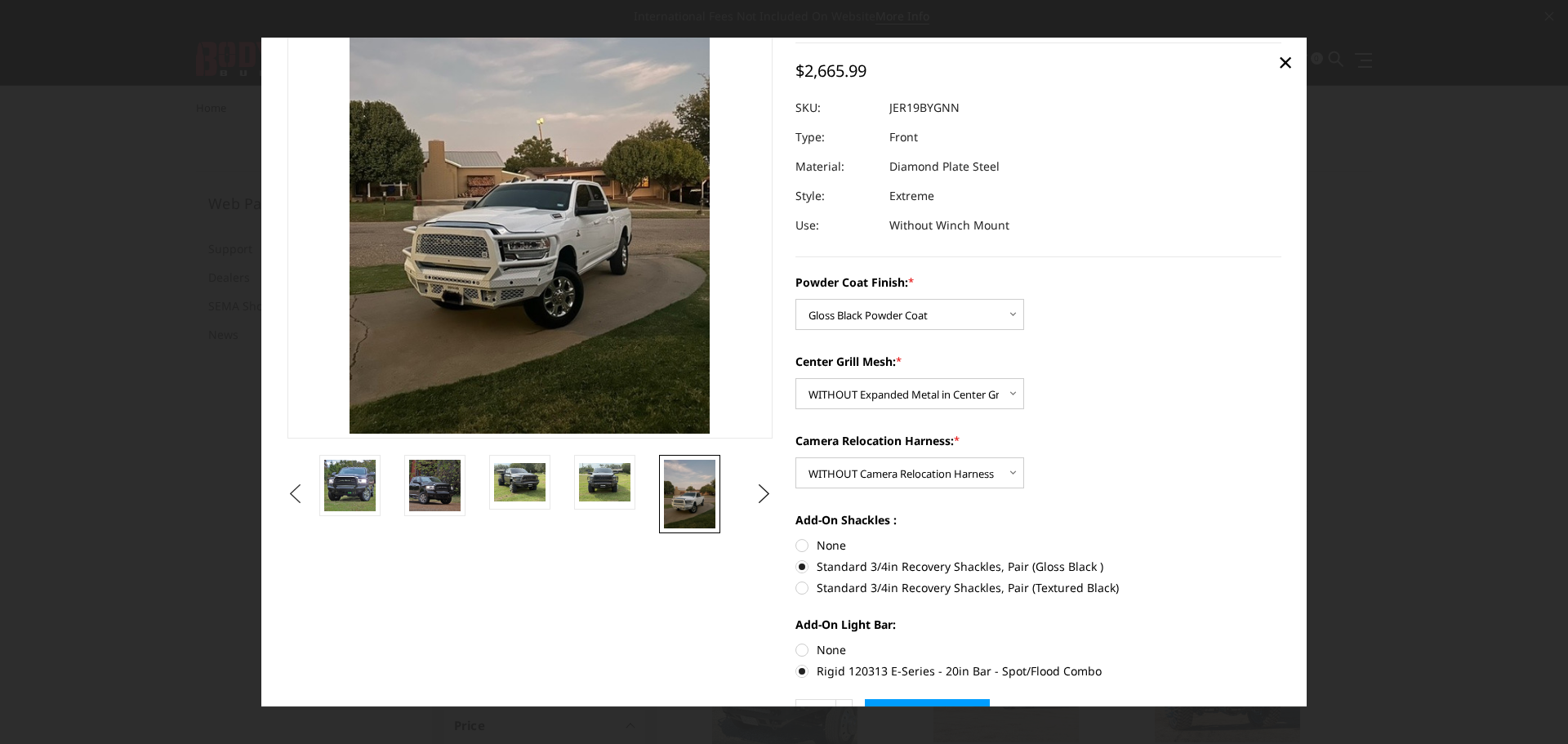
click at [298, 496] on button "Previous" at bounding box center [296, 494] width 25 height 25
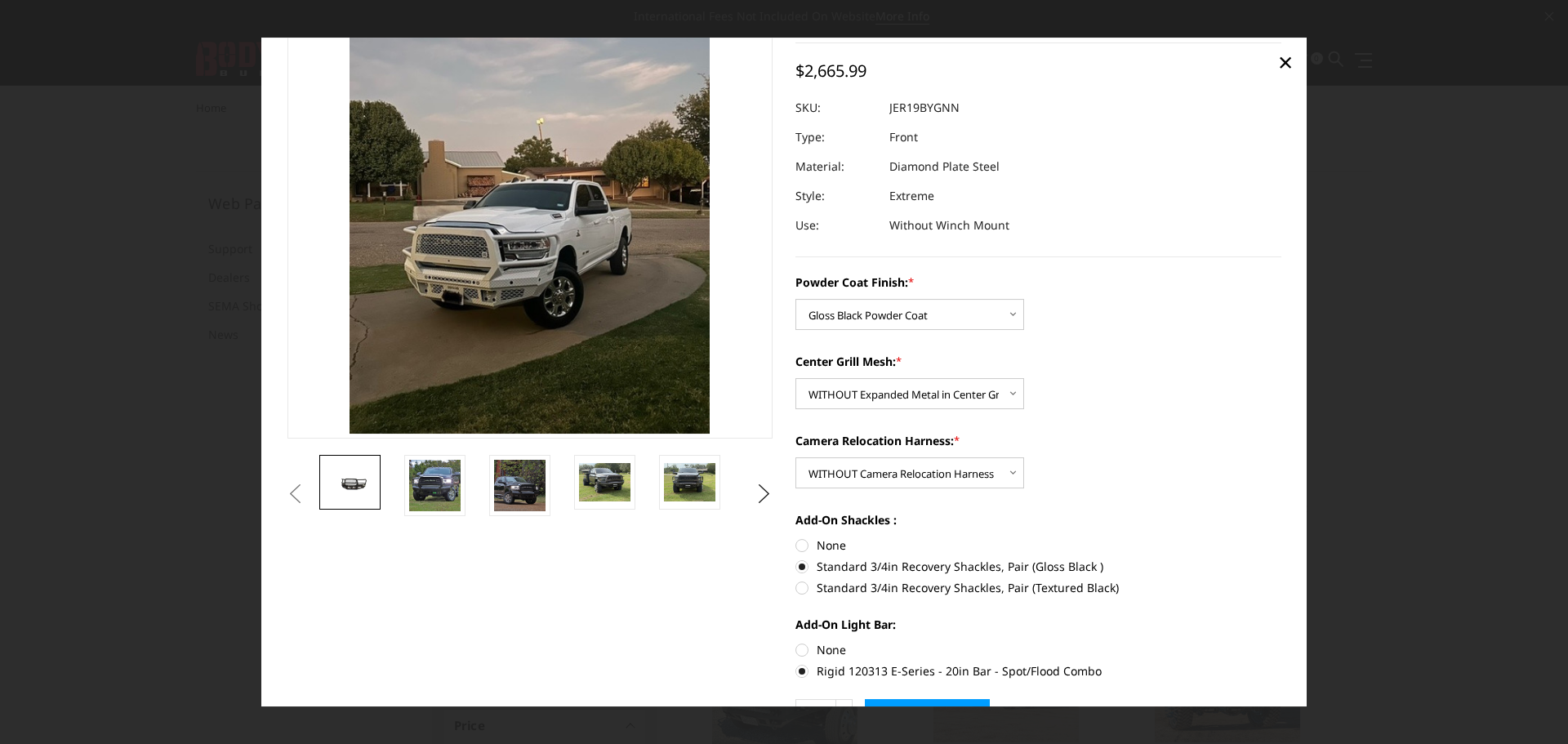
click at [378, 491] on link at bounding box center [350, 482] width 62 height 55
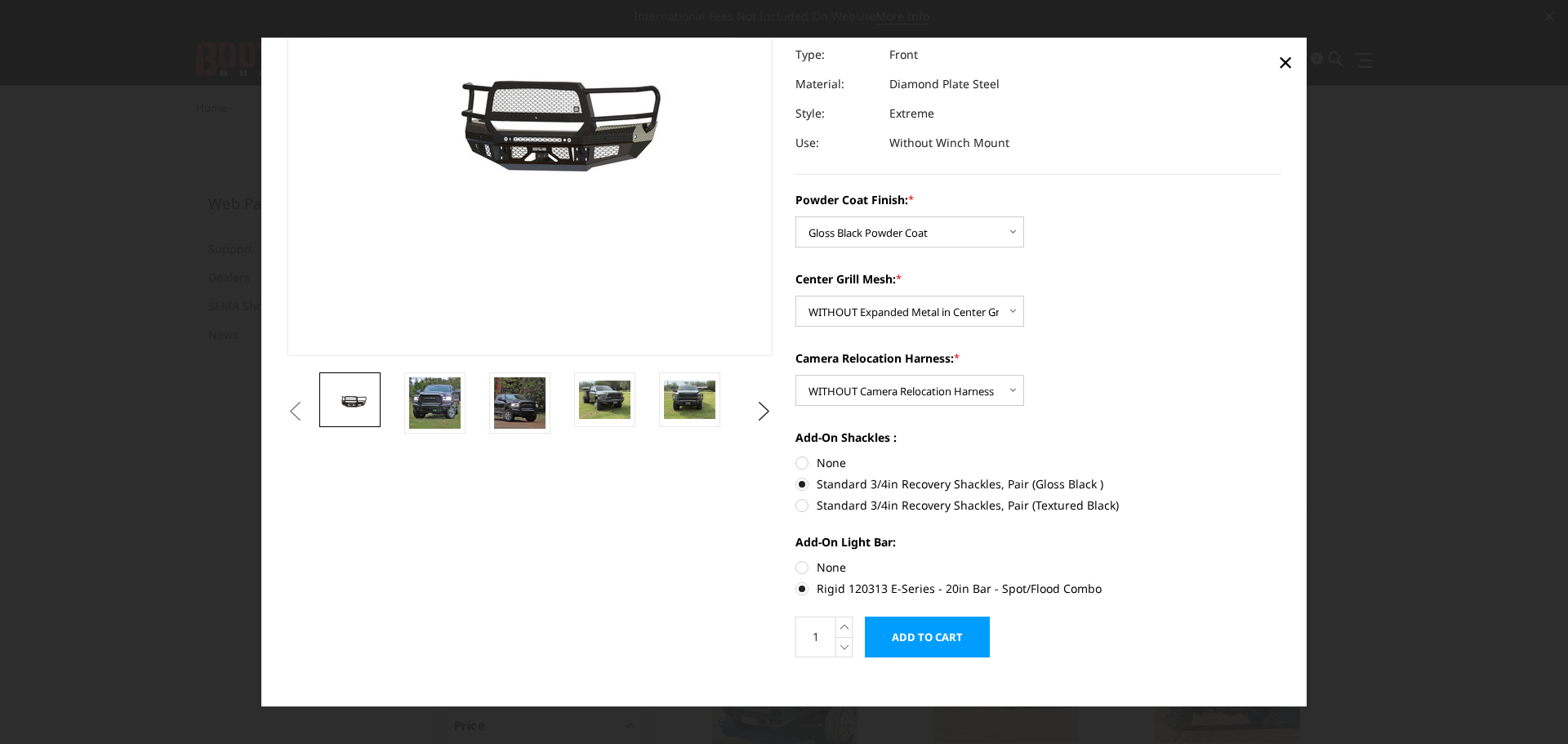
scroll to position [213, 0]
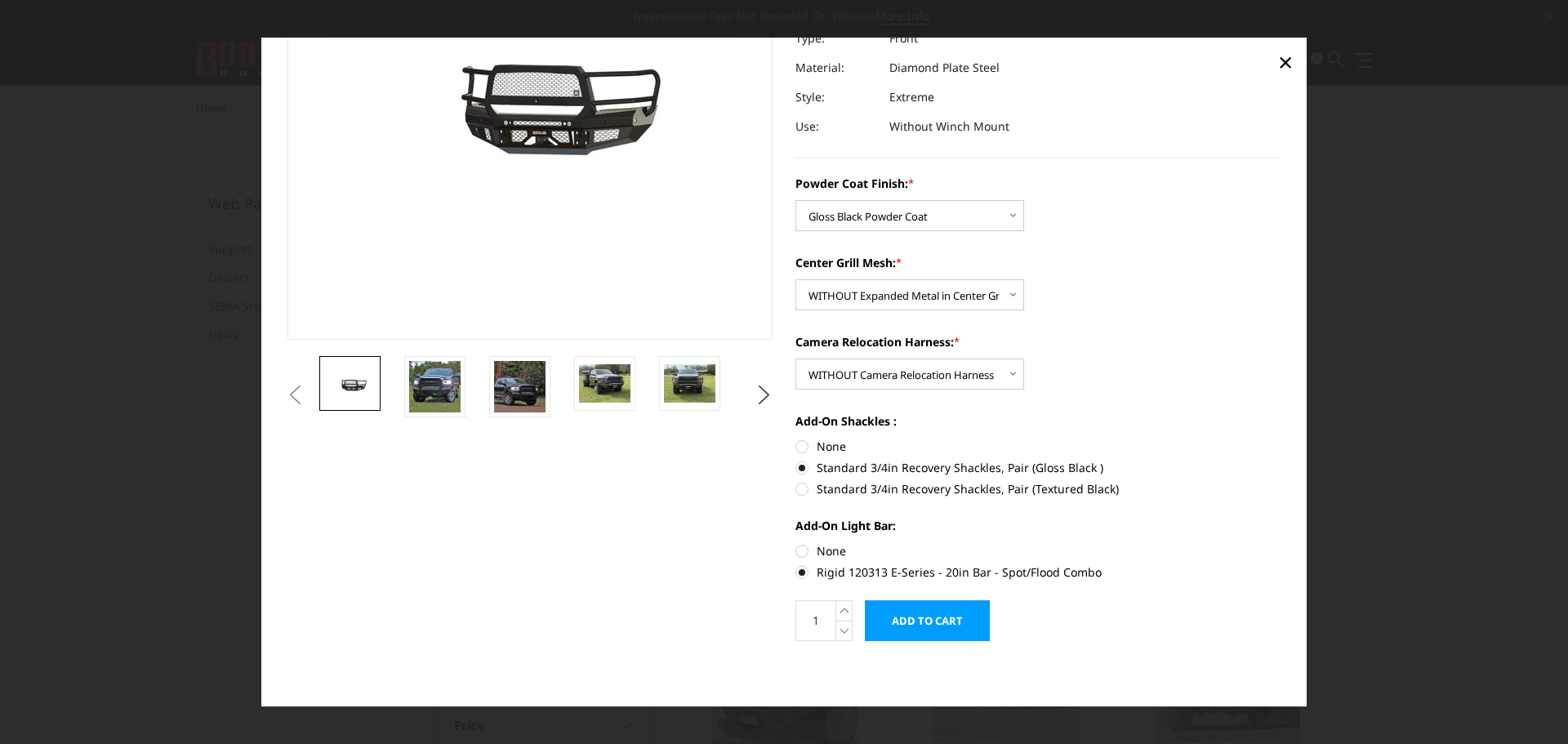
click at [797, 553] on label "None" at bounding box center [1038, 551] width 486 height 17
click at [796, 543] on input "None" at bounding box center [795, 543] width 1 height 1
radio input "true"
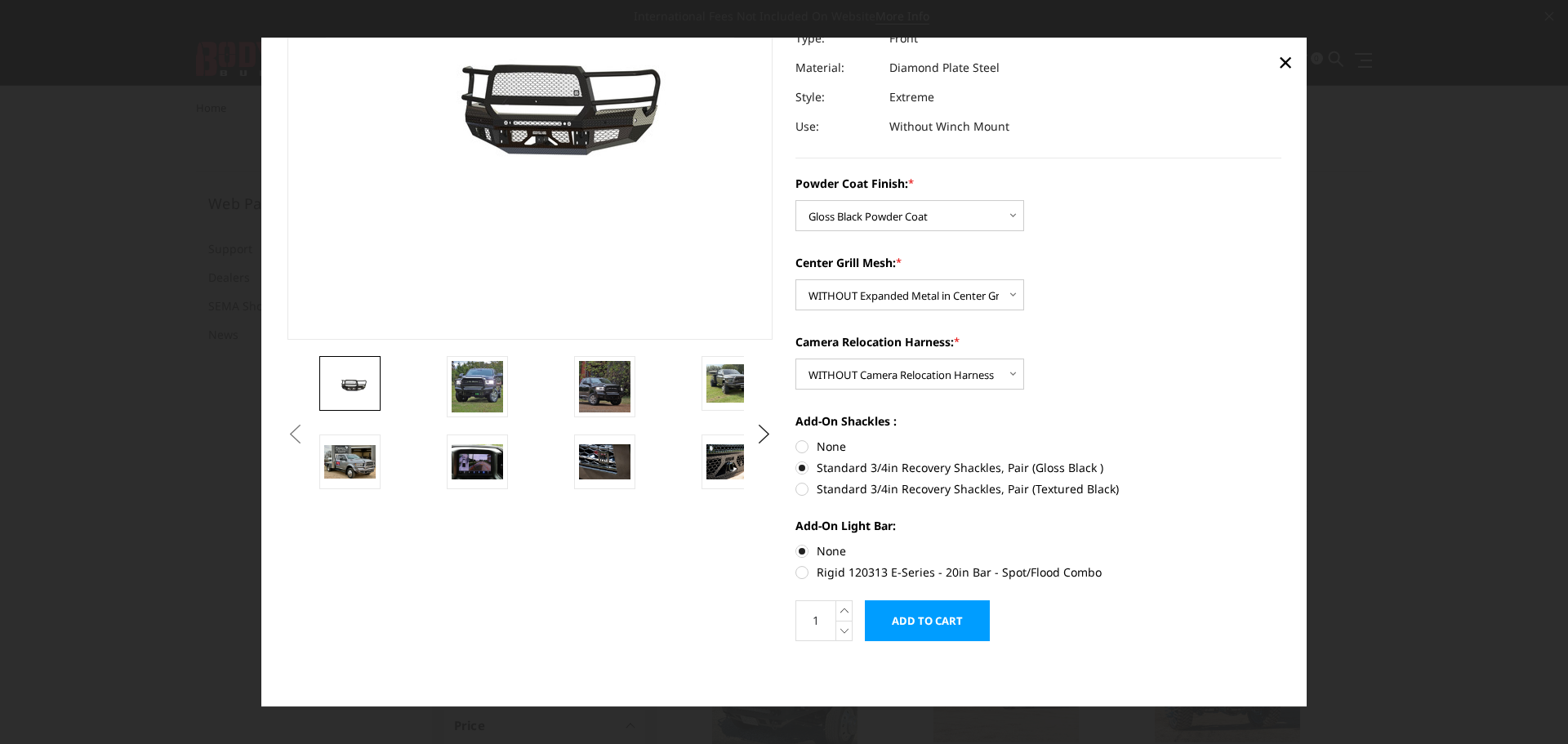
click at [927, 614] on input "Add to Cart" at bounding box center [928, 620] width 125 height 41
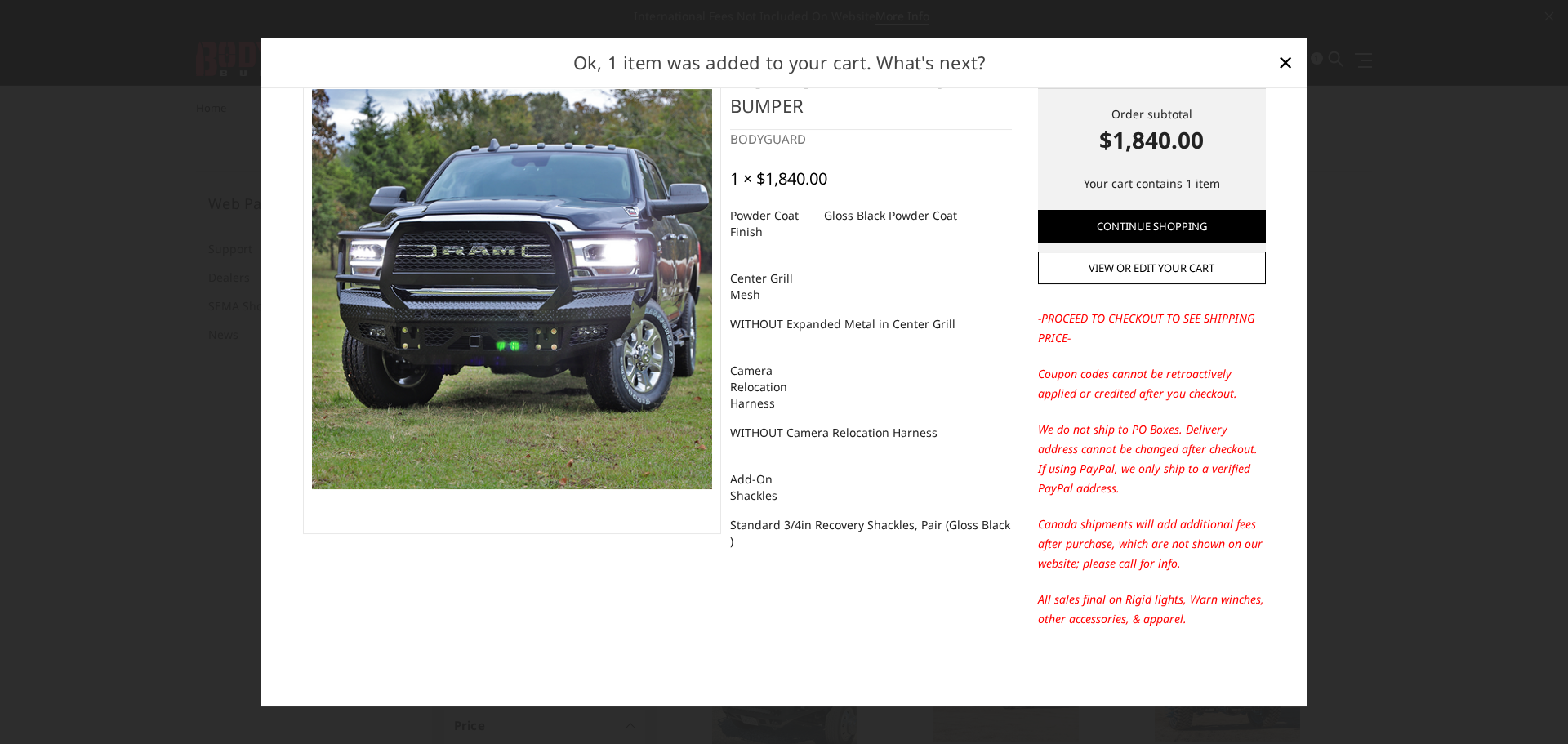
scroll to position [0, 0]
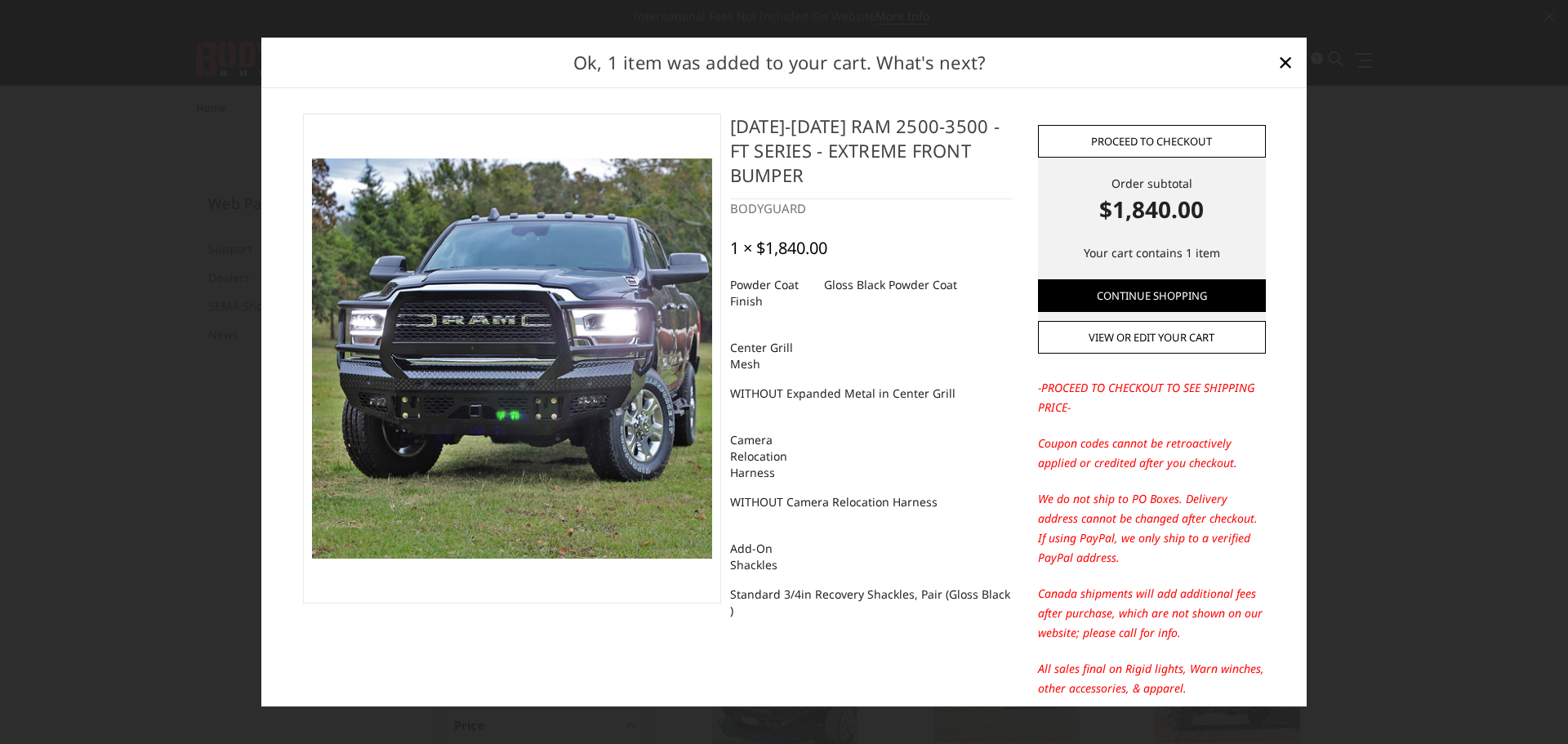
click at [1135, 147] on link "Proceed to checkout" at bounding box center [1152, 141] width 228 height 33
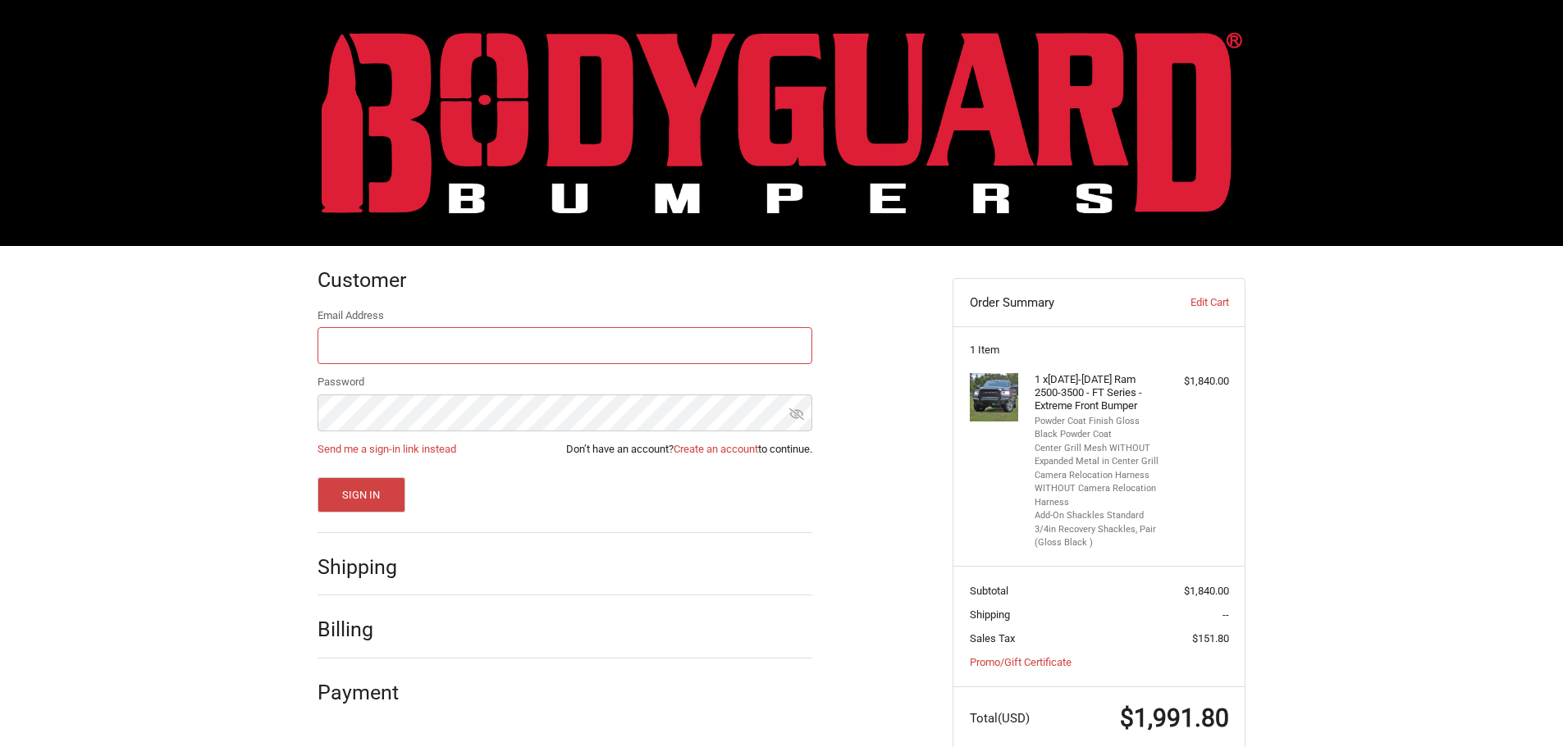
scroll to position [34, 0]
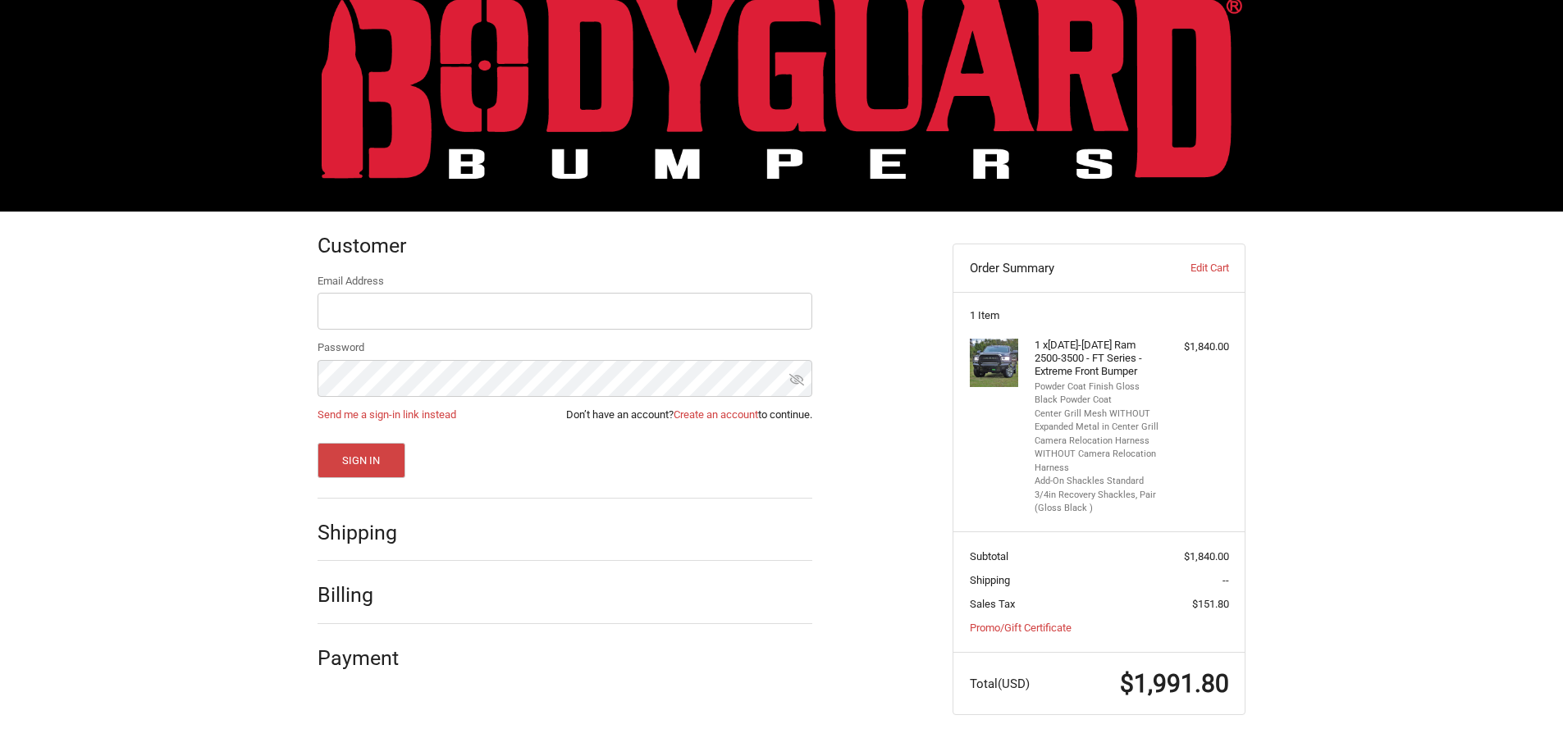
click at [378, 530] on h2 "Shipping" at bounding box center [365, 532] width 96 height 25
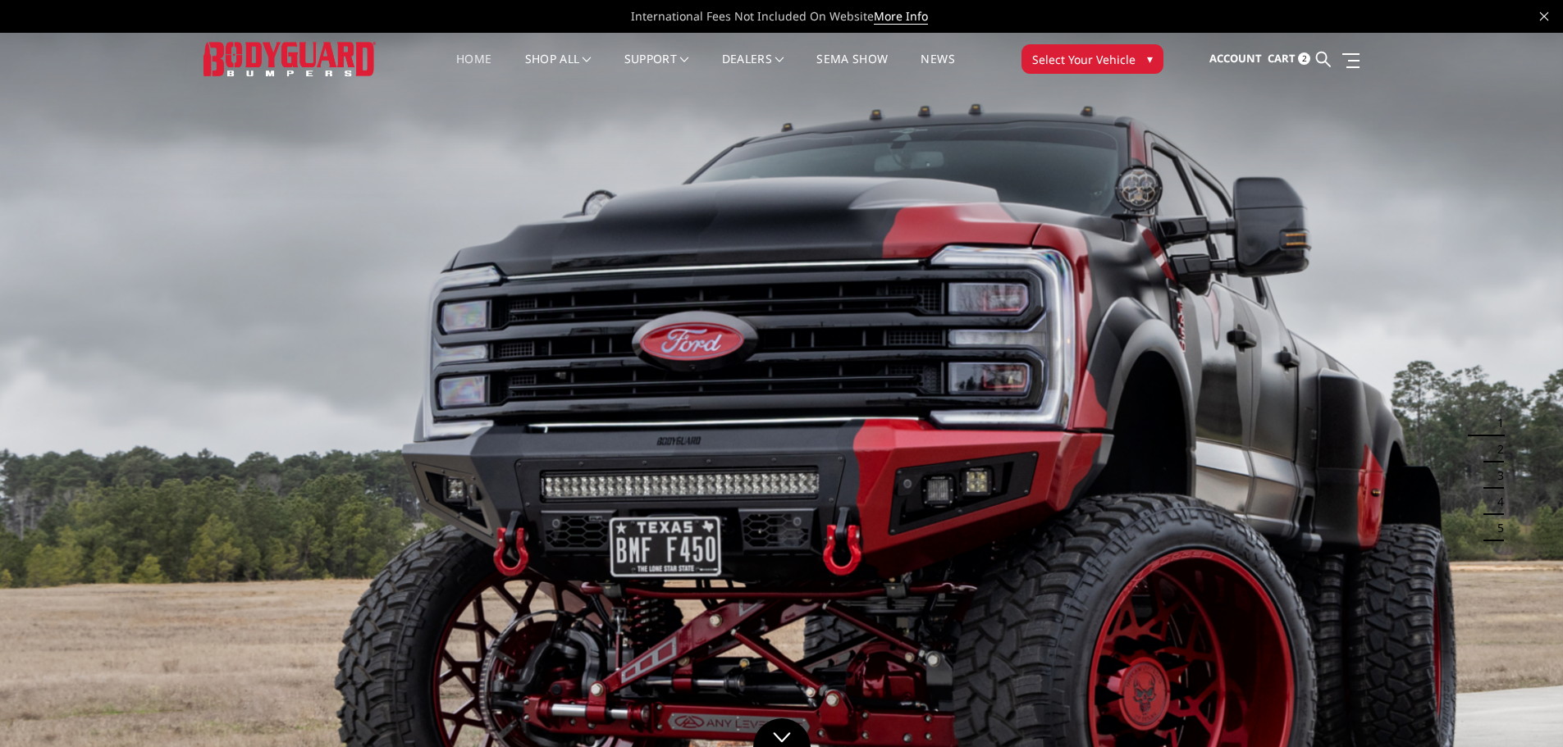
click at [1148, 59] on span "▾" at bounding box center [1150, 58] width 6 height 17
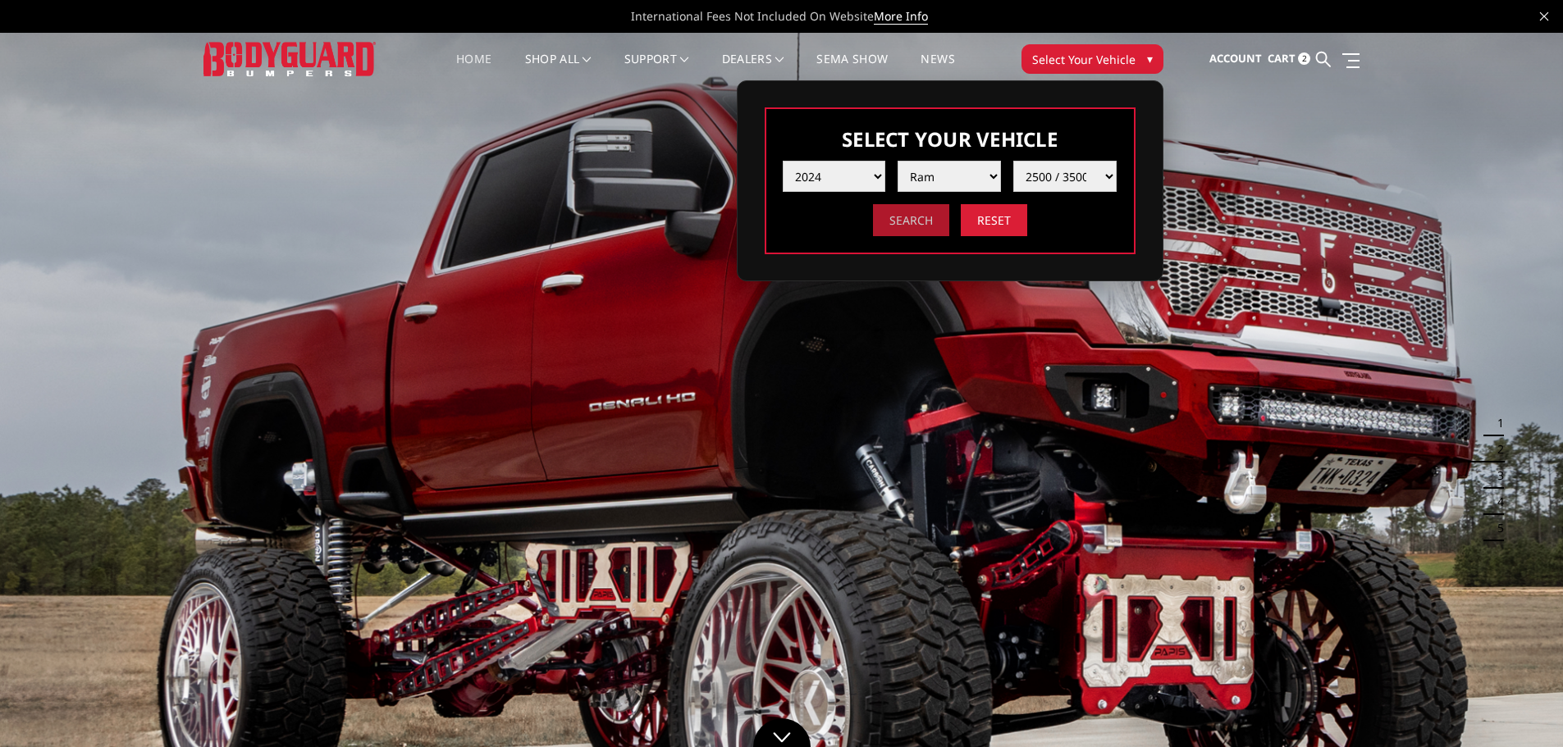
click at [920, 223] on input "Search" at bounding box center [911, 220] width 76 height 32
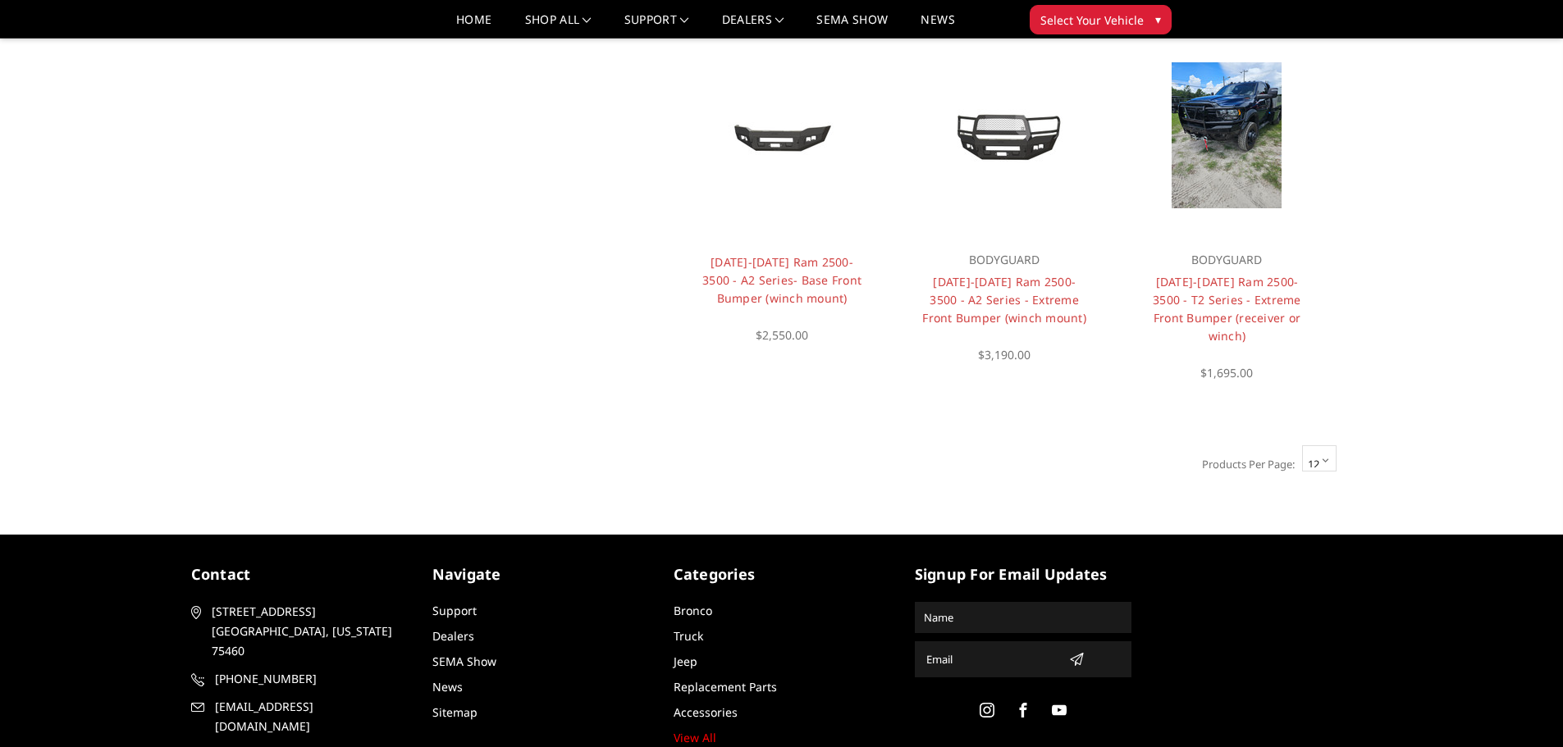
scroll to position [1280, 0]
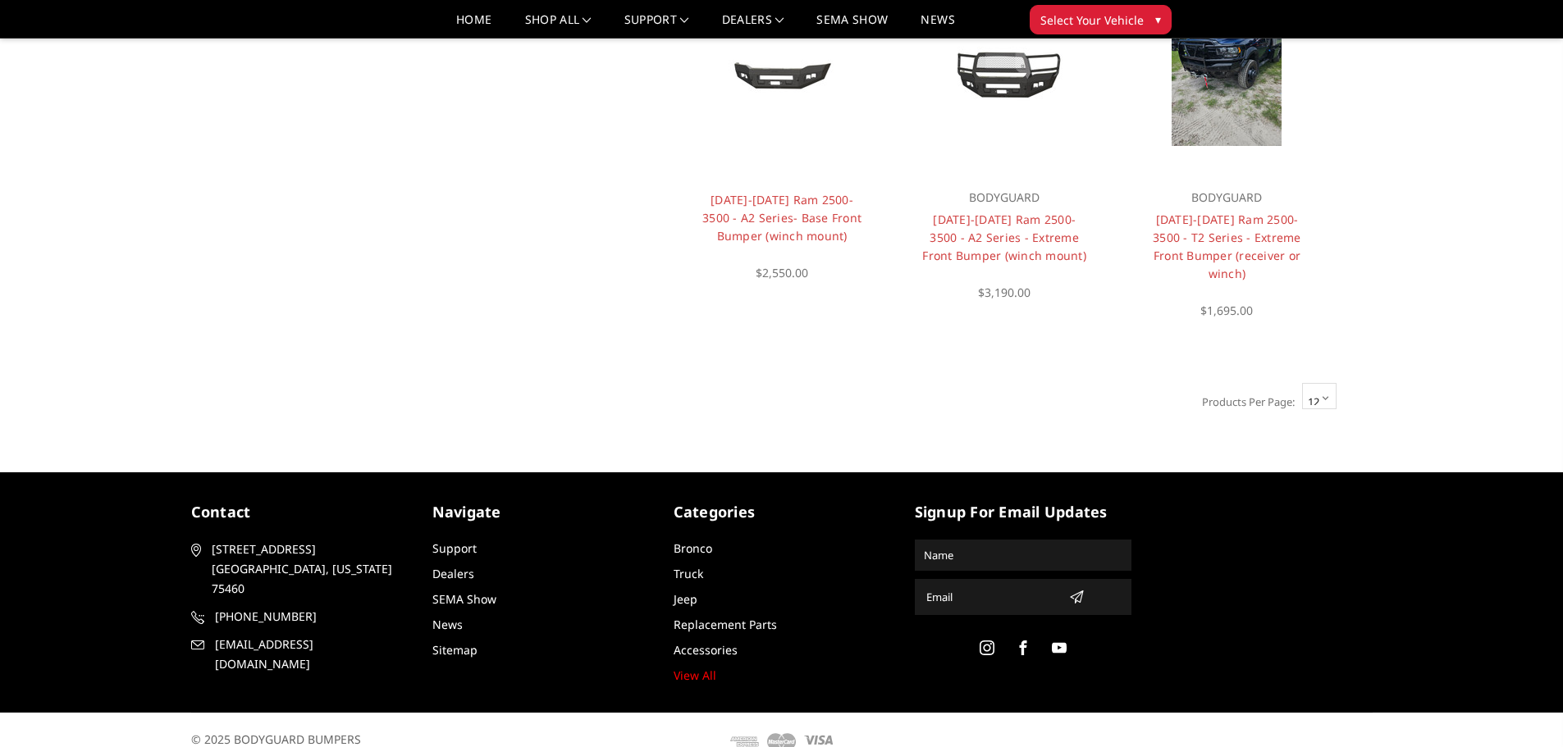
click at [1323, 397] on select "12 15 18 21 24" at bounding box center [1319, 396] width 34 height 26
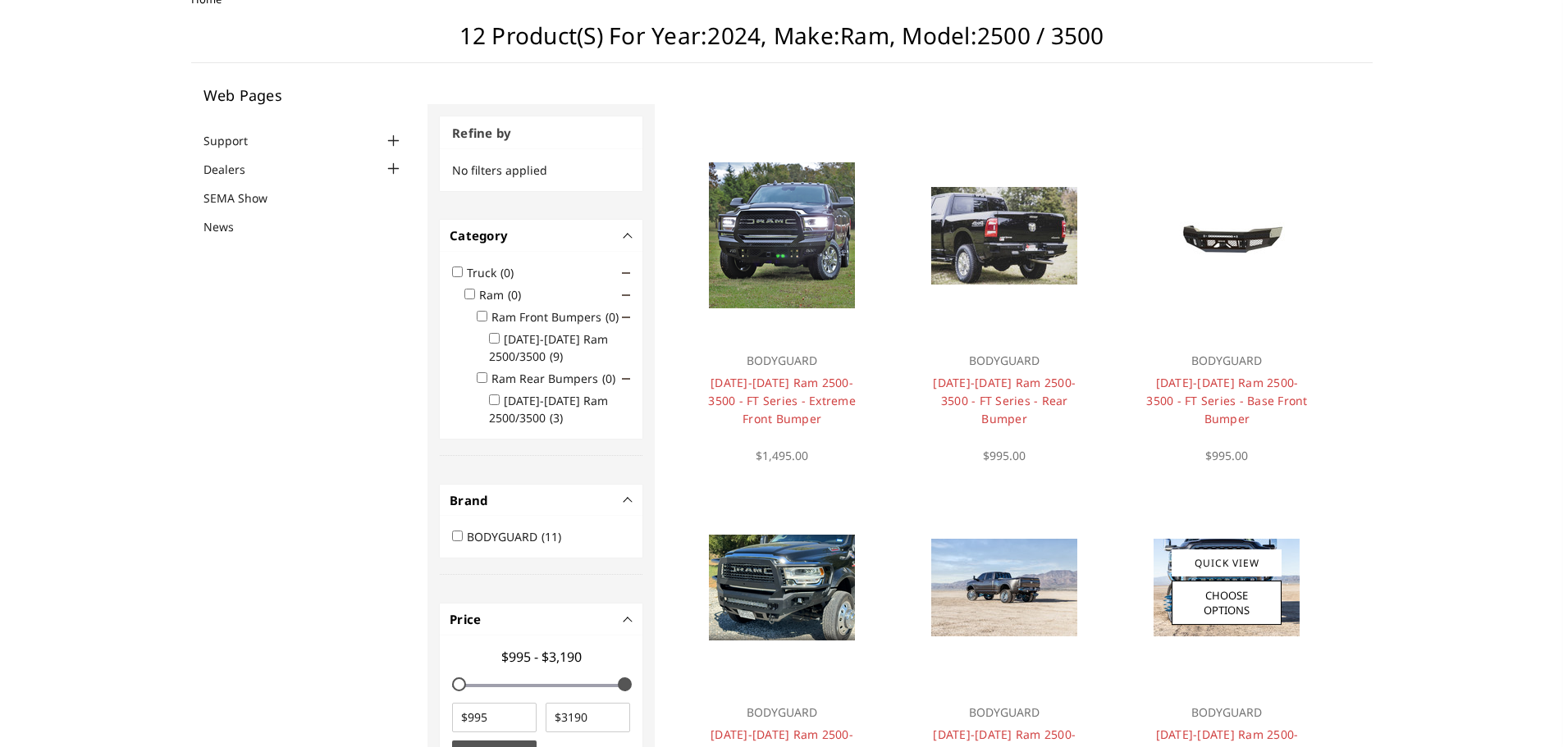
scroll to position [0, 0]
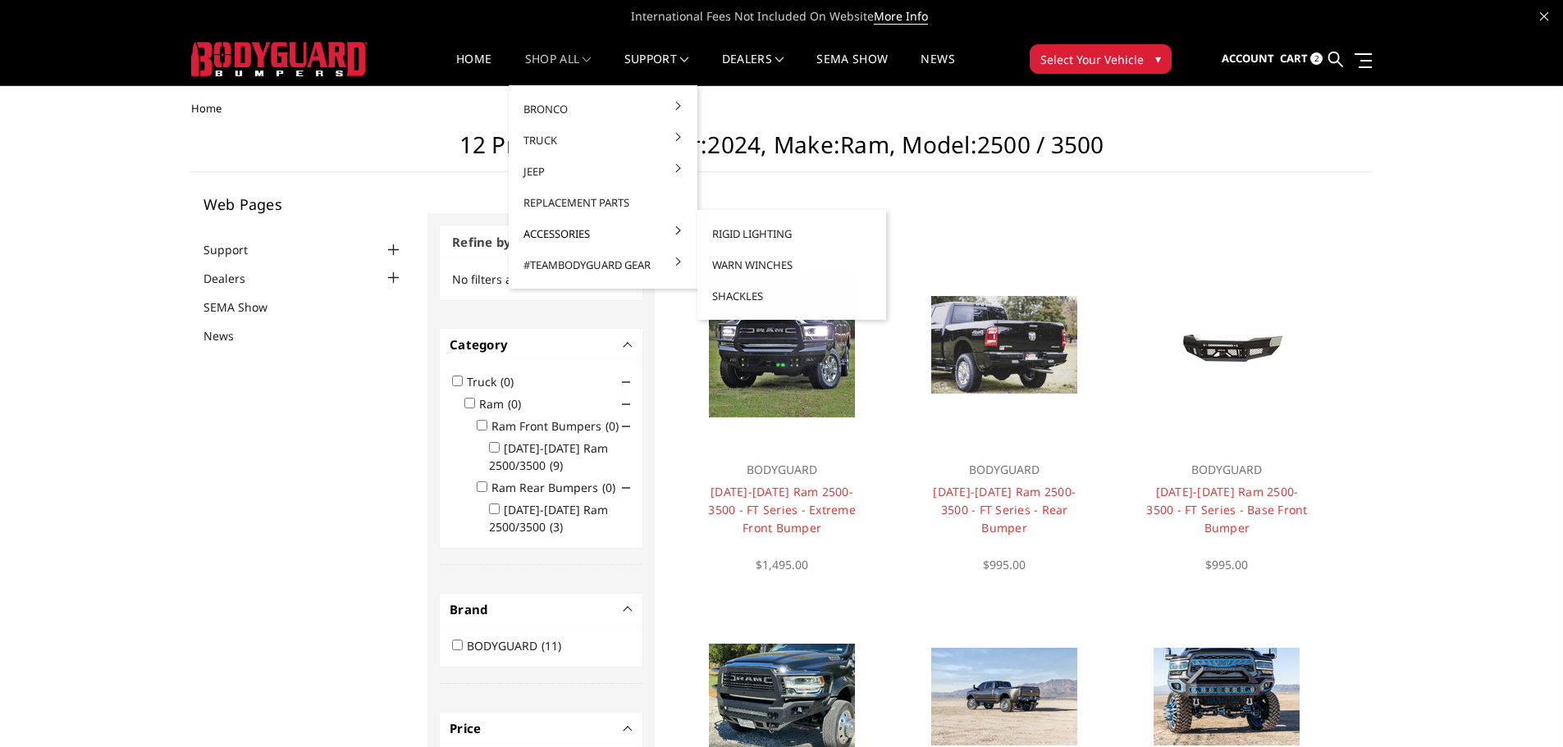
click at [559, 238] on link "Accessories" at bounding box center [603, 233] width 176 height 31
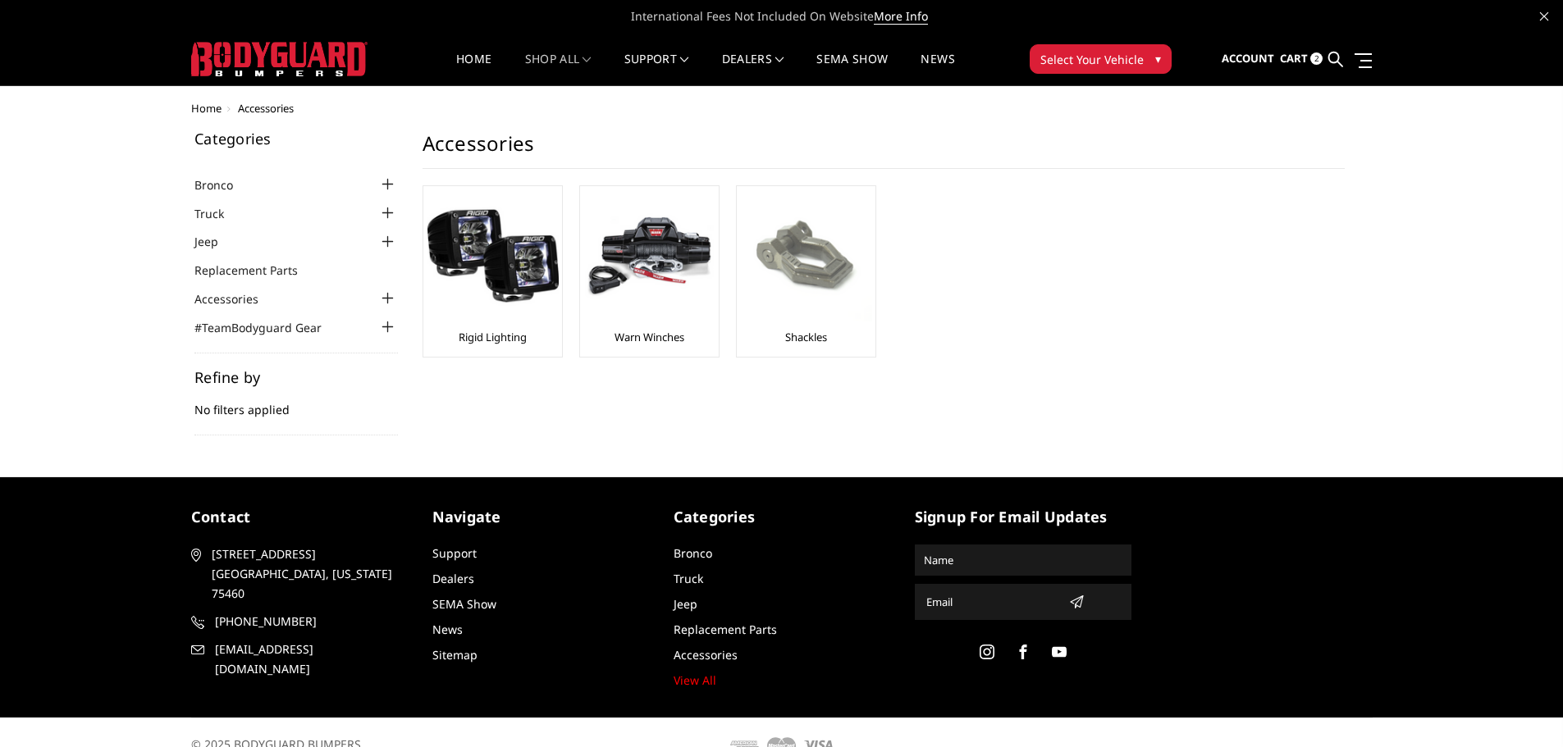
click at [815, 291] on img at bounding box center [806, 255] width 131 height 131
click at [481, 252] on img at bounding box center [492, 255] width 131 height 131
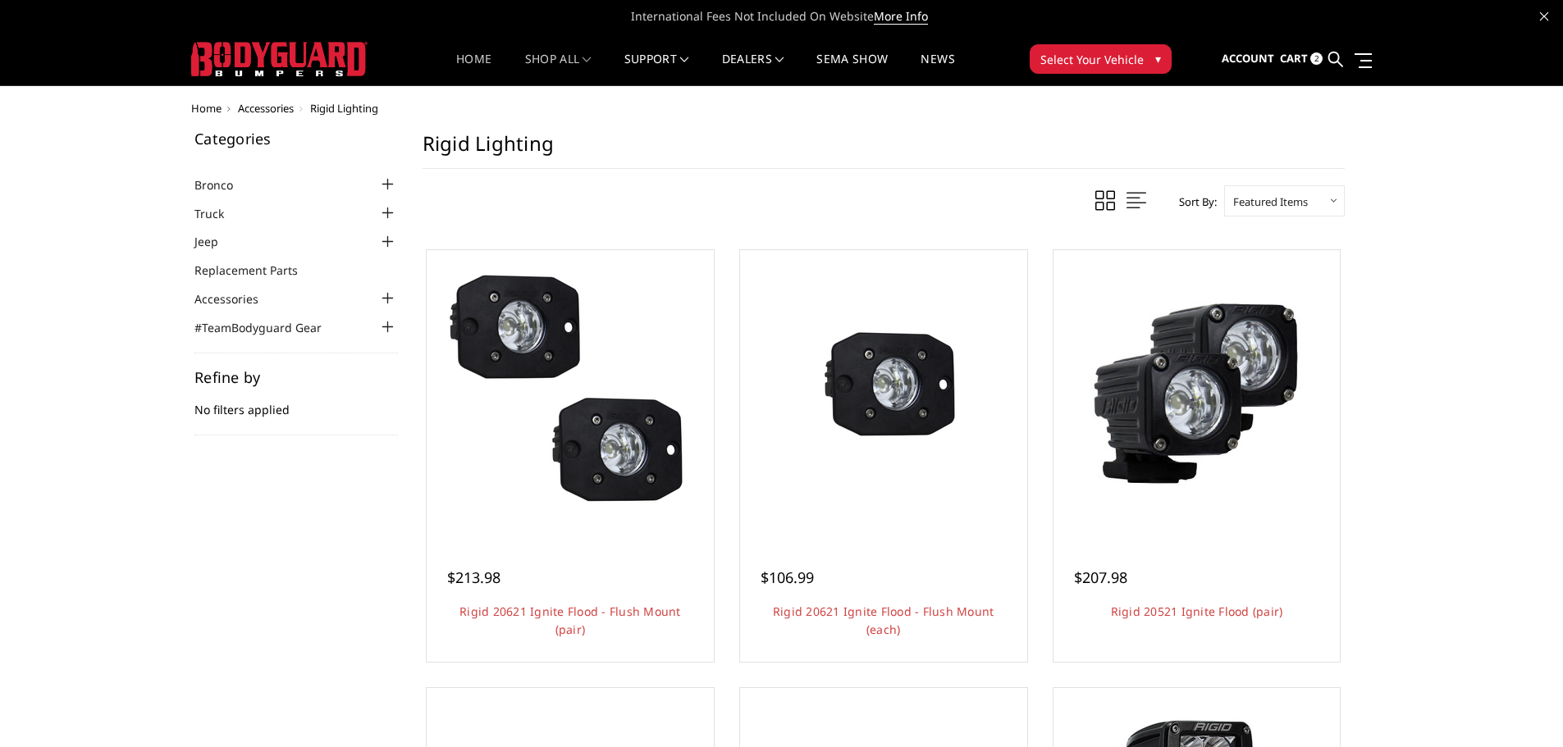
click at [461, 61] on link "Home" at bounding box center [473, 69] width 35 height 32
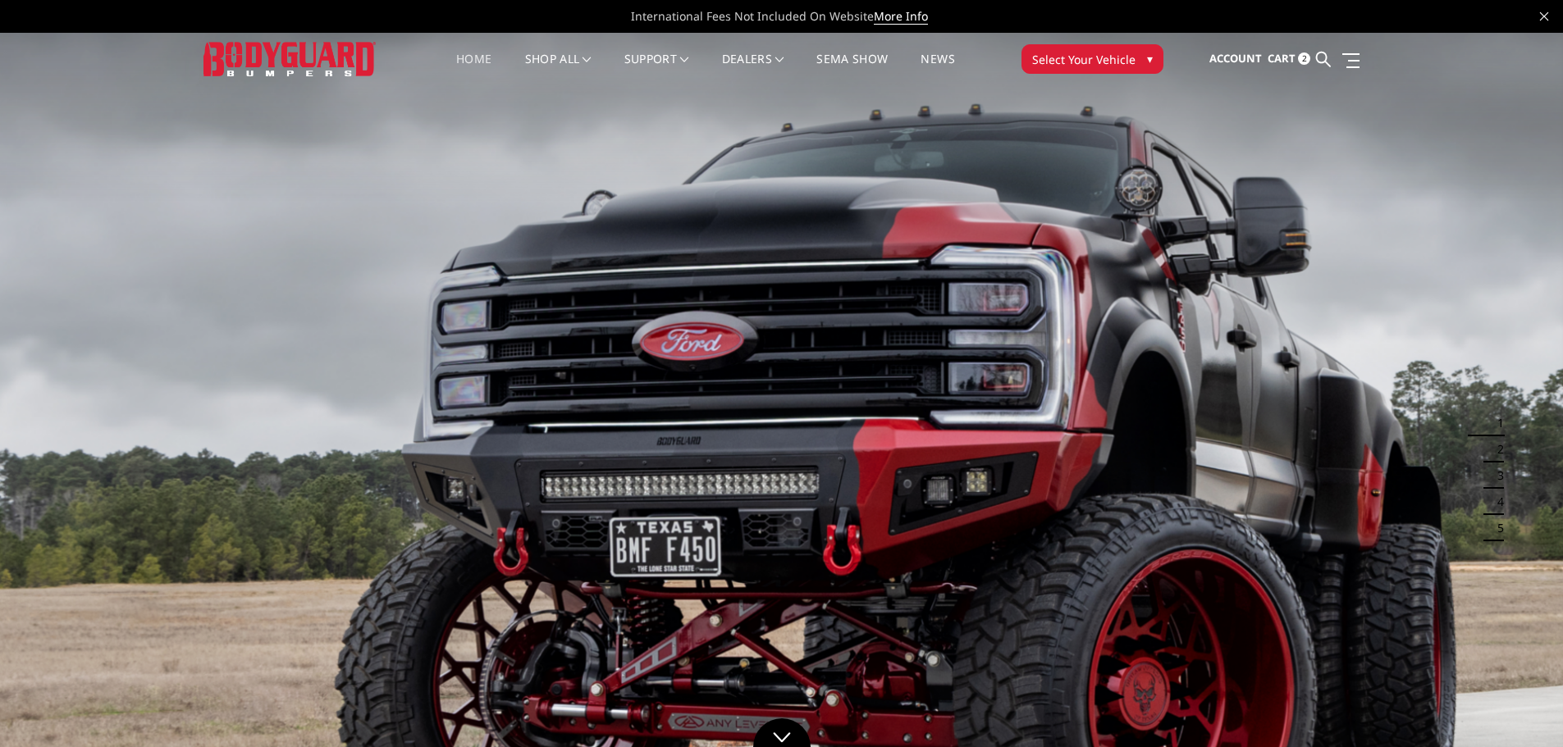
click at [1067, 58] on span "Select Your Vehicle" at bounding box center [1083, 59] width 103 height 17
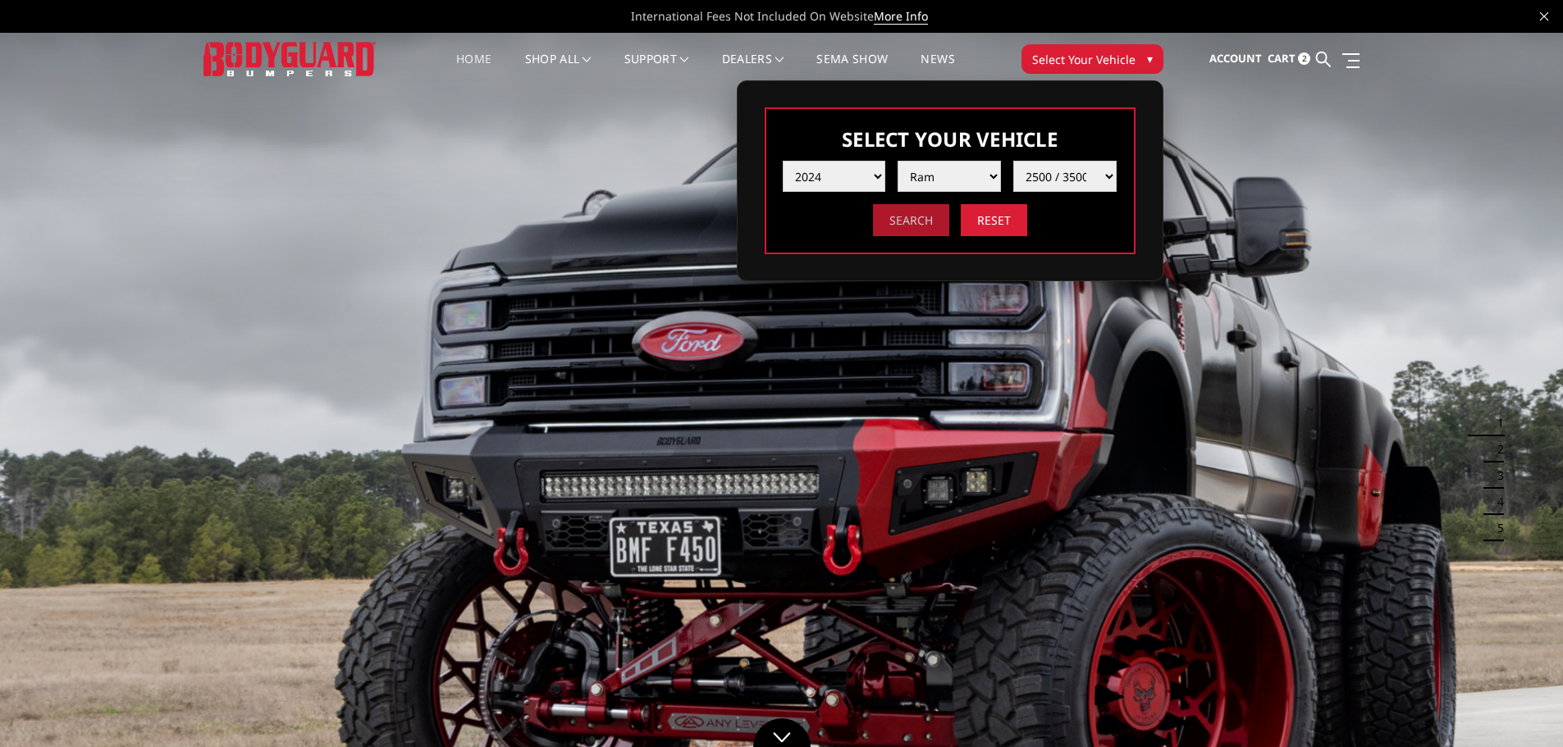
click at [896, 222] on input "Search" at bounding box center [911, 220] width 76 height 32
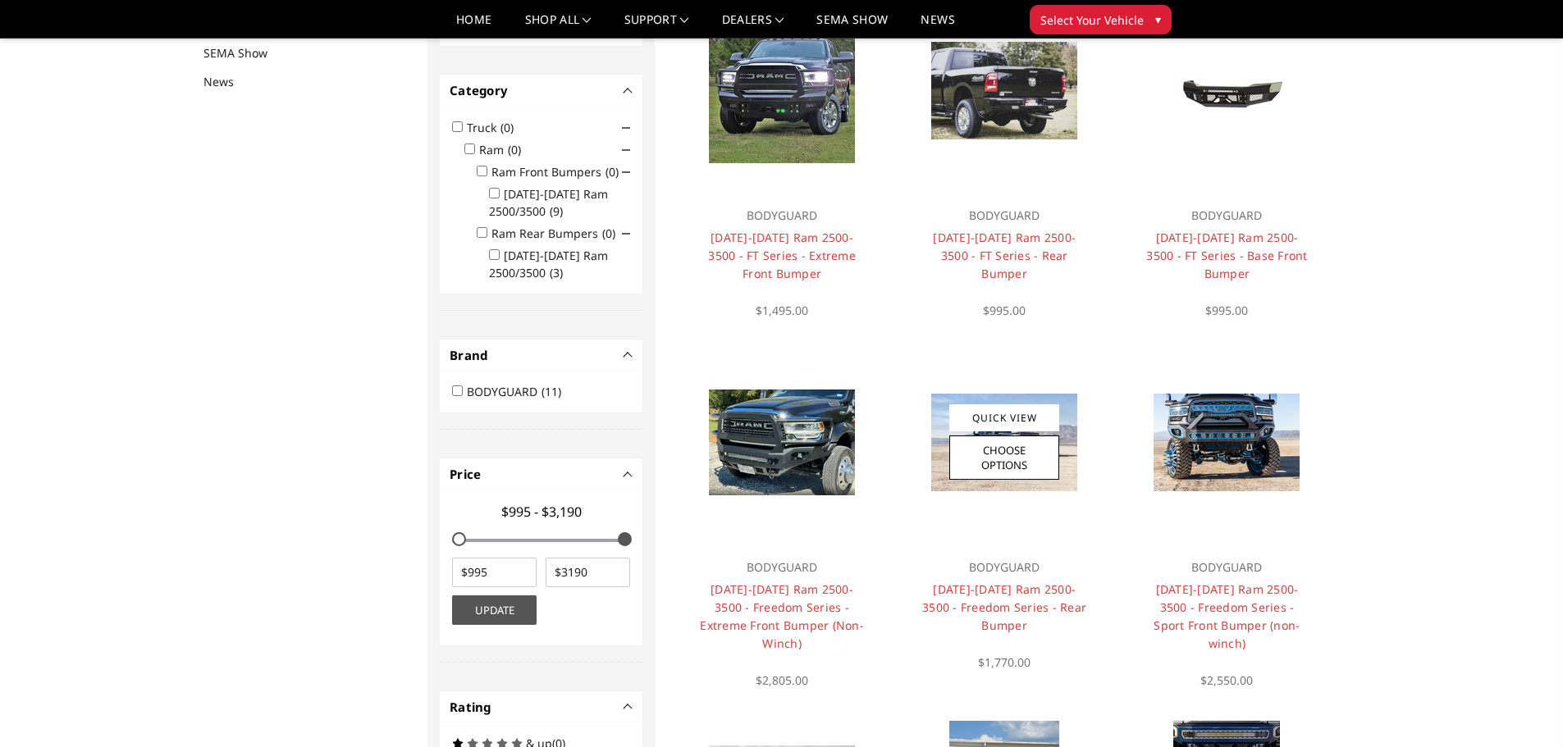
scroll to position [213, 0]
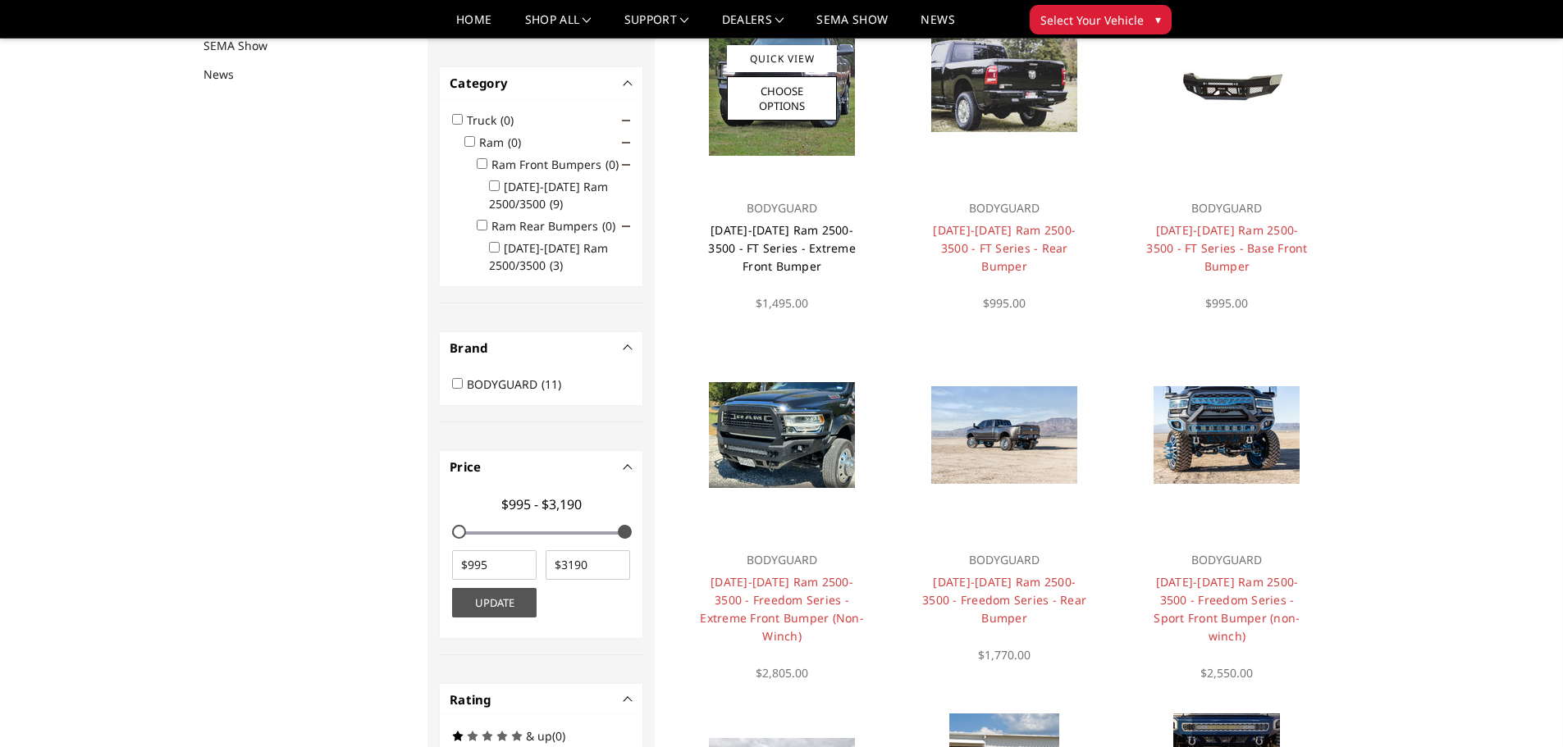
click at [801, 248] on link "[DATE]-[DATE] Ram 2500-3500 - FT Series - Extreme Front Bumper" at bounding box center [782, 248] width 148 height 52
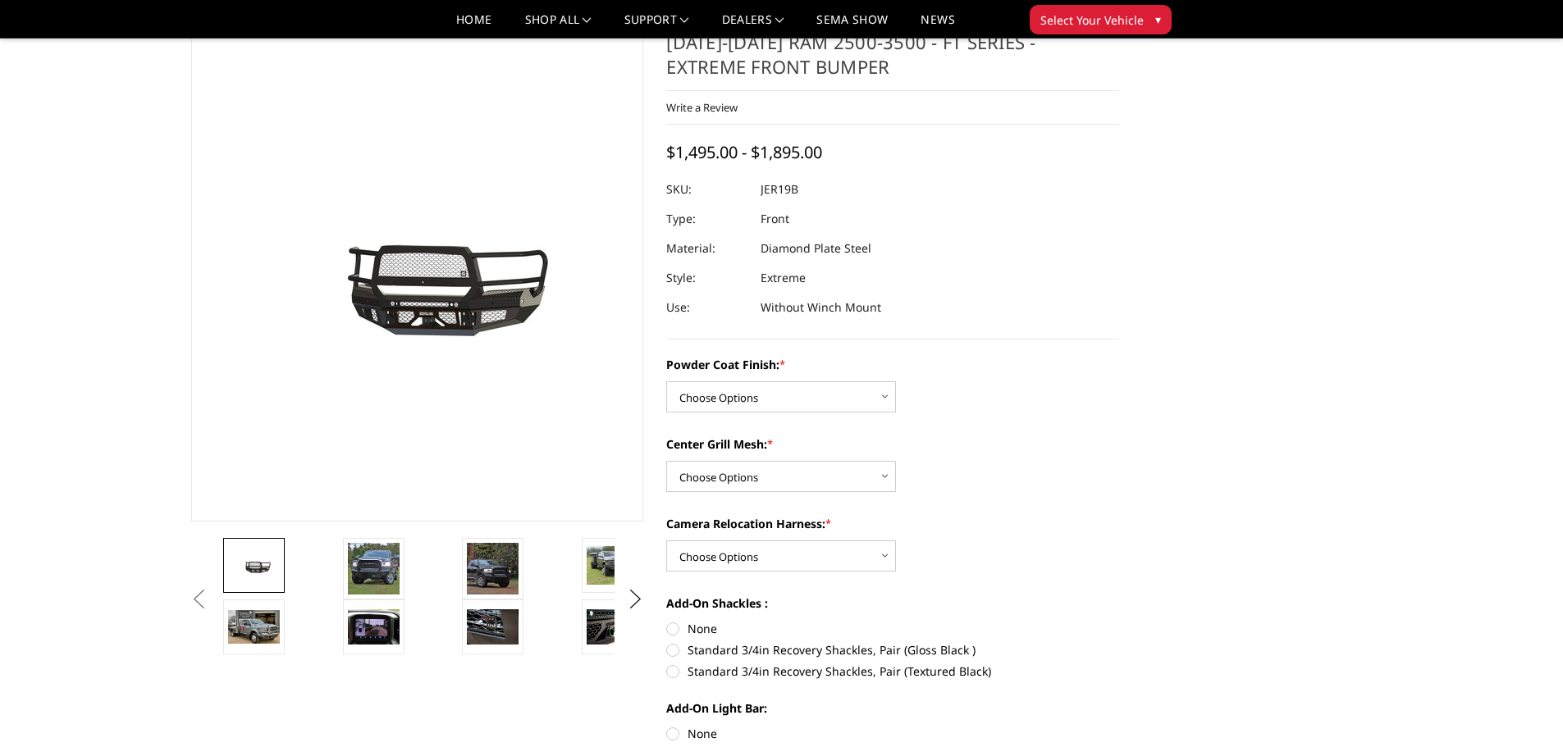
scroll to position [82, 0]
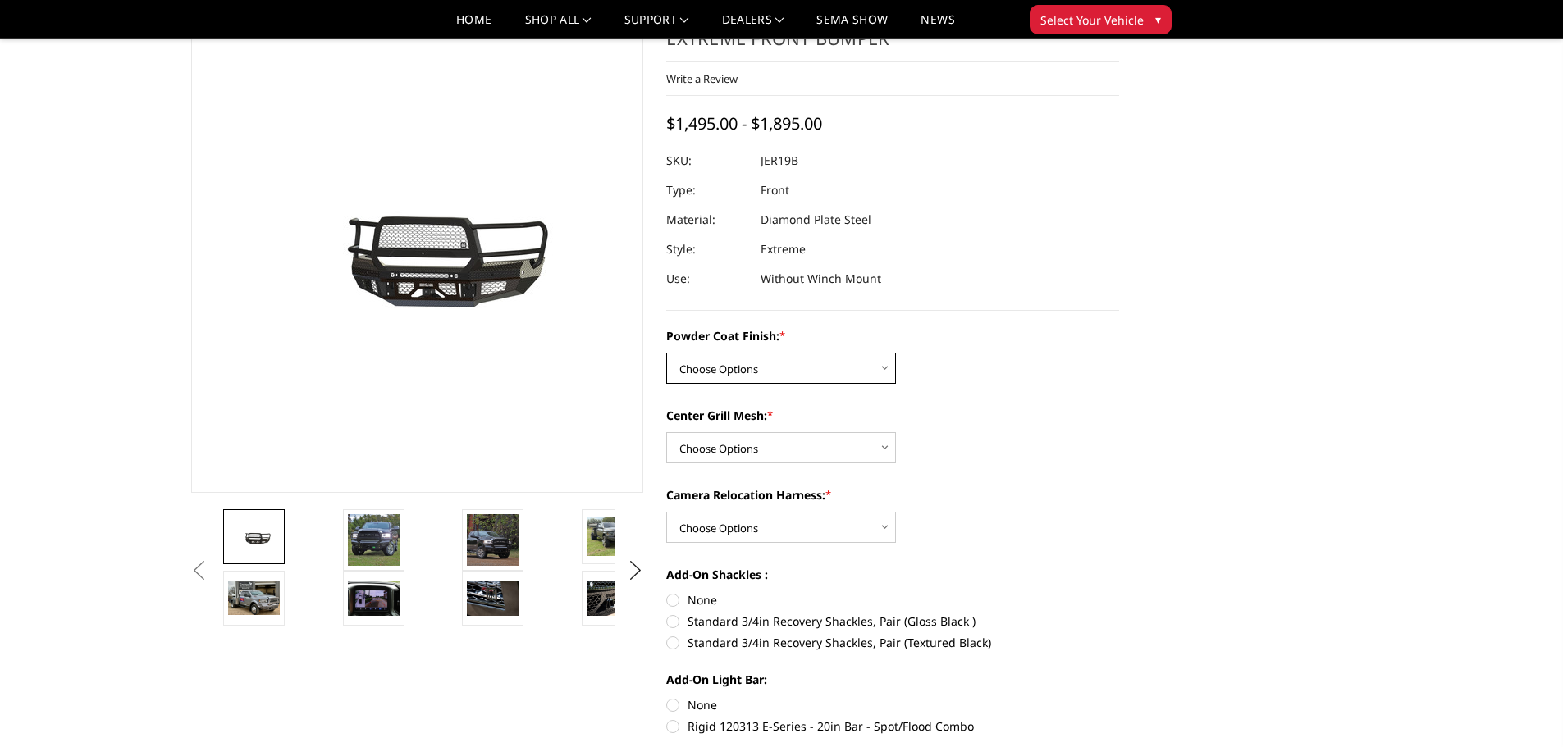
click at [888, 370] on select "Choose Options Bare Metal Gloss Black Powder Coat Textured Black Powder Coat" at bounding box center [781, 368] width 230 height 31
select select "3215"
click at [666, 353] on select "Choose Options Bare Metal Gloss Black Powder Coat Textured Black Powder Coat" at bounding box center [781, 368] width 230 height 31
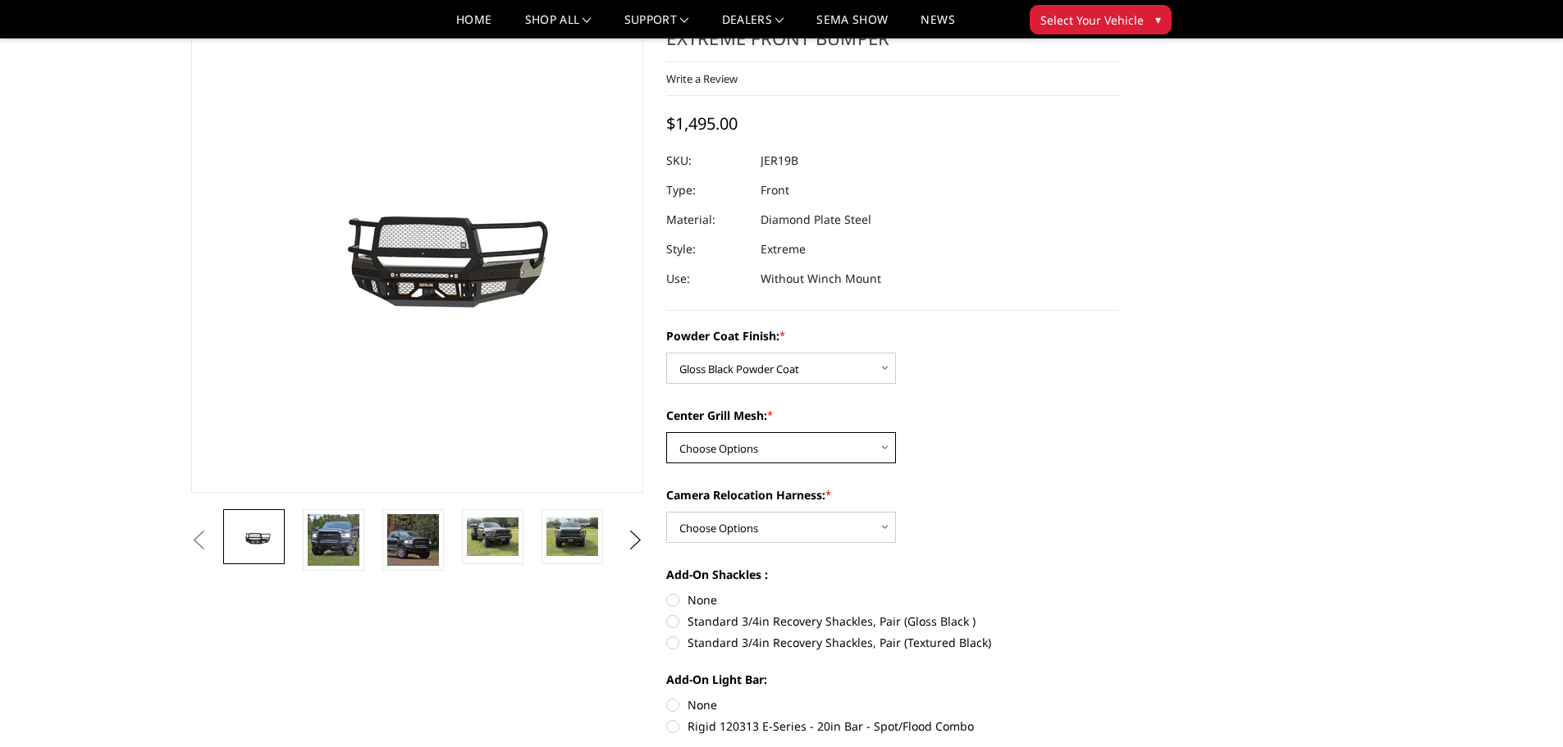
click at [888, 445] on select "Choose Options WITH Expanded Metal in Center Grill WITHOUT Expanded Metal in Ce…" at bounding box center [781, 447] width 230 height 31
select select "3217"
click at [666, 432] on select "Choose Options WITH Expanded Metal in Center Grill WITHOUT Expanded Metal in Ce…" at bounding box center [781, 447] width 230 height 31
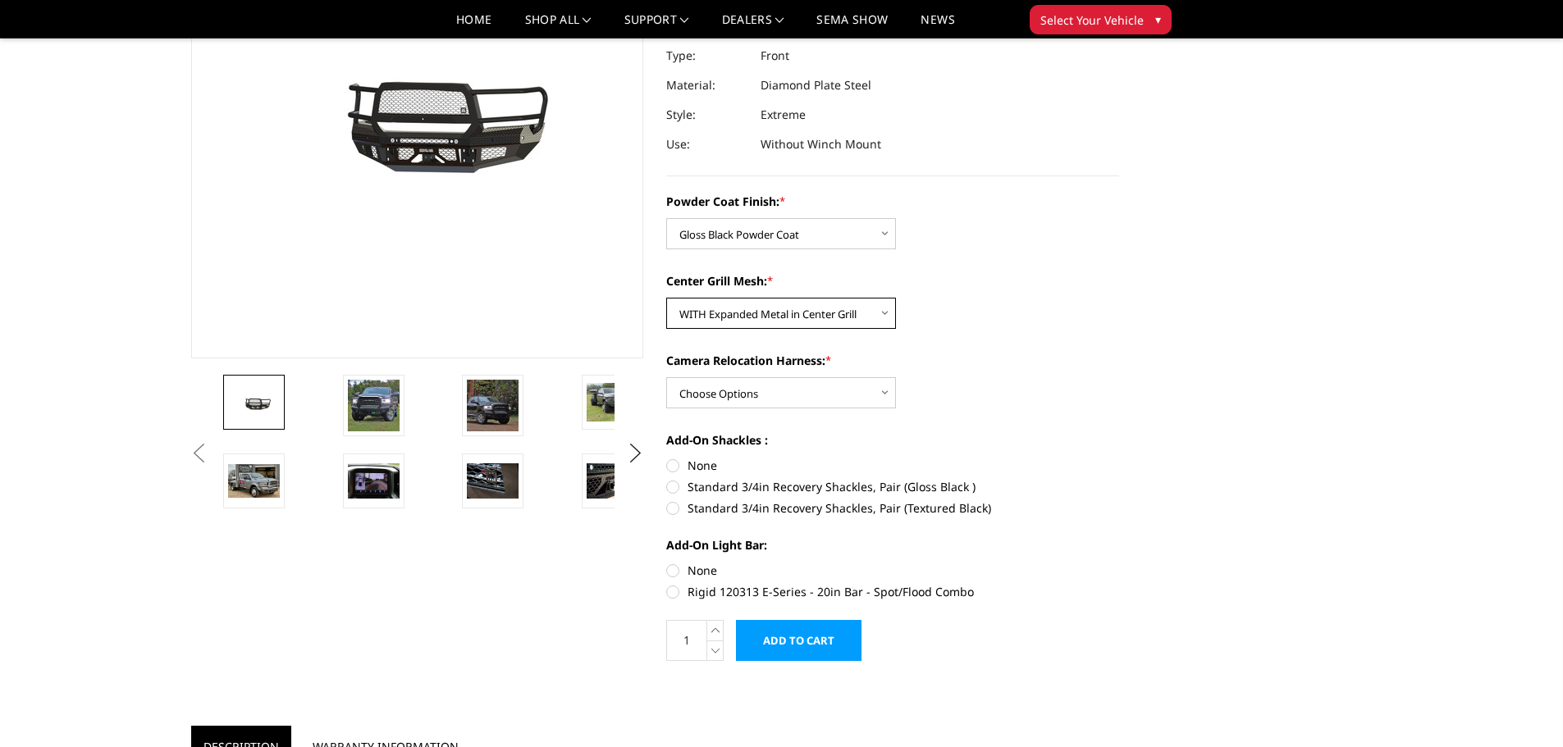
scroll to position [246, 0]
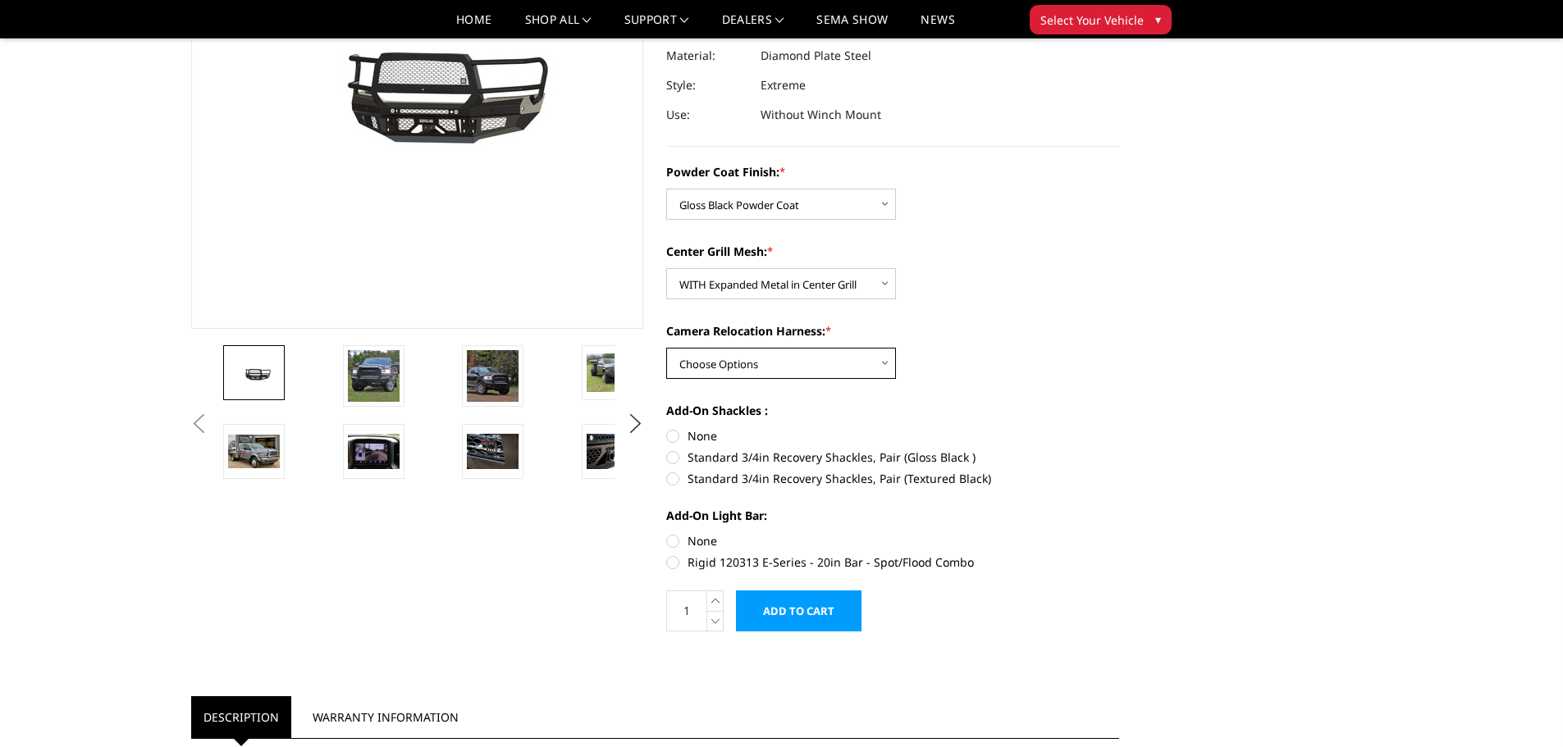
click at [892, 363] on select "Choose Options WITH Camera Relocation Harness WITHOUT Camera Relocation Harness" at bounding box center [781, 363] width 230 height 31
select select "3220"
click at [666, 348] on select "Choose Options WITH Camera Relocation Harness WITHOUT Camera Relocation Harness" at bounding box center [781, 363] width 230 height 31
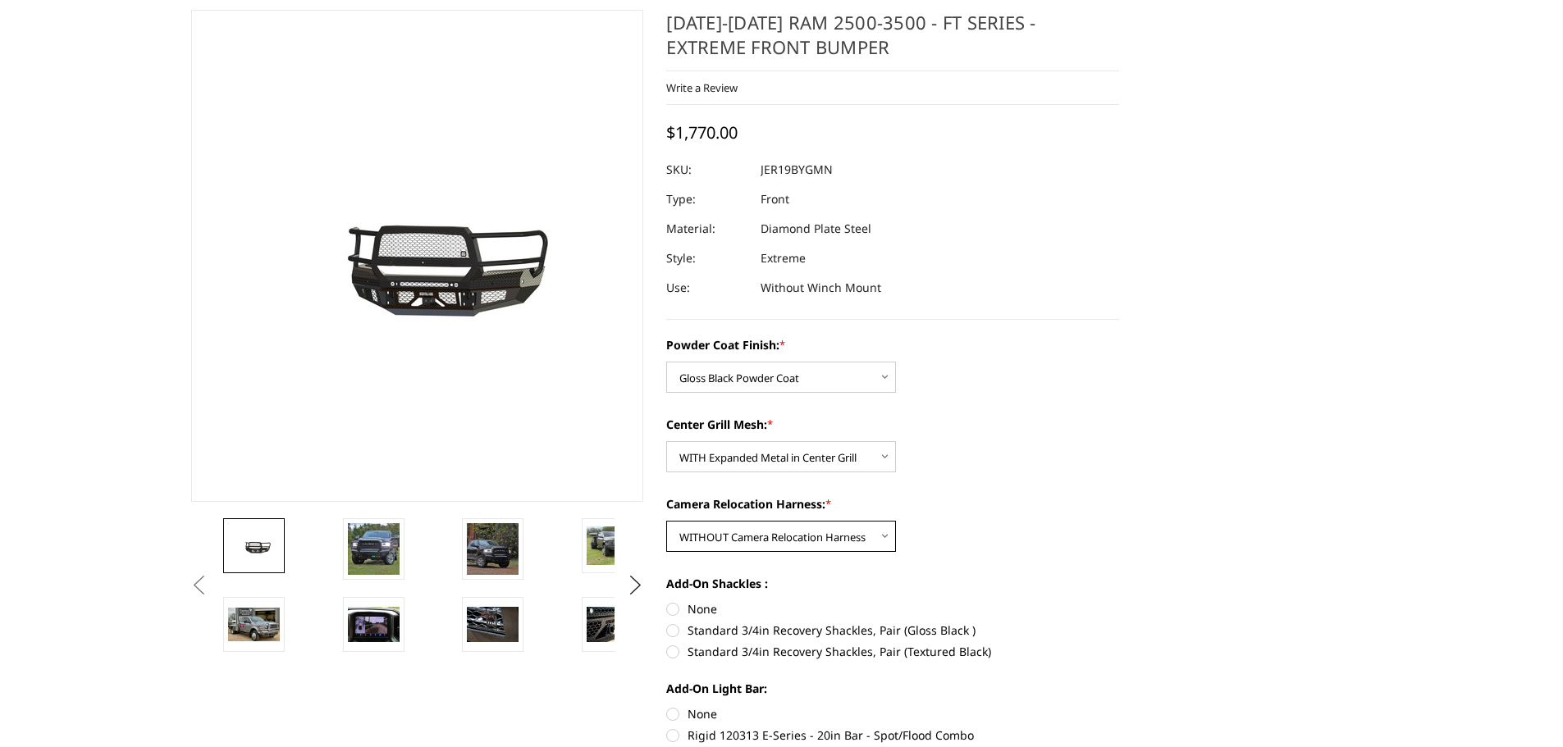
scroll to position [0, 0]
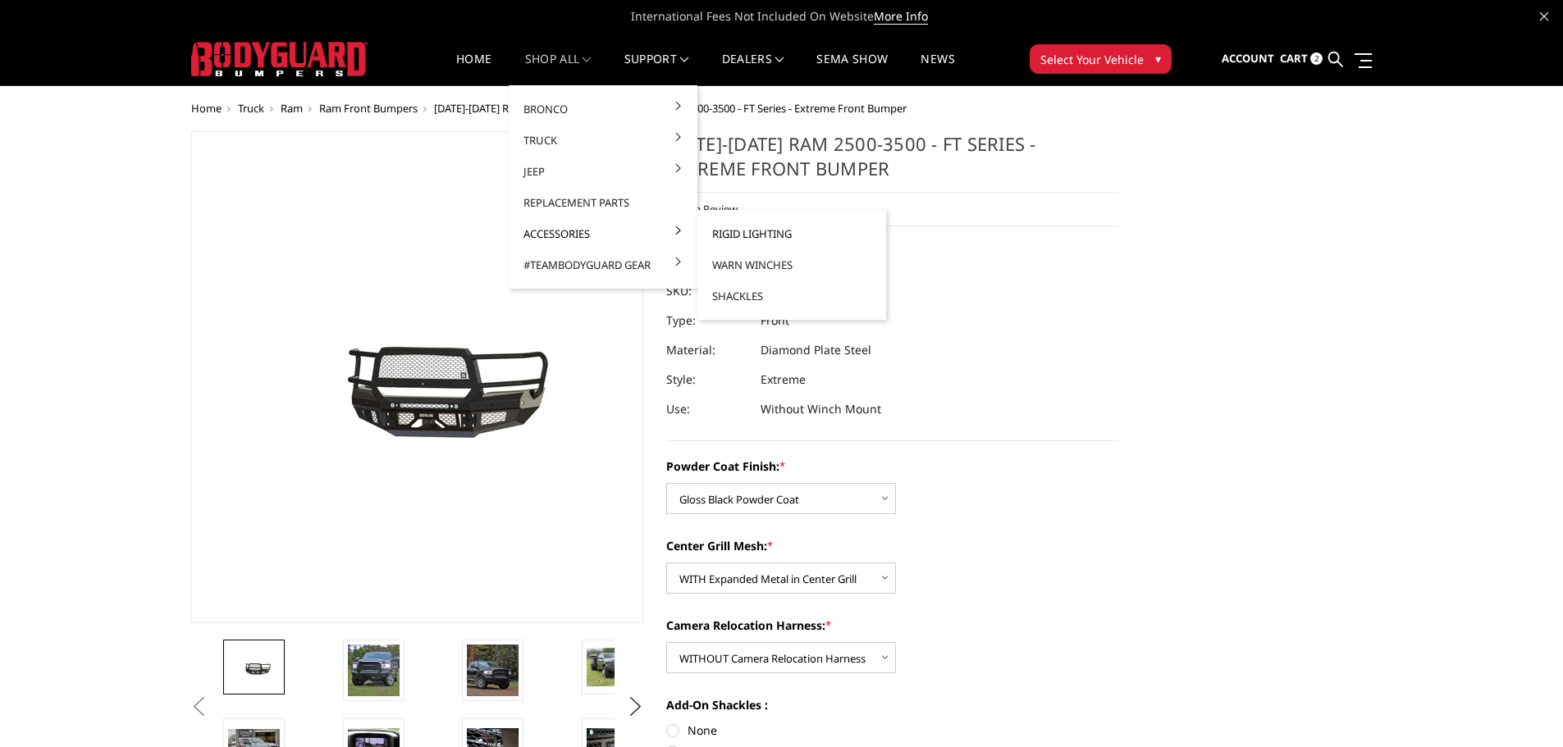
click at [755, 236] on link "Rigid Lighting" at bounding box center [792, 233] width 176 height 31
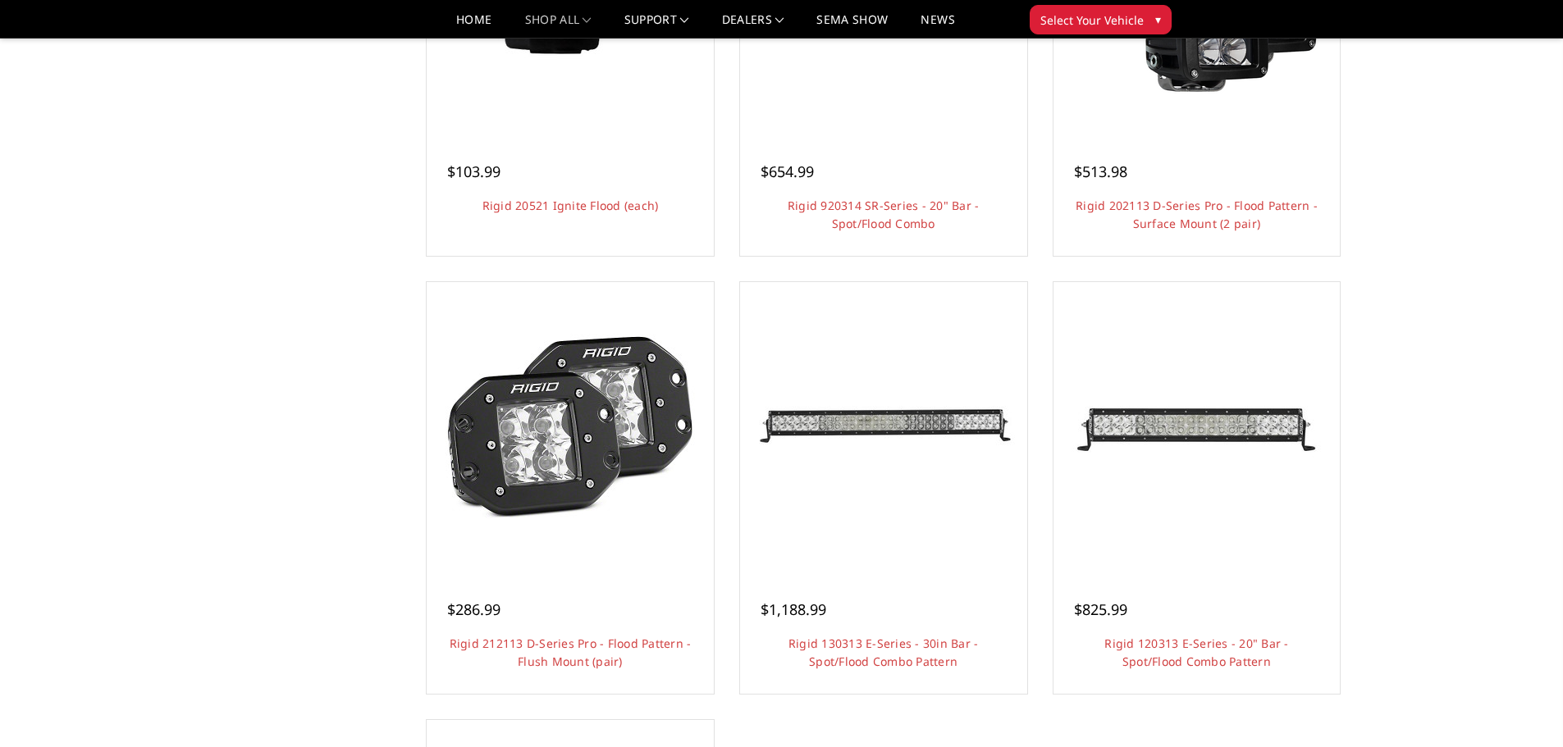
scroll to position [820, 0]
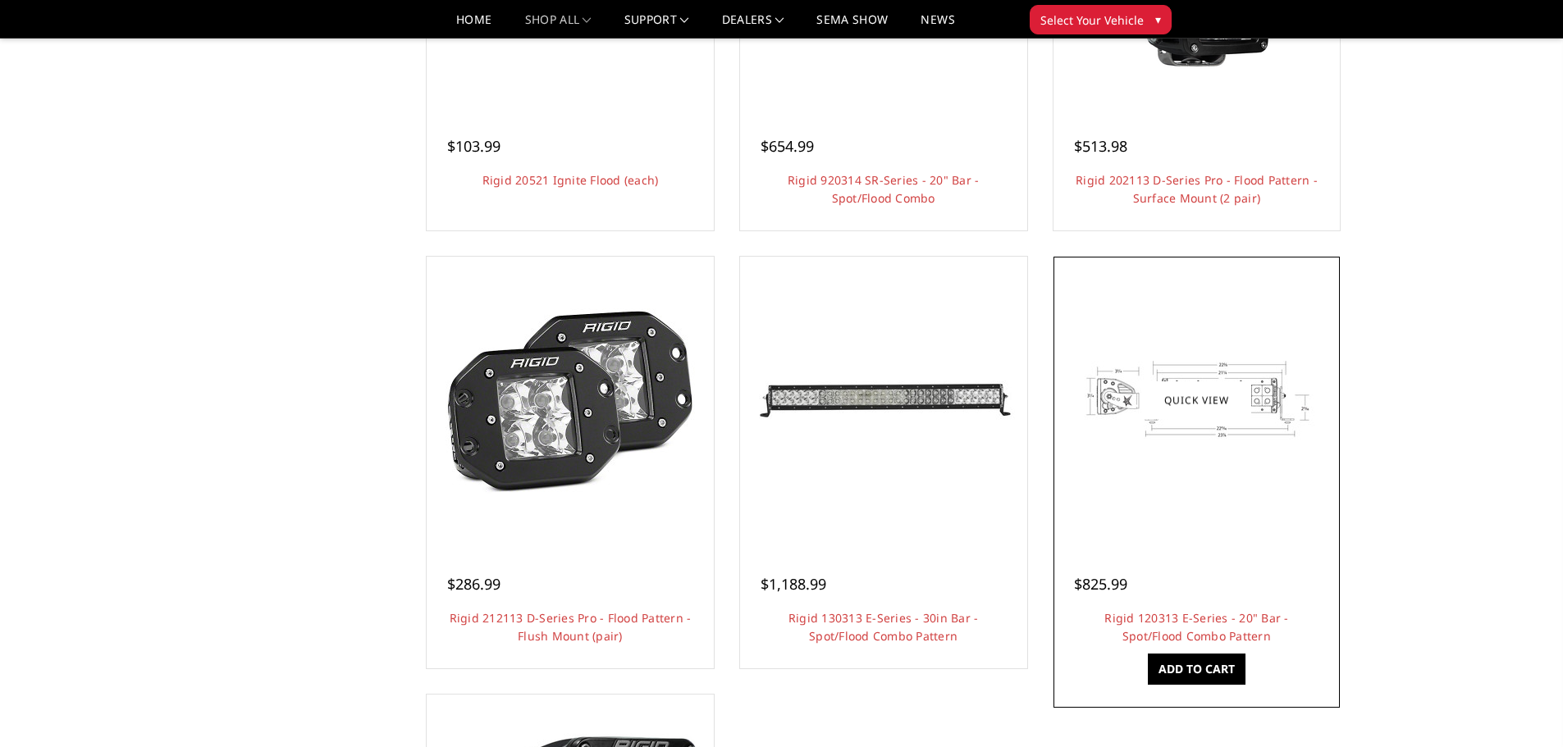
click at [1235, 397] on link "Quick view" at bounding box center [1196, 400] width 110 height 39
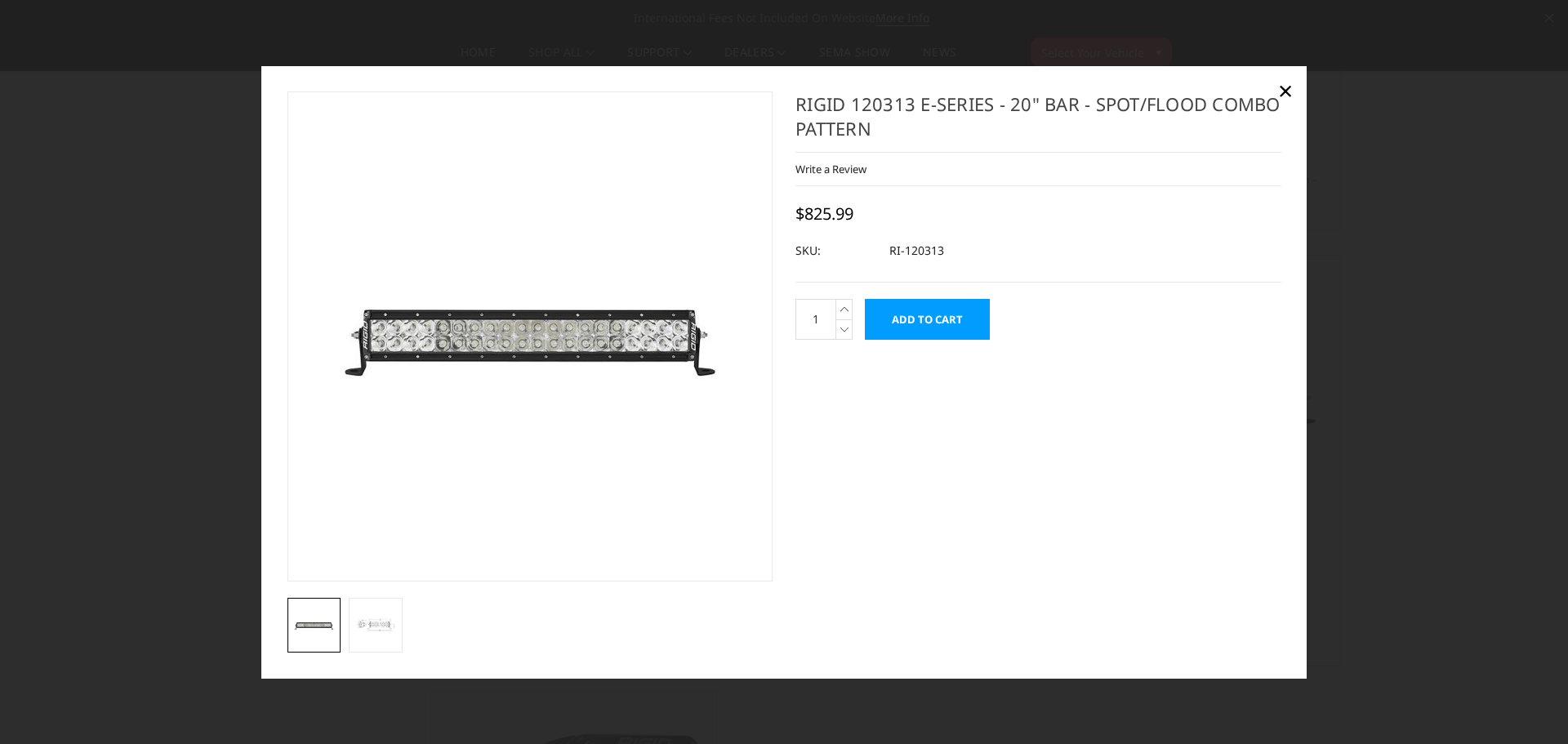
click at [605, 346] on img at bounding box center [443, 328] width 1045 height 1046
click at [358, 623] on img at bounding box center [375, 624] width 44 height 33
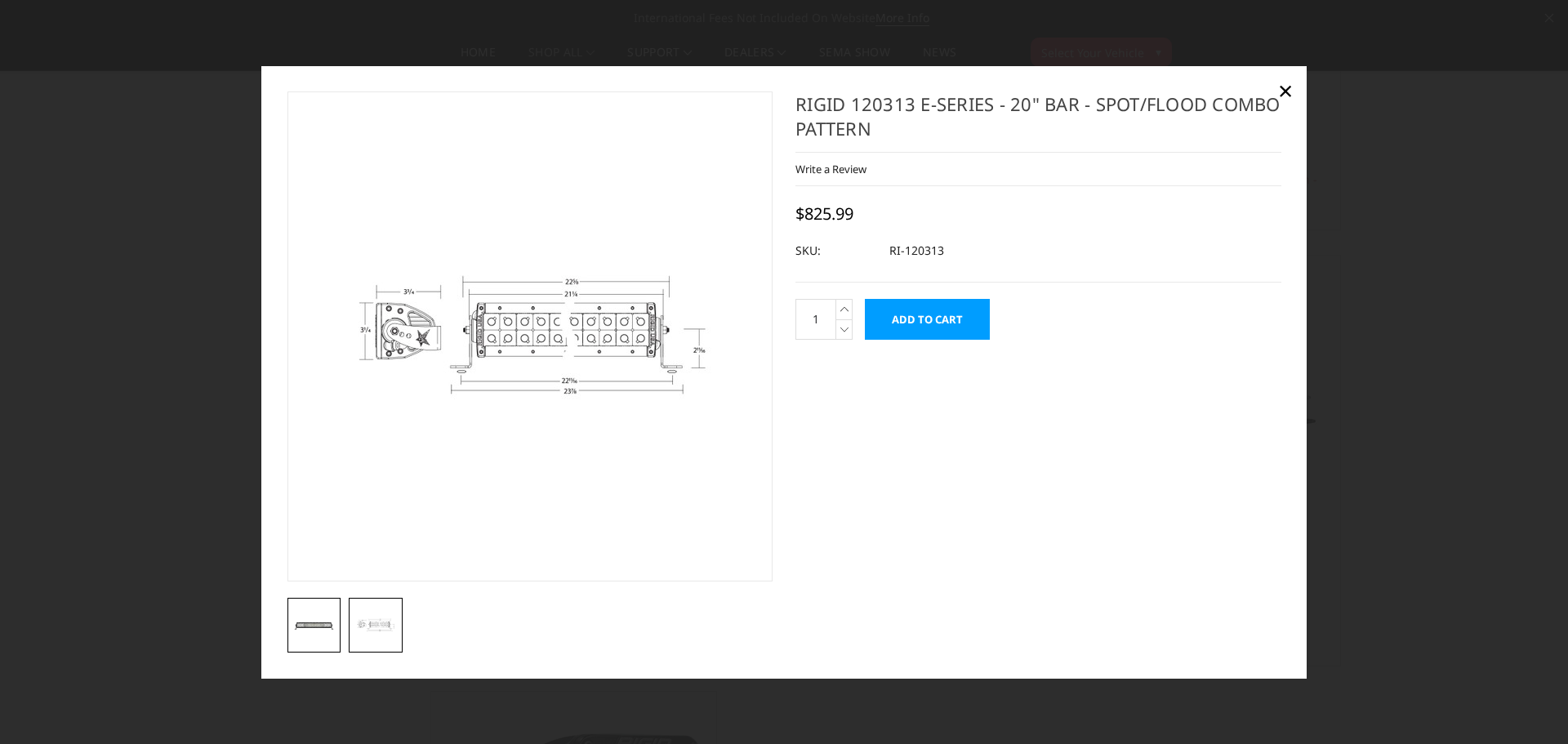
click at [325, 630] on img at bounding box center [315, 625] width 44 height 44
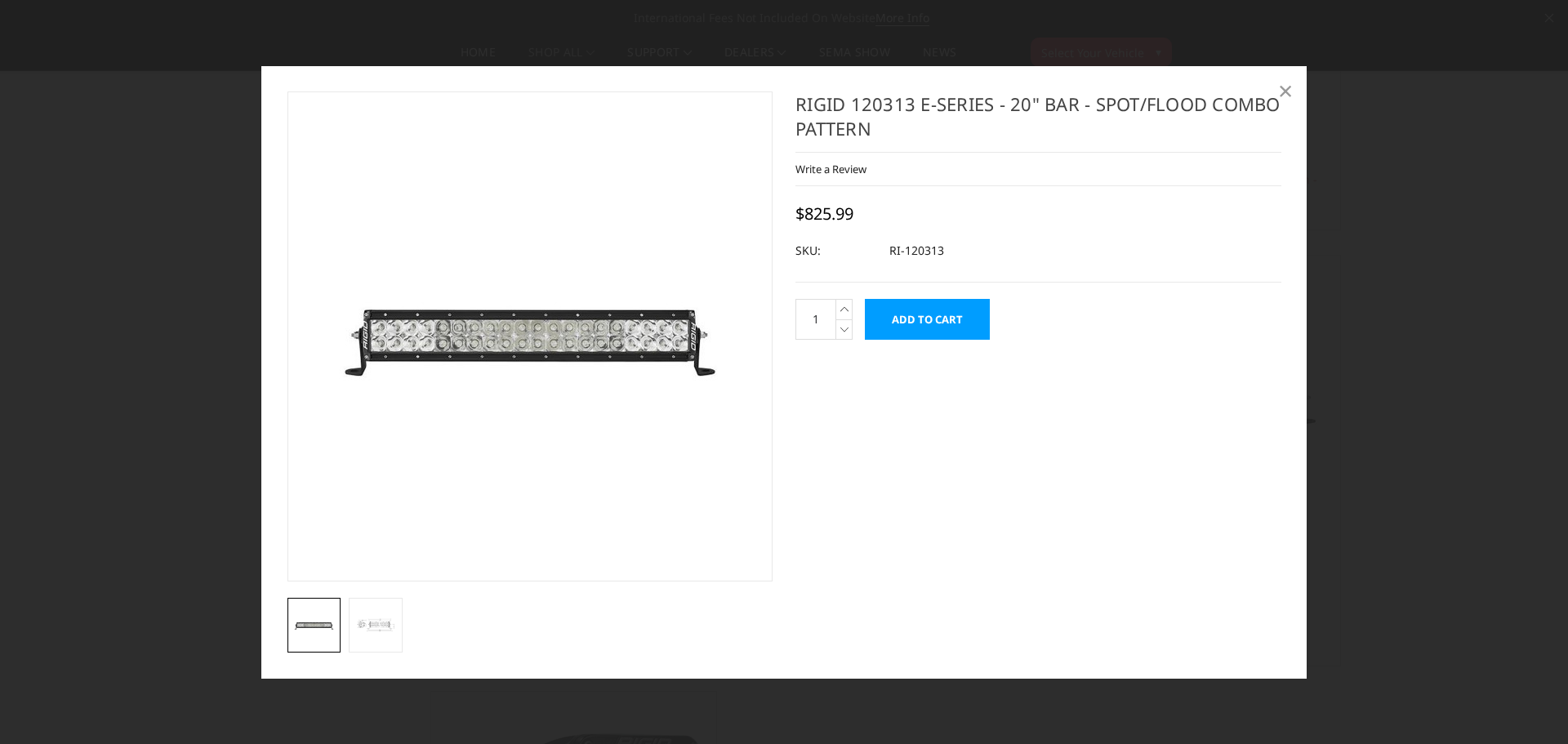
click at [1285, 93] on span "×" at bounding box center [1285, 90] width 15 height 35
